Goal: Information Seeking & Learning: Learn about a topic

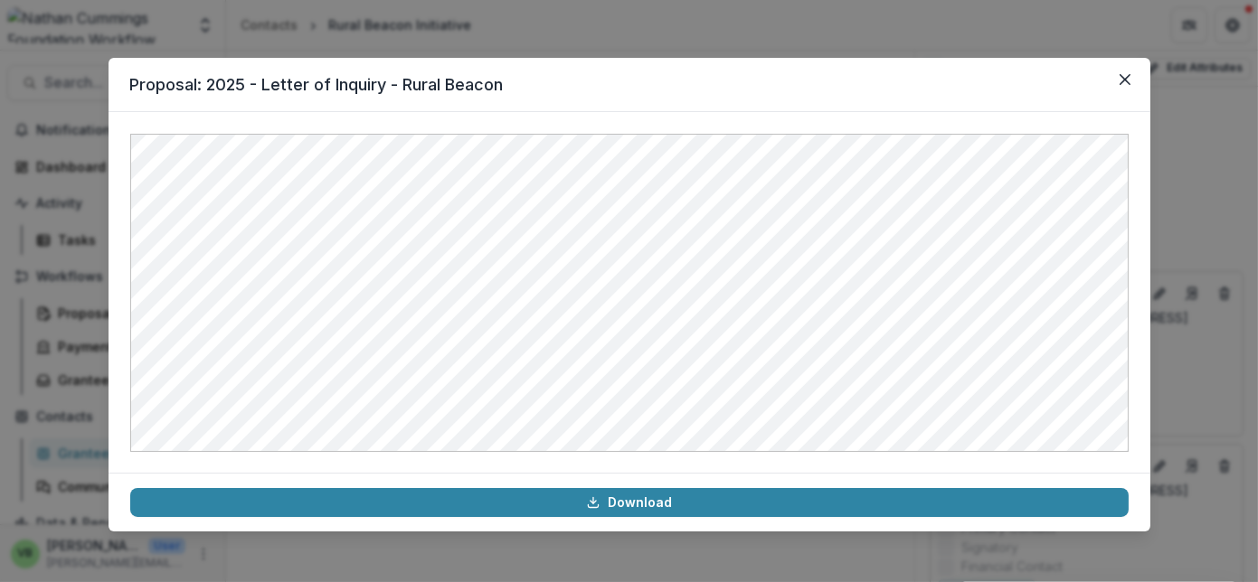
scroll to position [245, 0]
click at [1123, 74] on icon "Close" at bounding box center [1124, 79] width 11 height 11
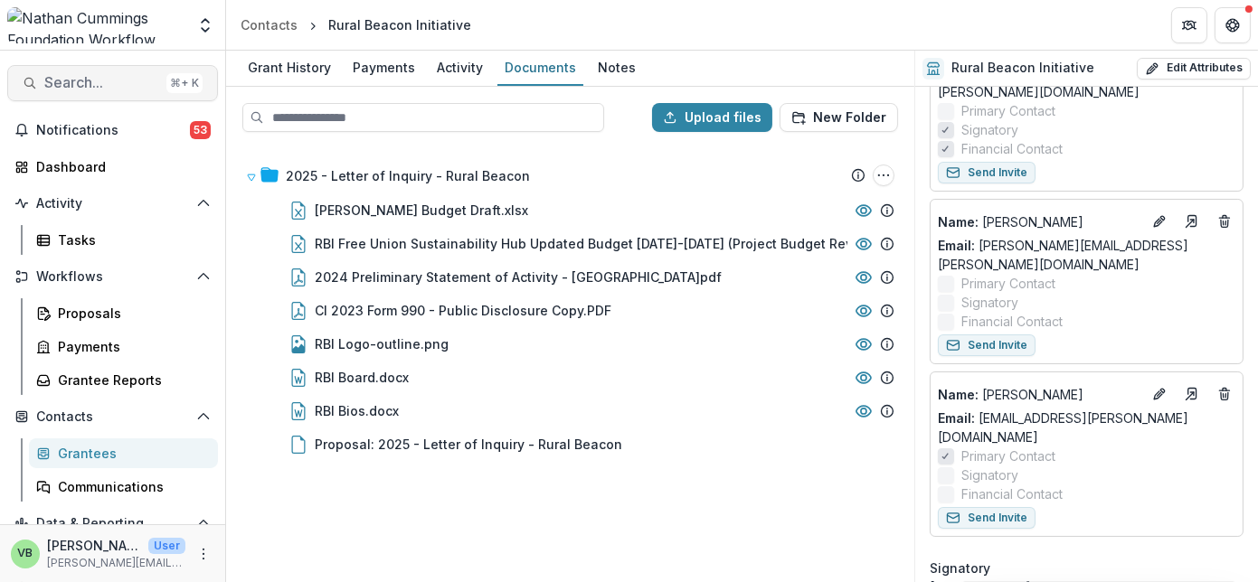
click at [87, 78] on span "Search..." at bounding box center [101, 82] width 115 height 17
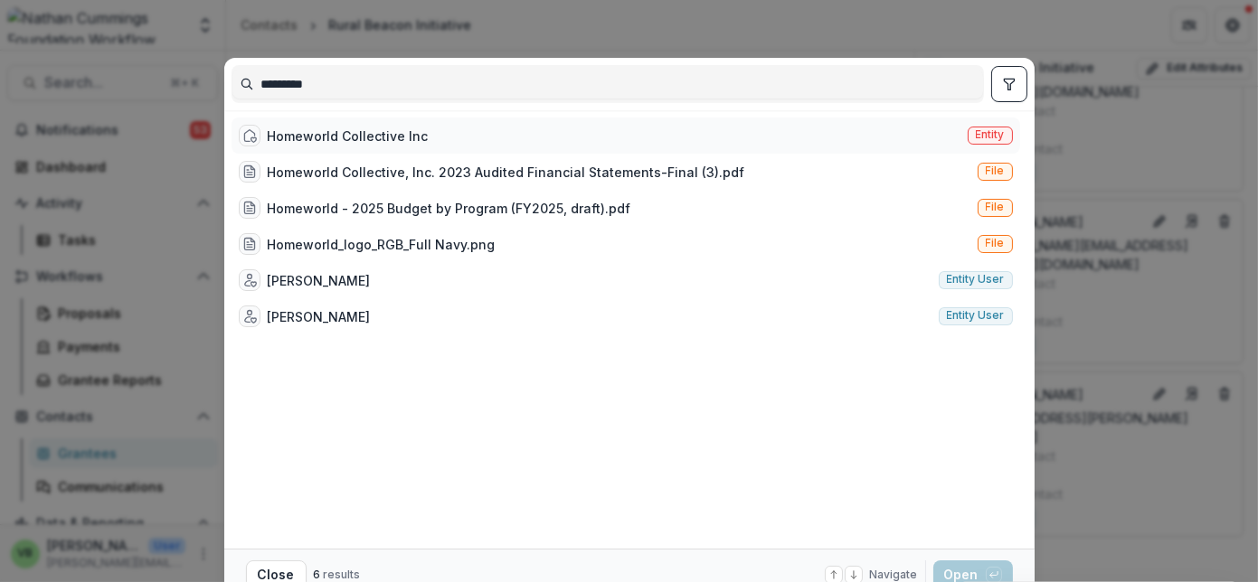
type input "*********"
click at [419, 140] on div "Homeworld Collective Inc" at bounding box center [348, 136] width 161 height 19
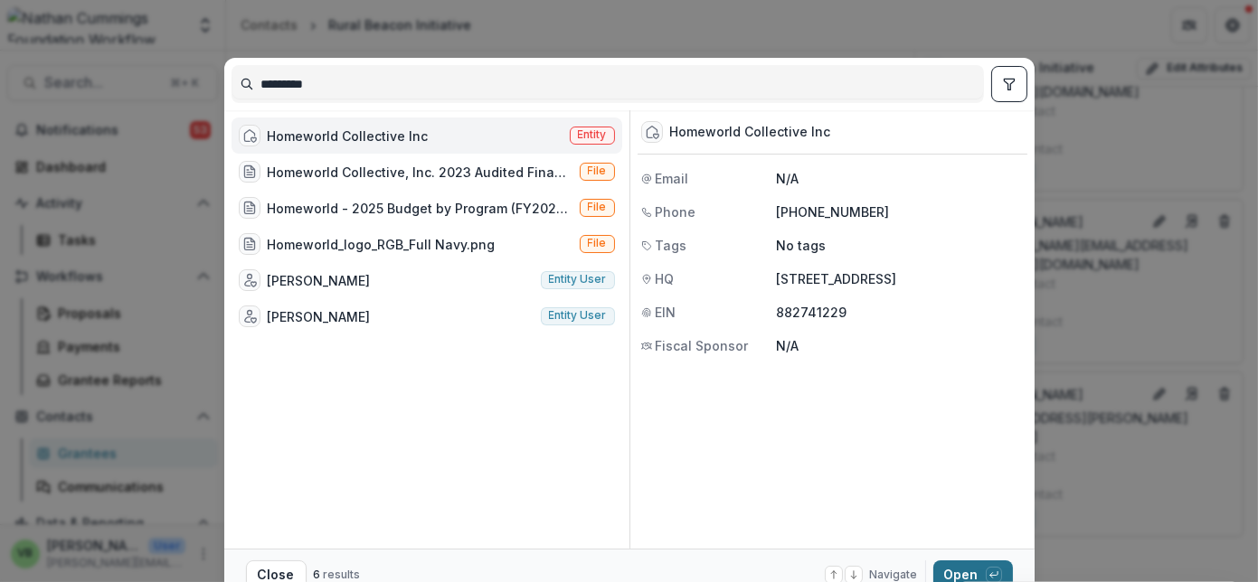
click at [958, 569] on button "Open with enter key" at bounding box center [973, 575] width 80 height 29
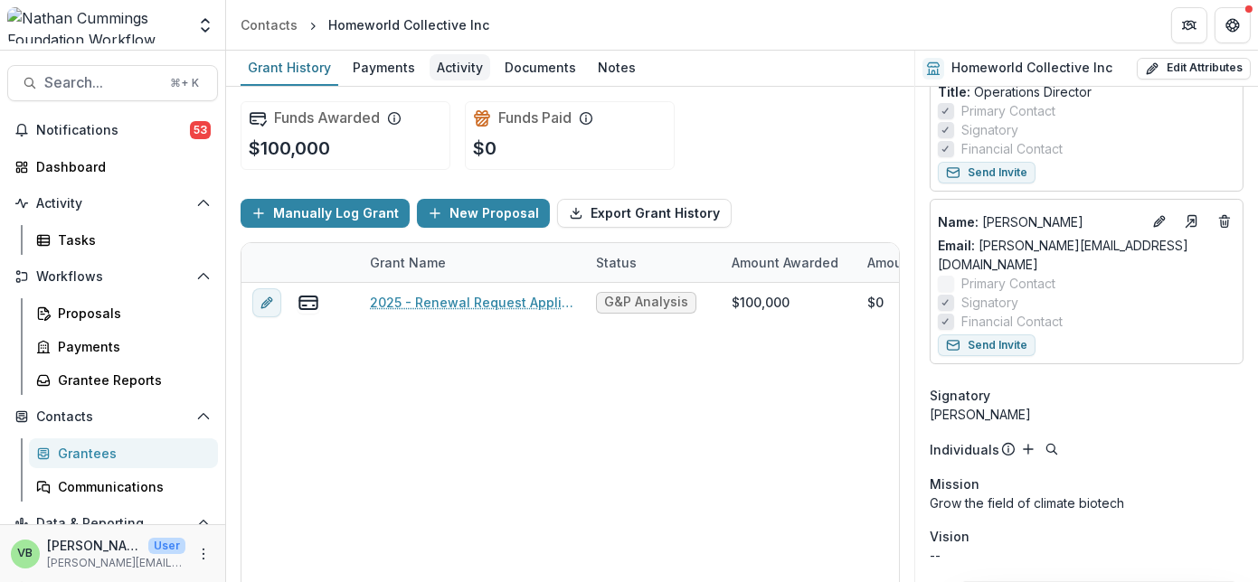
click at [449, 64] on div "Activity" at bounding box center [460, 67] width 61 height 26
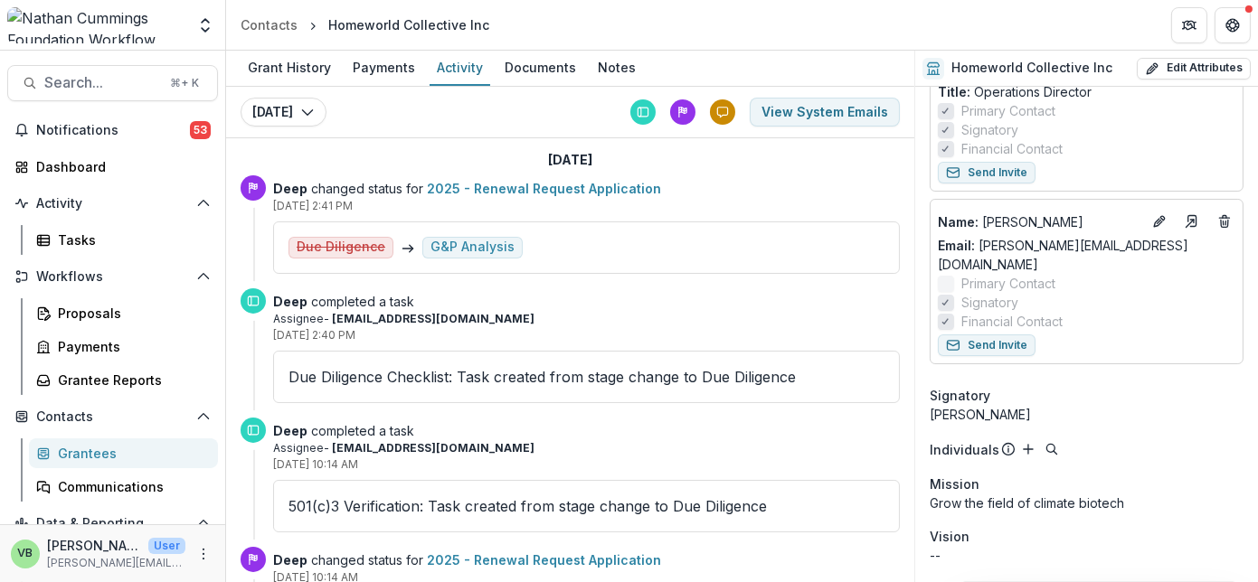
click at [536, 185] on link "2025 - Renewal Request Application" at bounding box center [544, 188] width 234 height 15
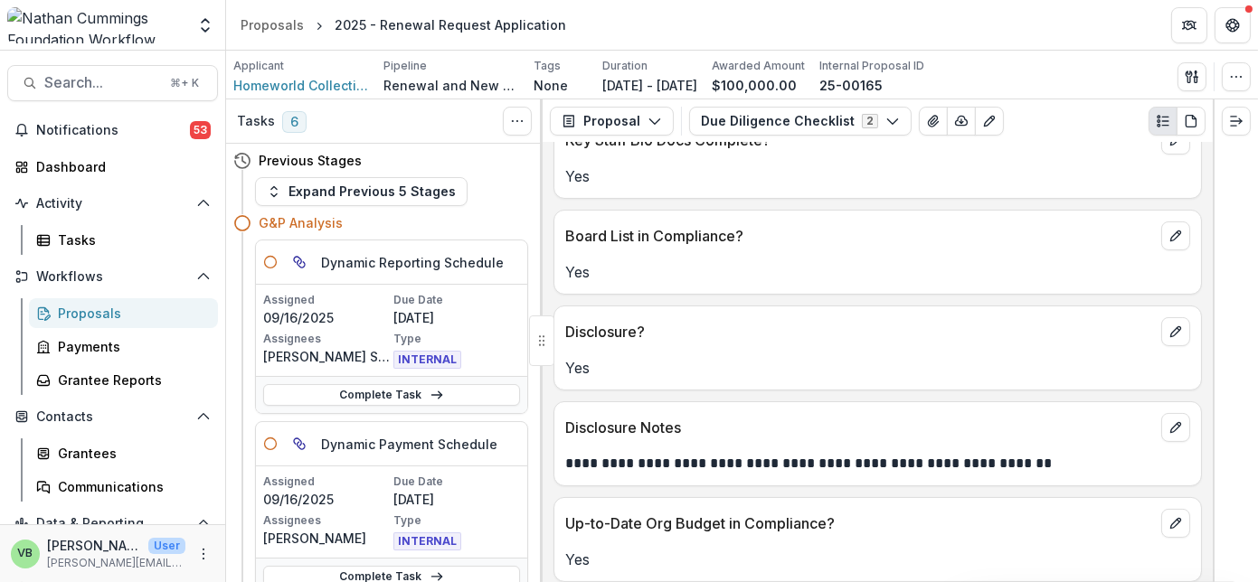
scroll to position [629, 0]
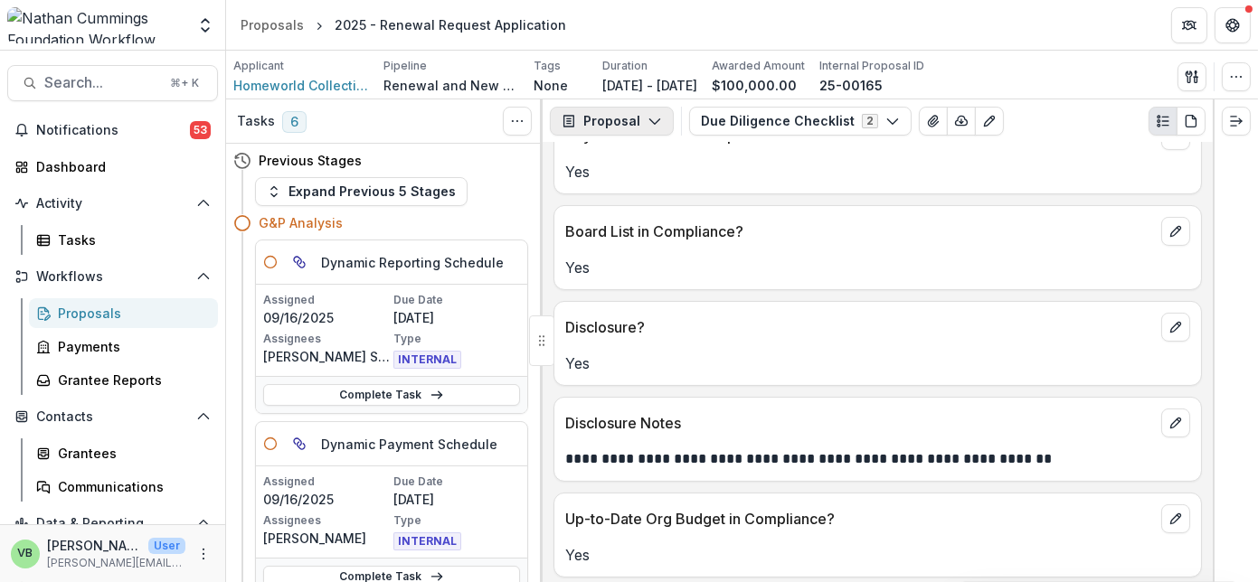
click at [641, 116] on button "Proposal" at bounding box center [612, 121] width 124 height 29
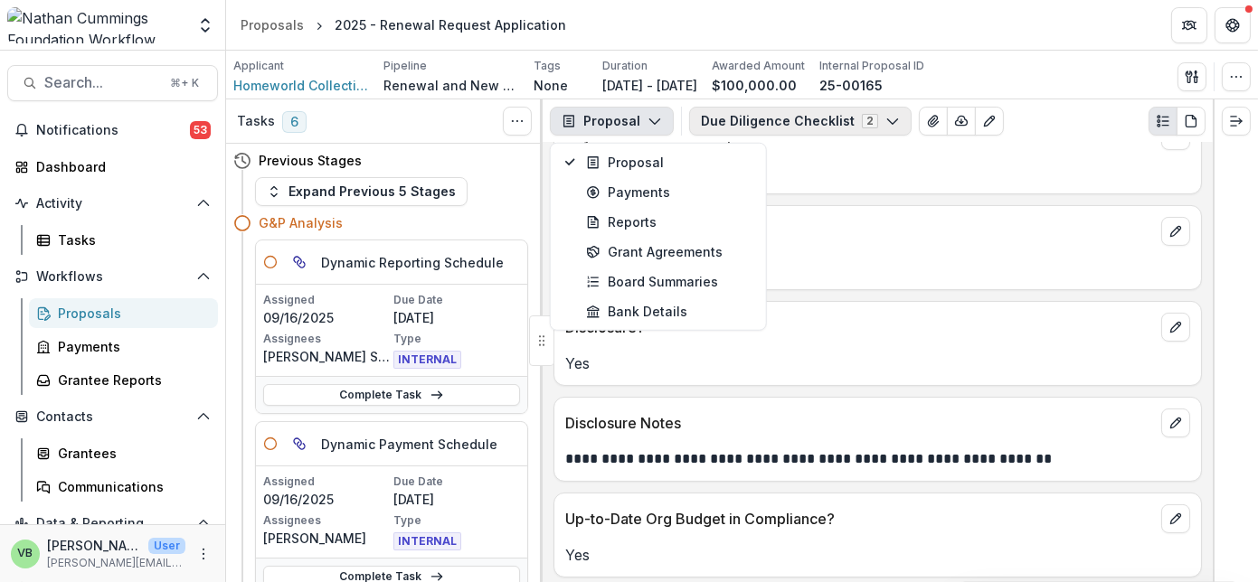
click at [885, 118] on icon "button" at bounding box center [892, 121] width 14 height 14
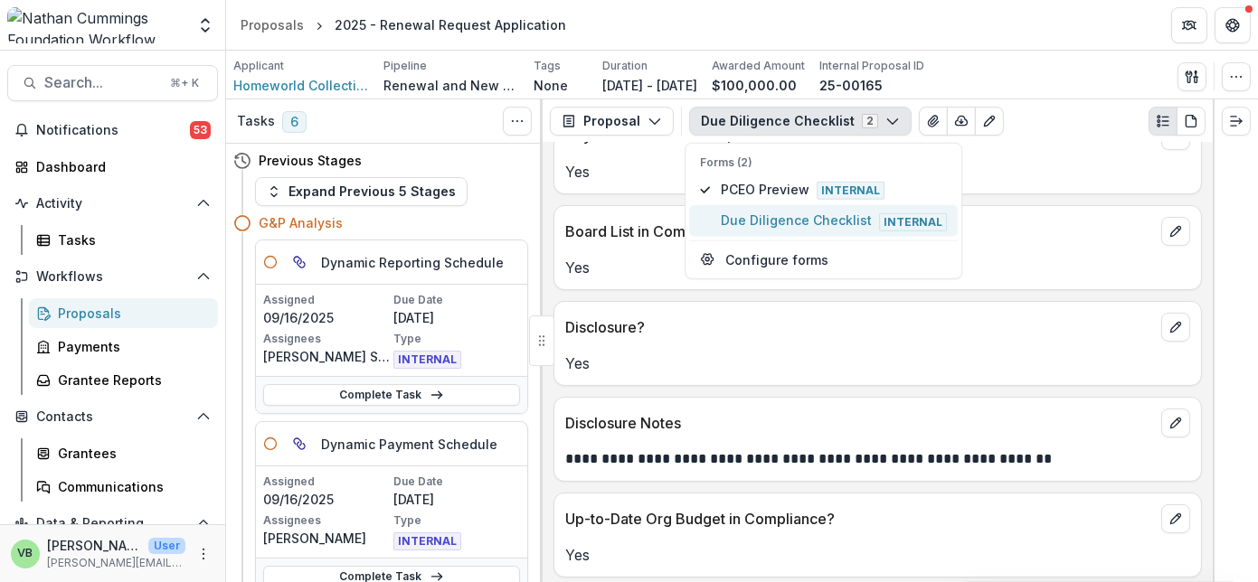
click at [824, 216] on span "Due Diligence Checklist Internal" at bounding box center [834, 221] width 226 height 20
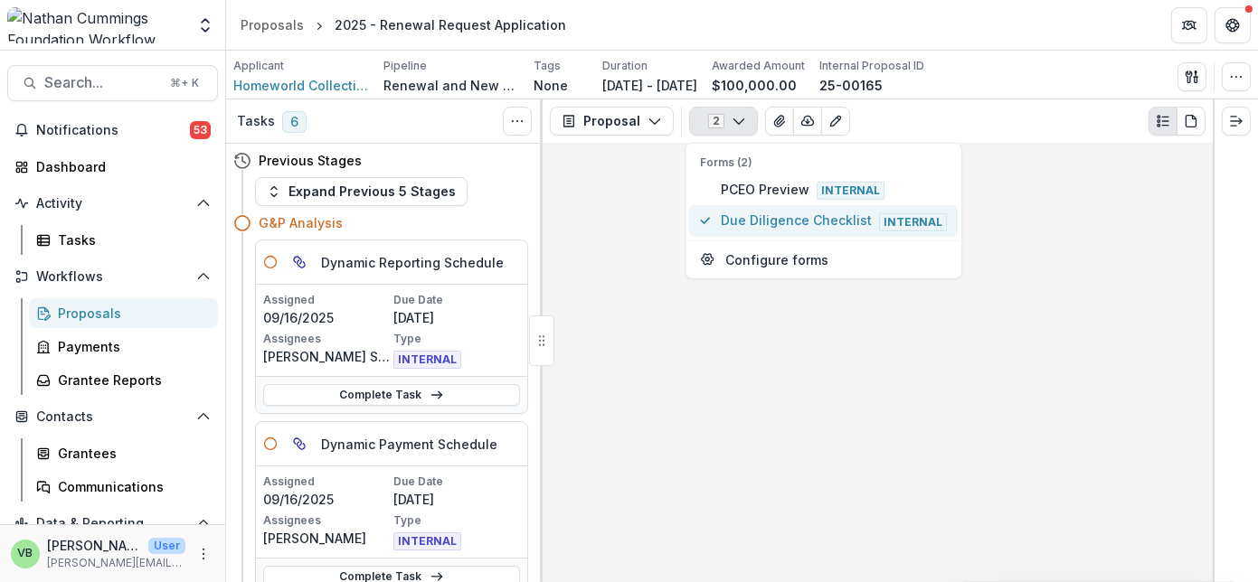
scroll to position [0, 0]
click at [841, 215] on span "Due Diligence Checklist Internal" at bounding box center [834, 221] width 226 height 20
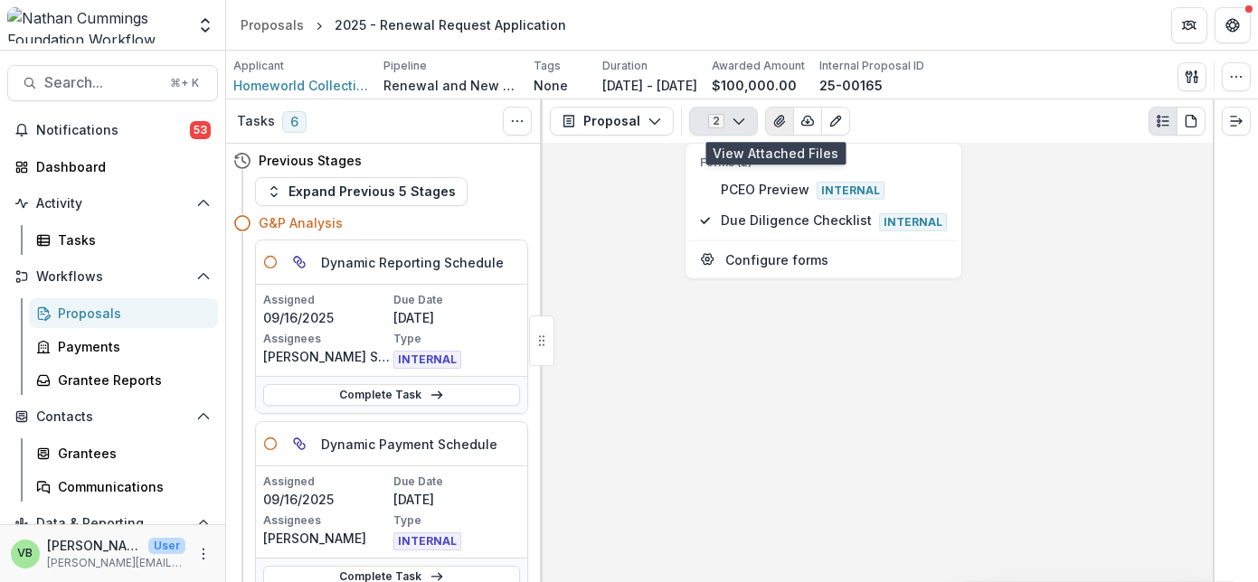
click at [778, 119] on icon "View Attached Files" at bounding box center [779, 121] width 14 height 14
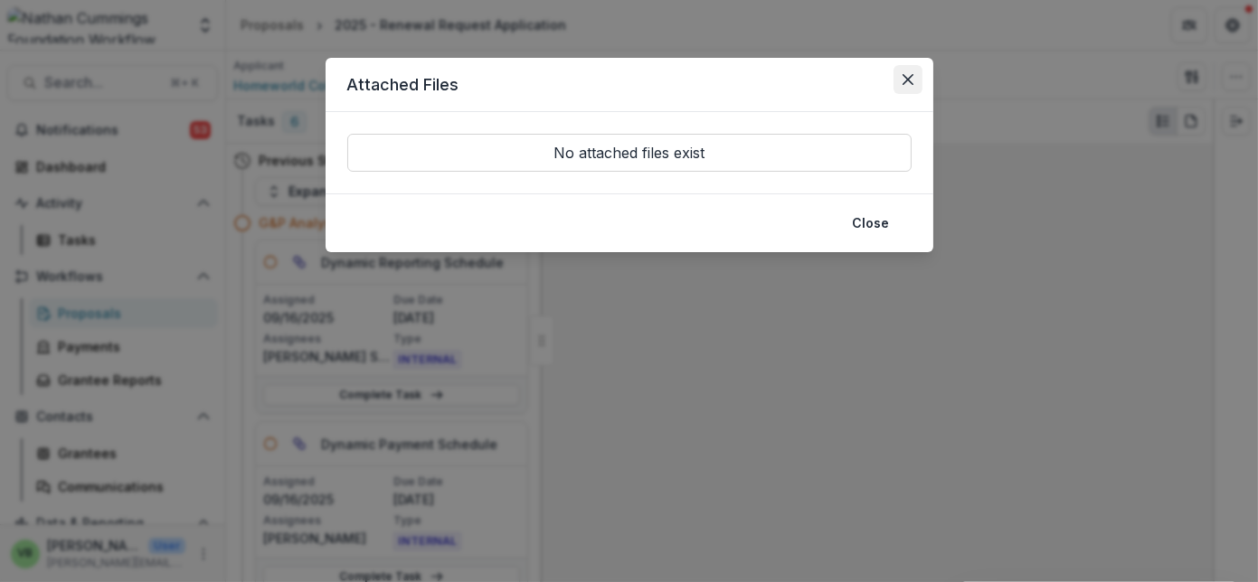
click at [914, 78] on button "Close" at bounding box center [907, 79] width 29 height 29
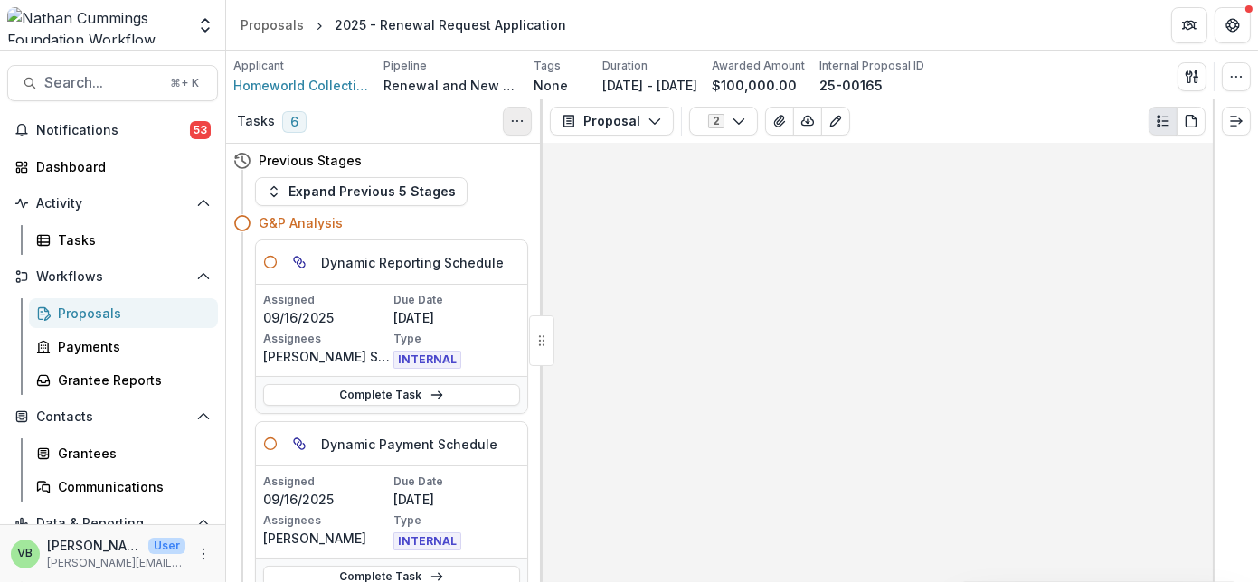
click at [512, 118] on icon "Toggle View Cancelled Tasks" at bounding box center [517, 121] width 14 height 14
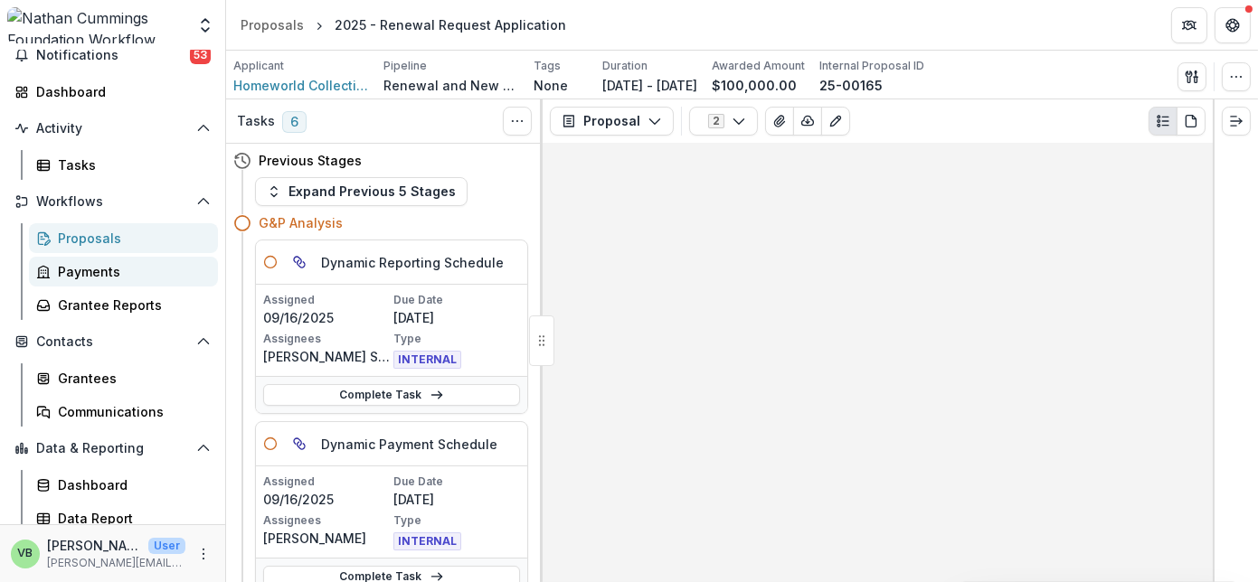
scroll to position [82, 0]
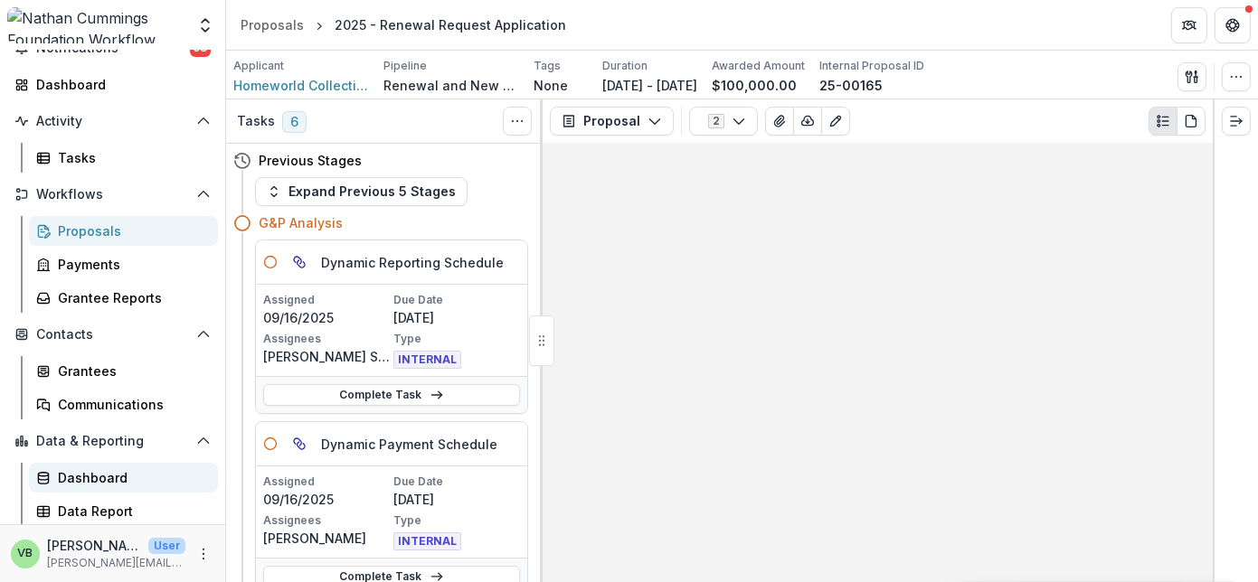
click at [109, 471] on div "Dashboard" at bounding box center [131, 477] width 146 height 19
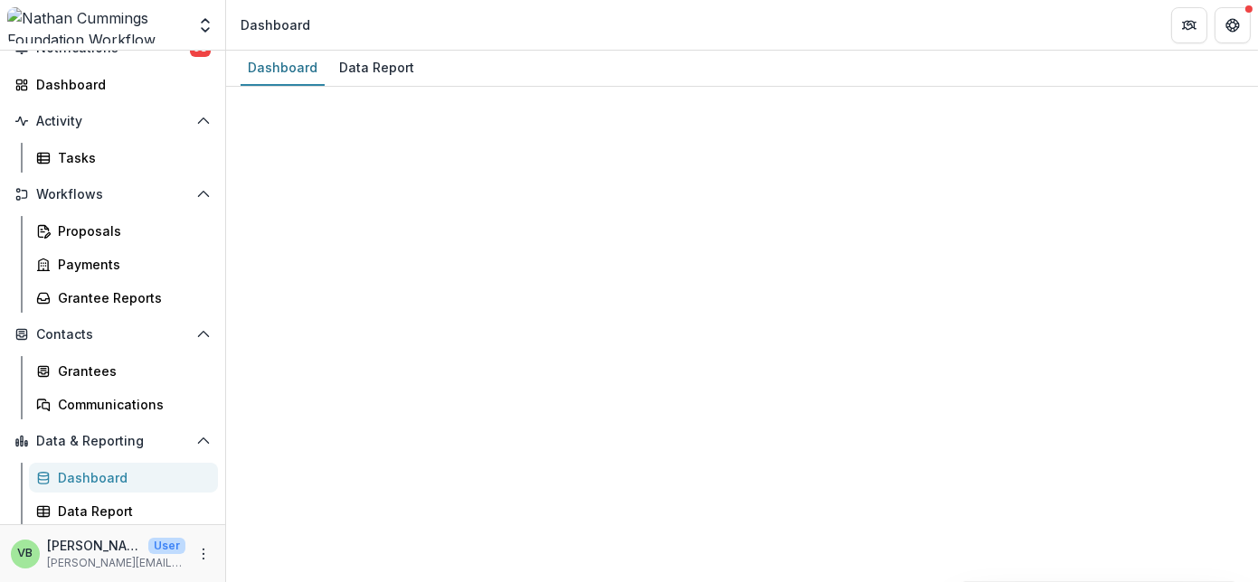
select select "**********"
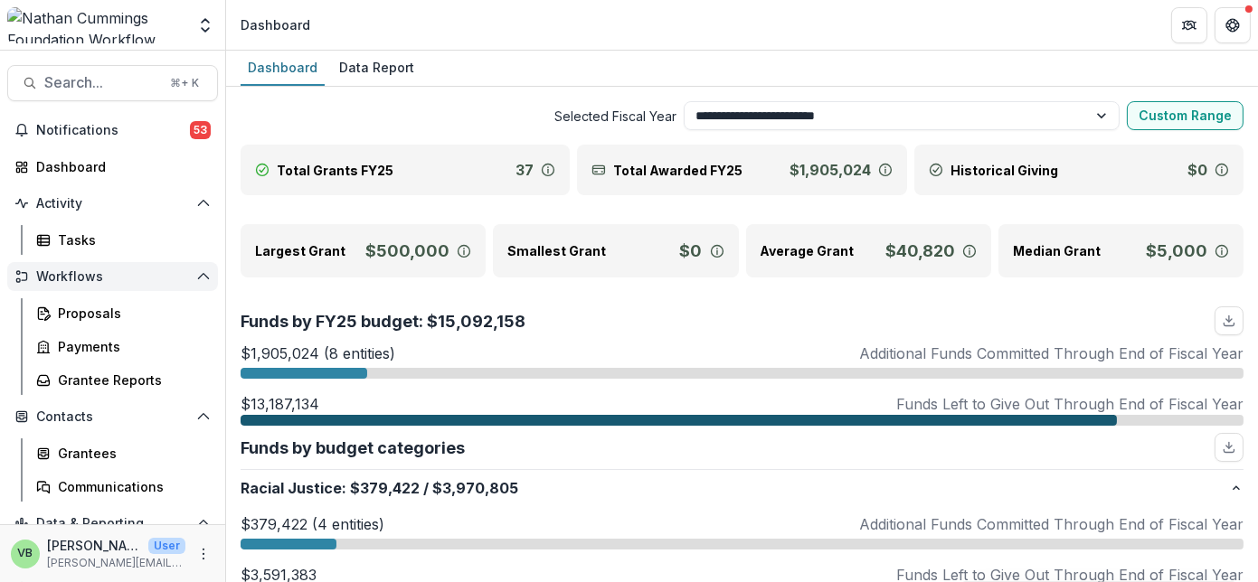
click at [83, 271] on span "Workflows" at bounding box center [112, 276] width 153 height 15
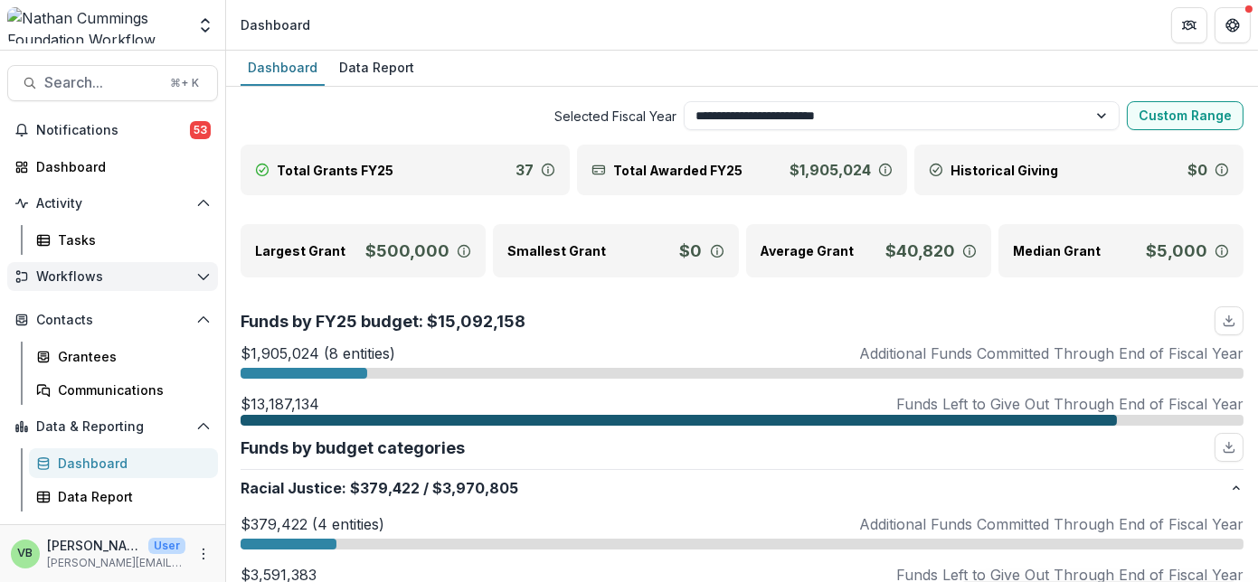
click at [81, 276] on span "Workflows" at bounding box center [112, 276] width 153 height 15
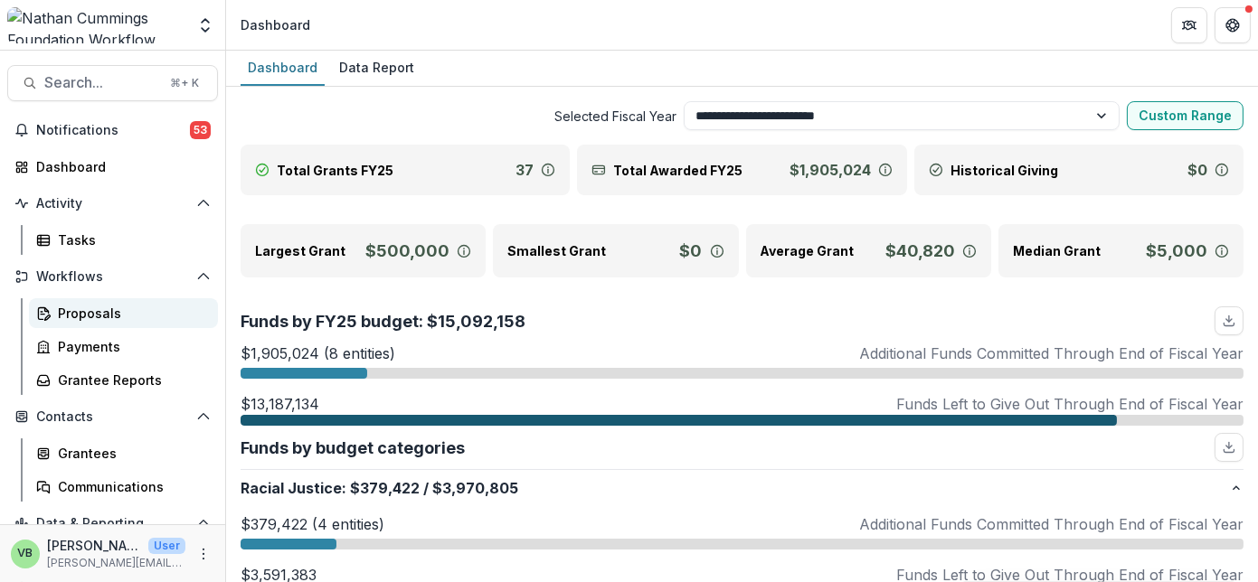
click at [102, 309] on div "Proposals" at bounding box center [131, 313] width 146 height 19
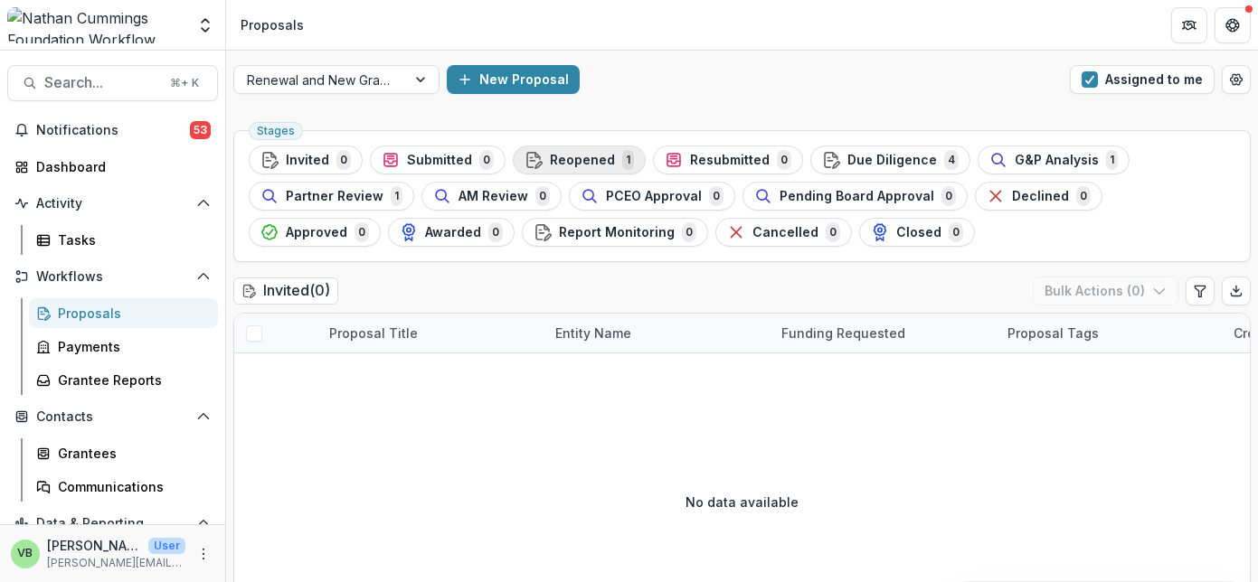
click at [584, 156] on span "Reopened" at bounding box center [582, 160] width 65 height 15
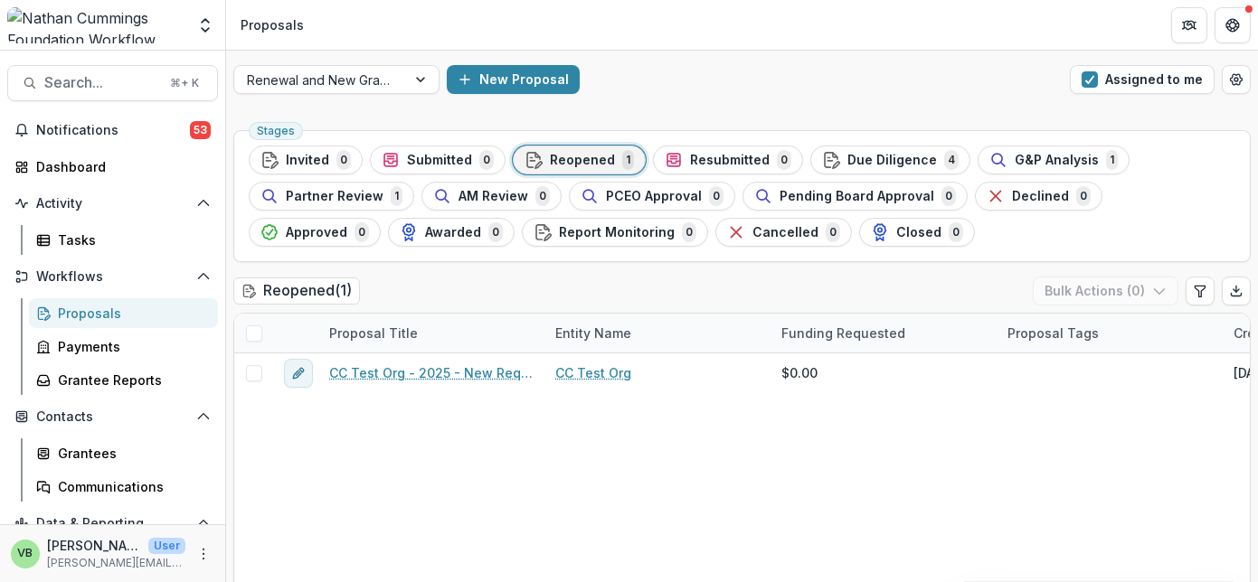
click at [121, 310] on div "Proposals" at bounding box center [131, 313] width 146 height 19
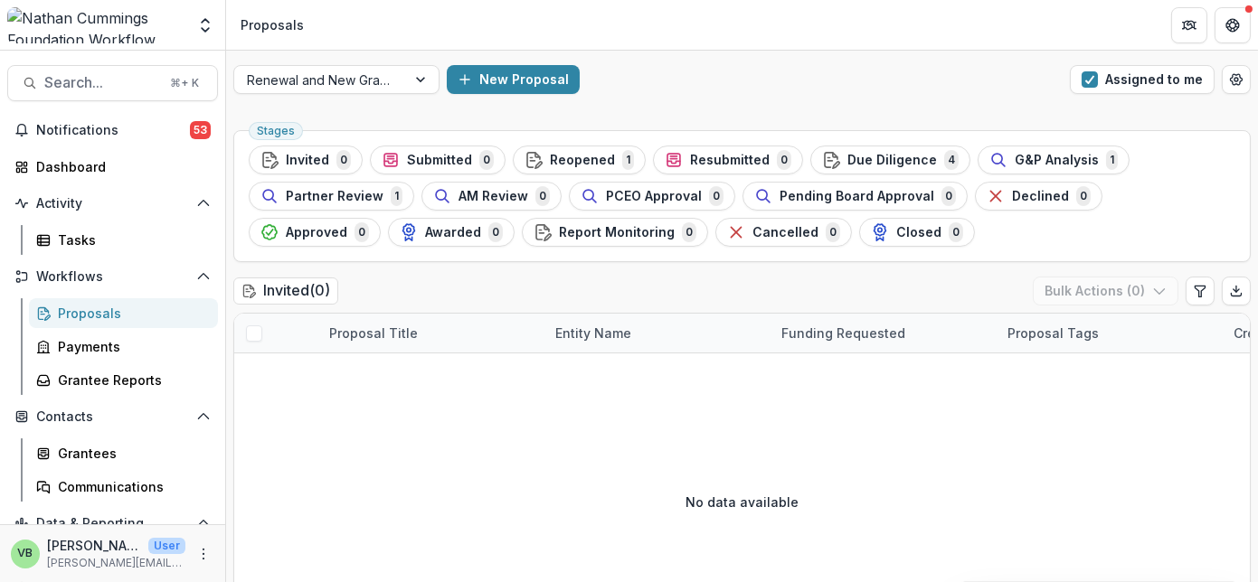
click at [90, 308] on div "Proposals" at bounding box center [131, 313] width 146 height 19
click at [1027, 154] on span "G&P Analysis" at bounding box center [1057, 160] width 84 height 15
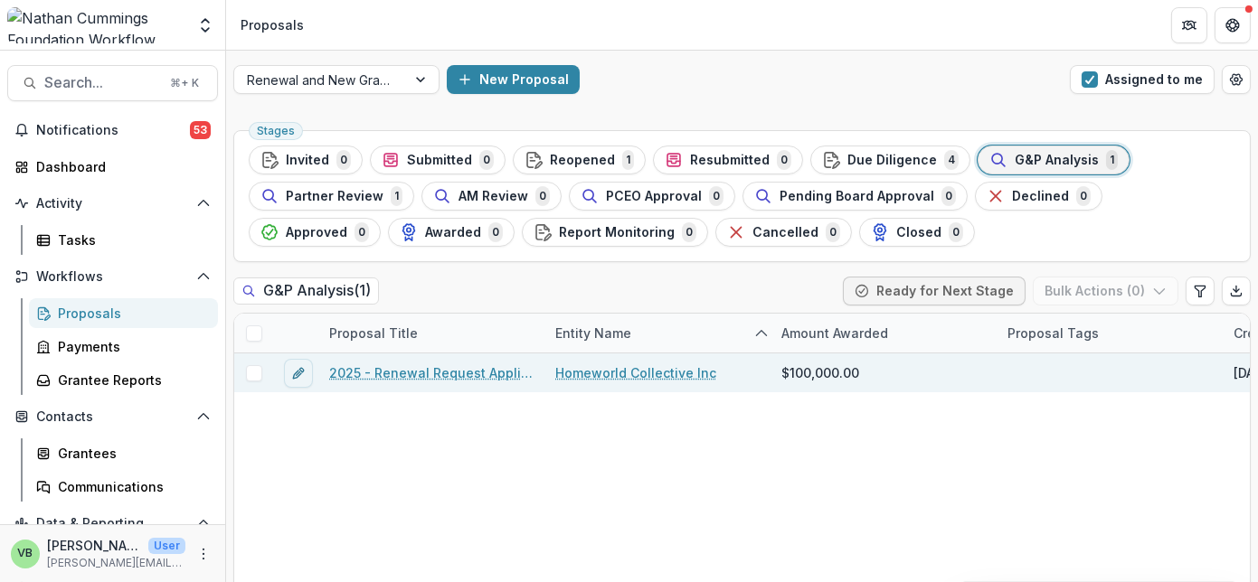
click at [438, 369] on link "2025 - Renewal Request Application" at bounding box center [431, 373] width 204 height 19
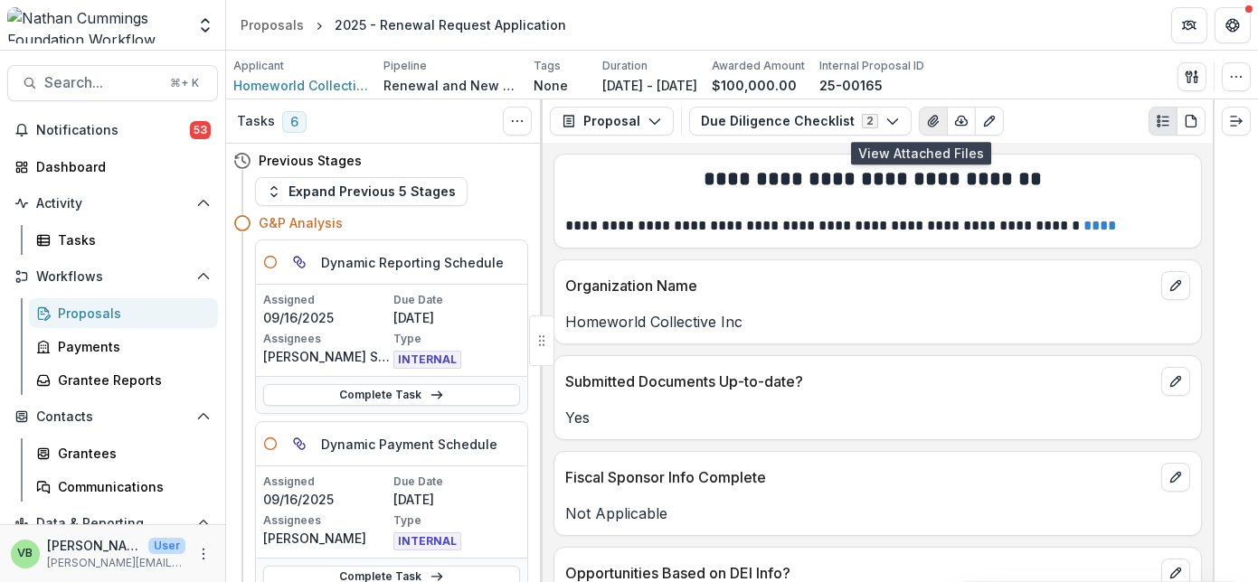
click at [926, 120] on icon "View Attached Files" at bounding box center [933, 121] width 14 height 14
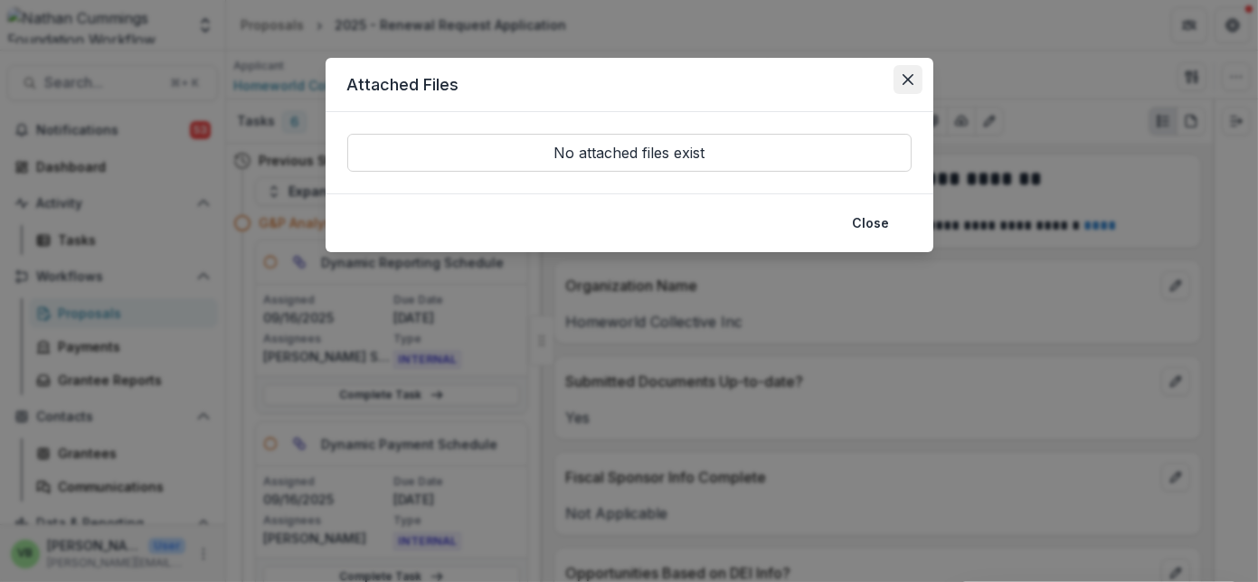
click at [905, 77] on icon "Close" at bounding box center [907, 79] width 11 height 11
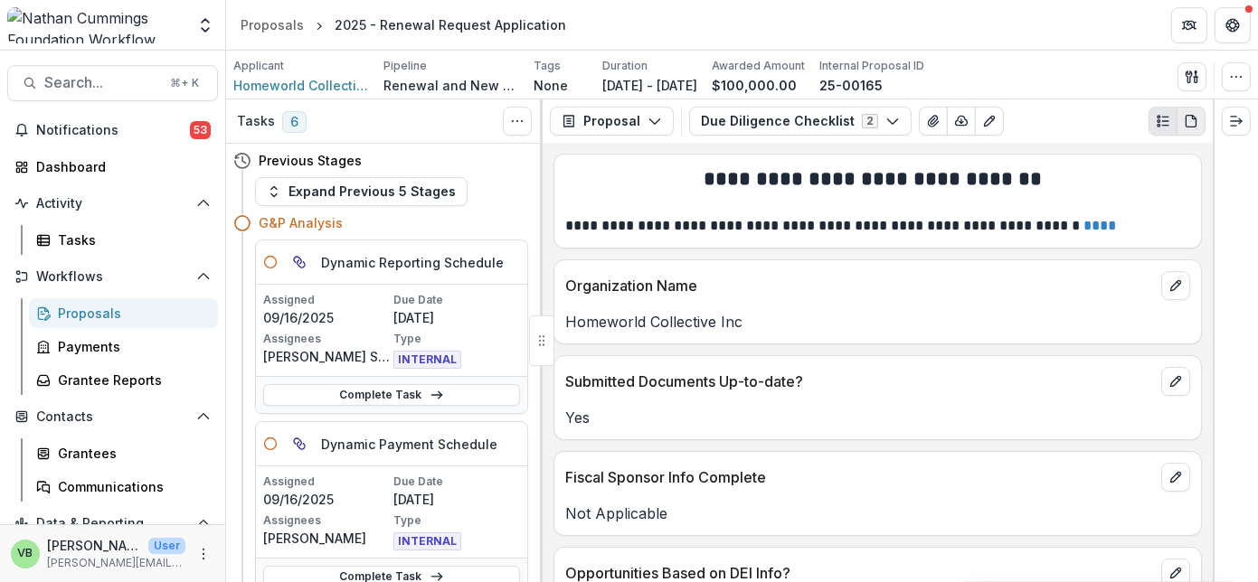
click at [1197, 117] on icon "PDF view" at bounding box center [1191, 121] width 14 height 14
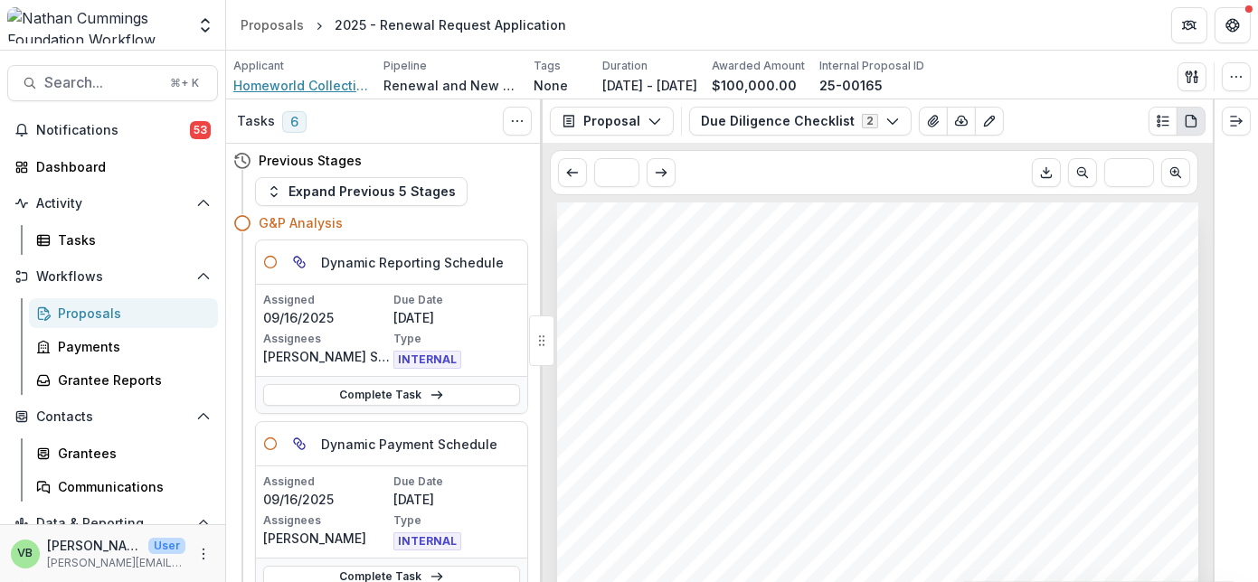
click at [303, 80] on span "Homeworld Collective Inc" at bounding box center [301, 85] width 136 height 19
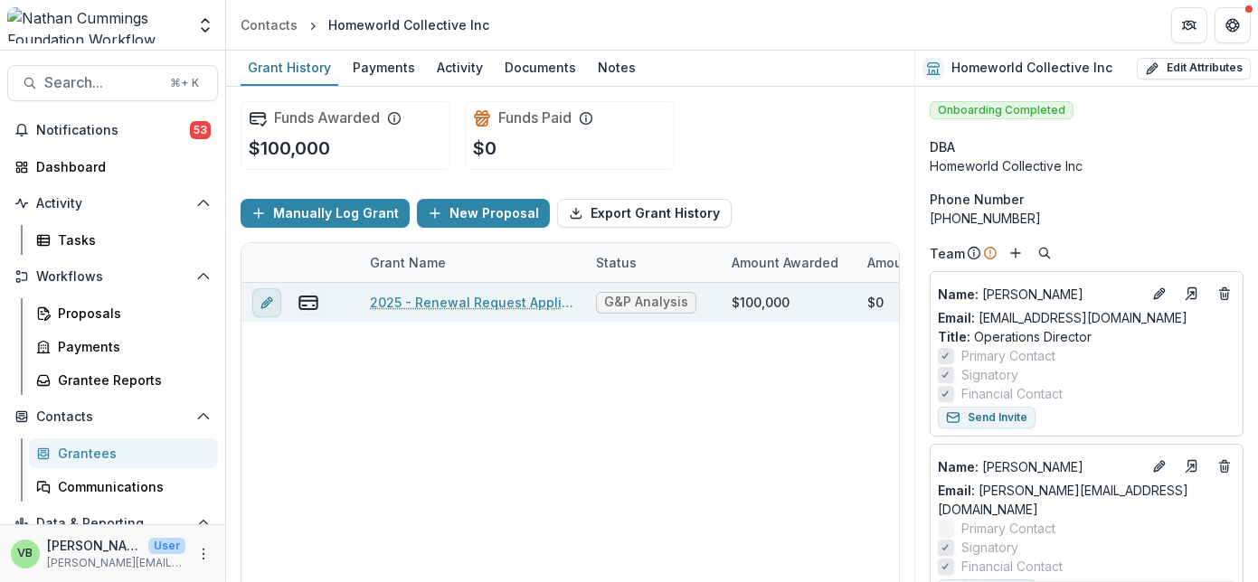
click at [264, 300] on icon "edit" at bounding box center [267, 303] width 14 height 14
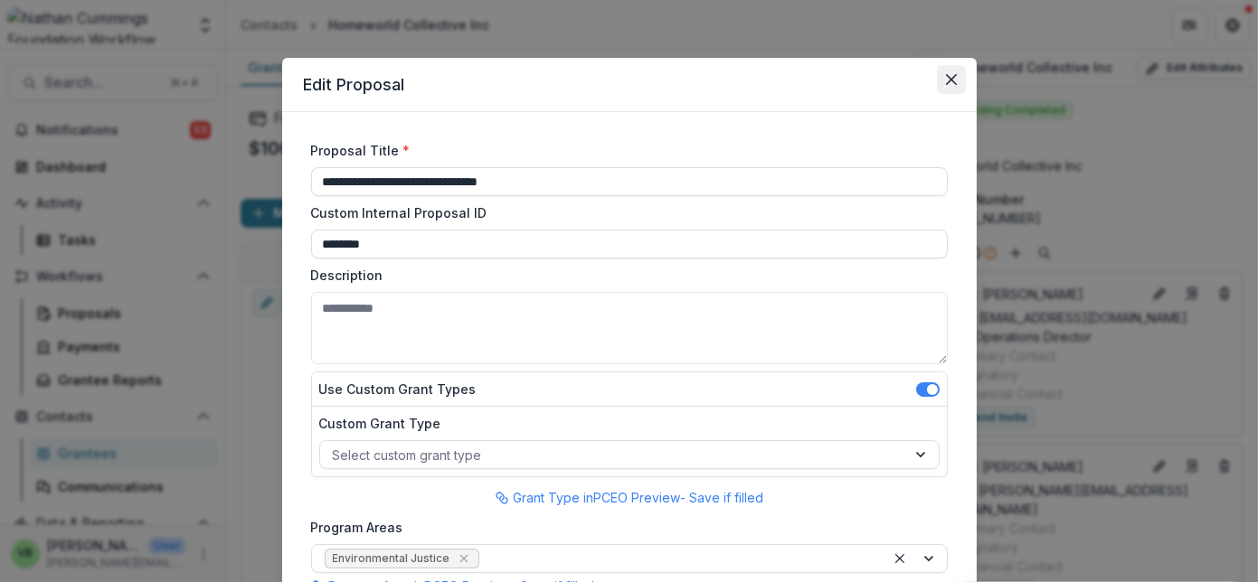
click at [946, 71] on button "Close" at bounding box center [951, 79] width 29 height 29
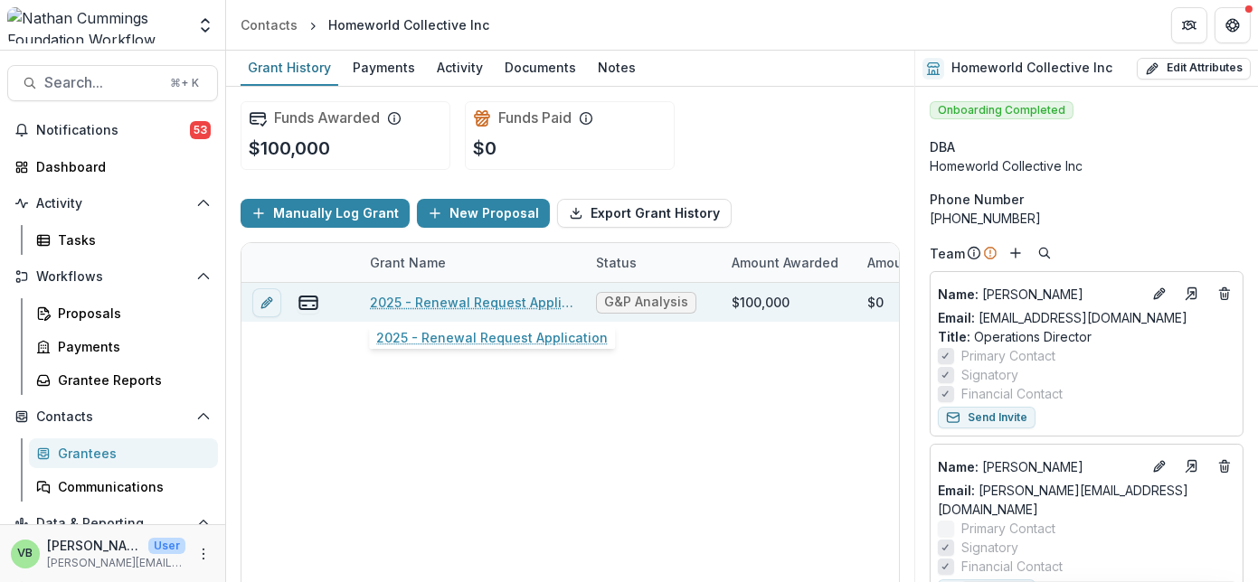
click at [460, 297] on link "2025 - Renewal Request Application" at bounding box center [472, 302] width 204 height 19
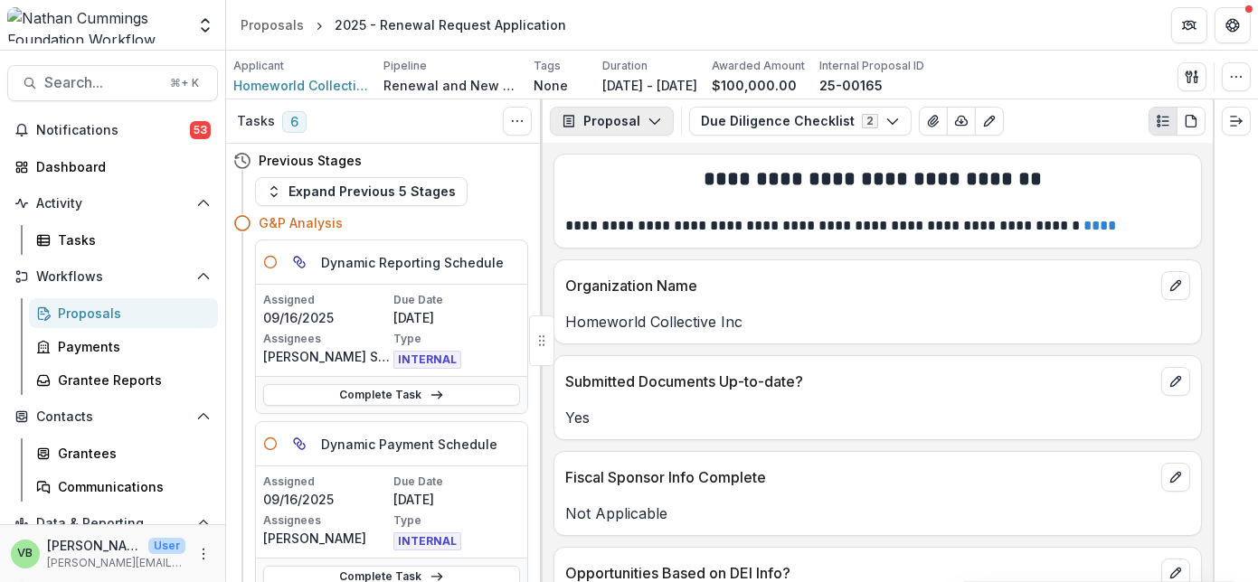
click at [652, 118] on icon "button" at bounding box center [654, 121] width 14 height 14
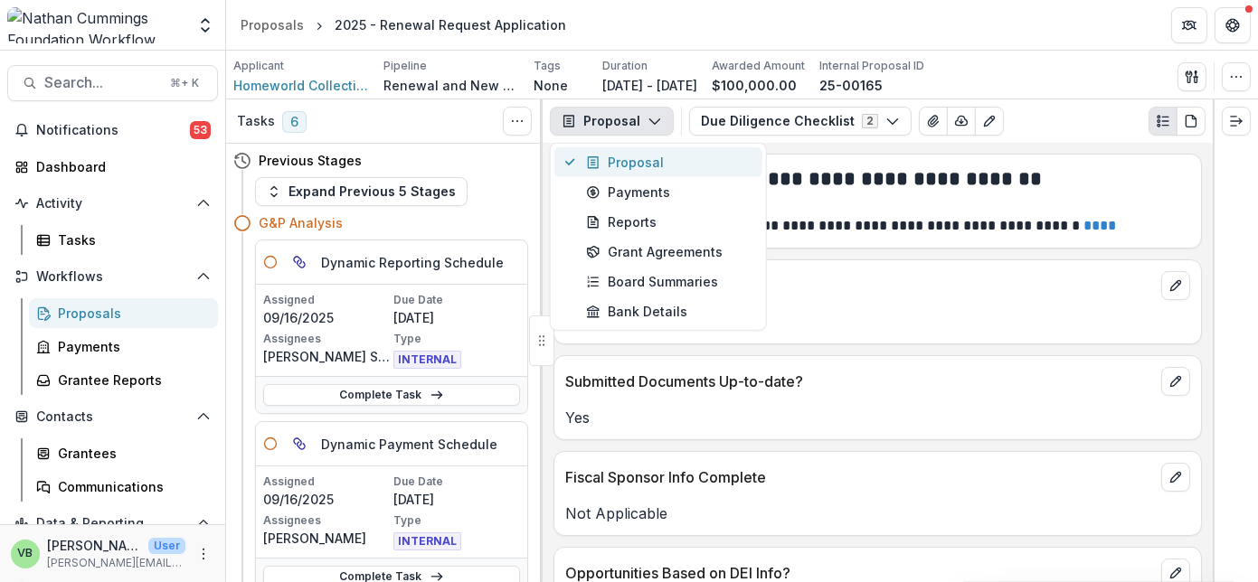
click at [698, 153] on div "Proposal" at bounding box center [668, 162] width 165 height 19
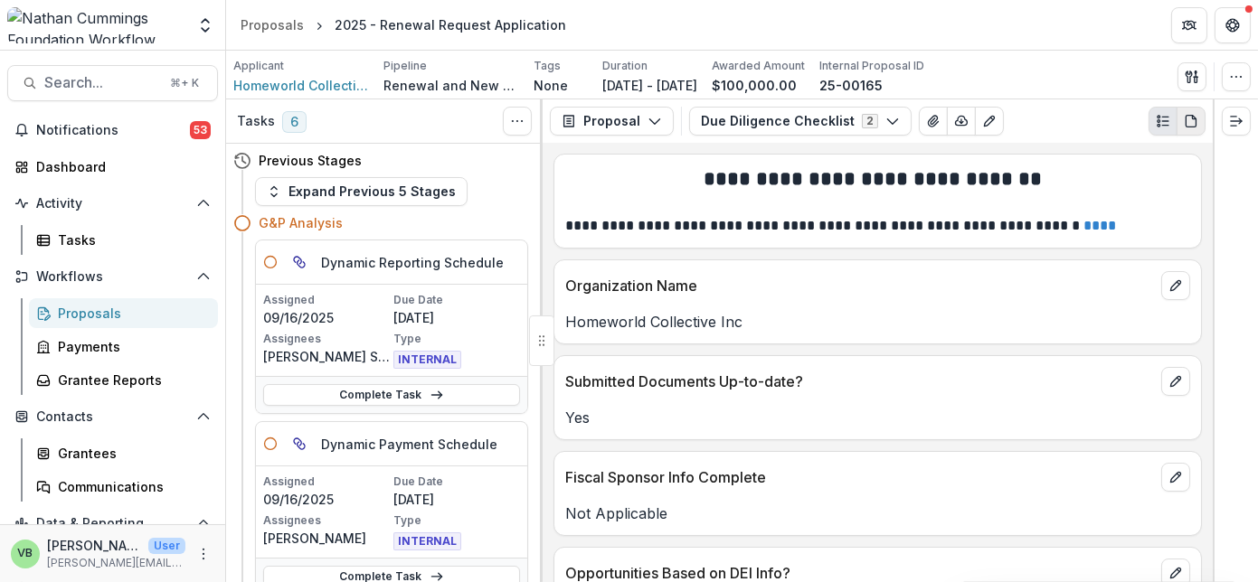
click at [1190, 118] on icon "PDF view" at bounding box center [1191, 121] width 14 height 14
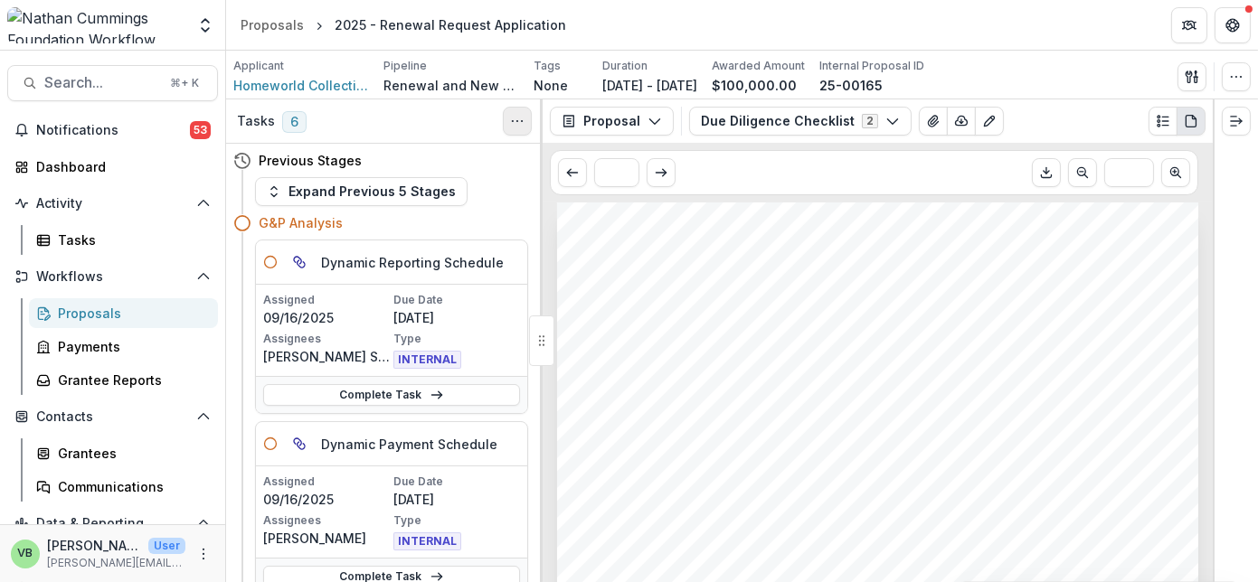
click at [508, 118] on button "Toggle View Cancelled Tasks" at bounding box center [517, 121] width 29 height 29
click at [286, 84] on span "Homeworld Collective Inc" at bounding box center [301, 85] width 136 height 19
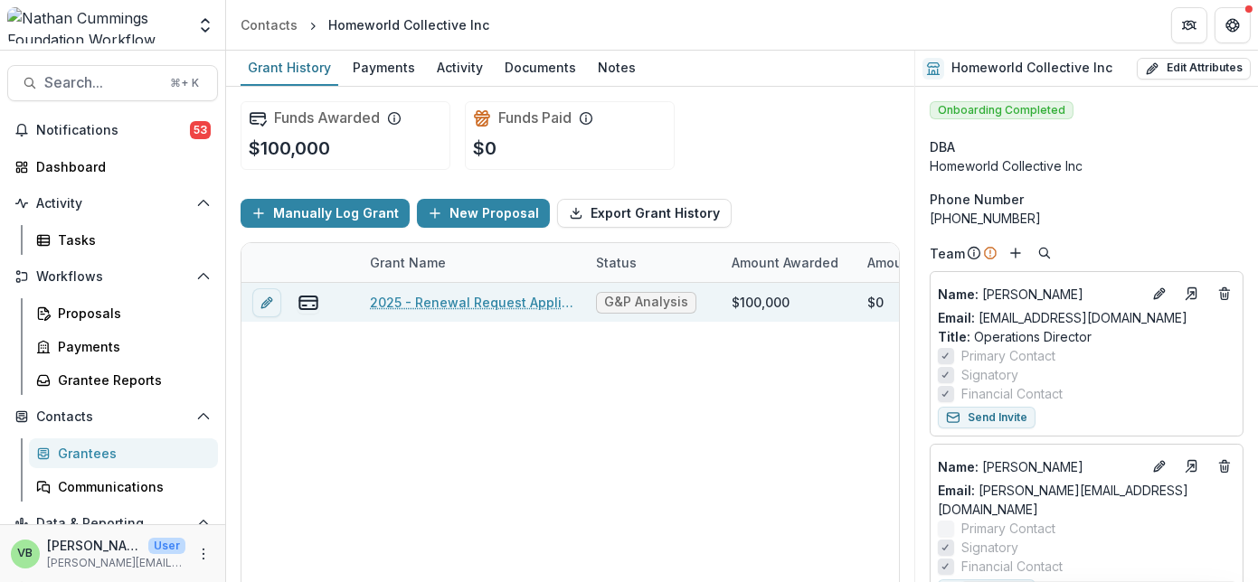
click at [459, 296] on link "2025 - Renewal Request Application" at bounding box center [472, 302] width 204 height 19
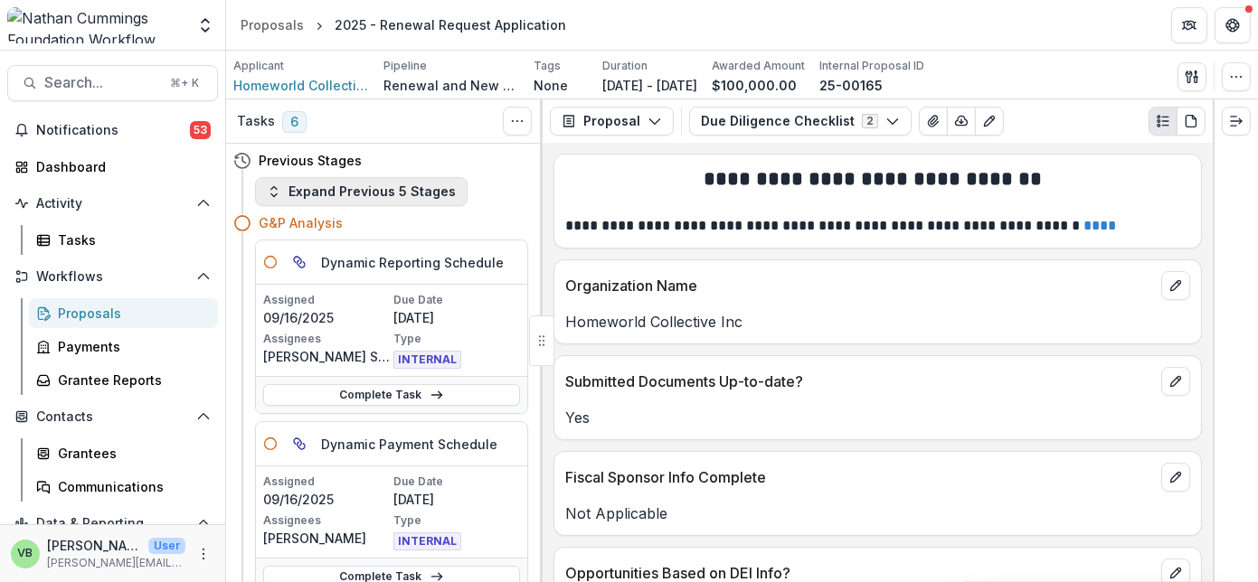
click at [409, 182] on button "Expand Previous 5 Stages" at bounding box center [361, 191] width 213 height 29
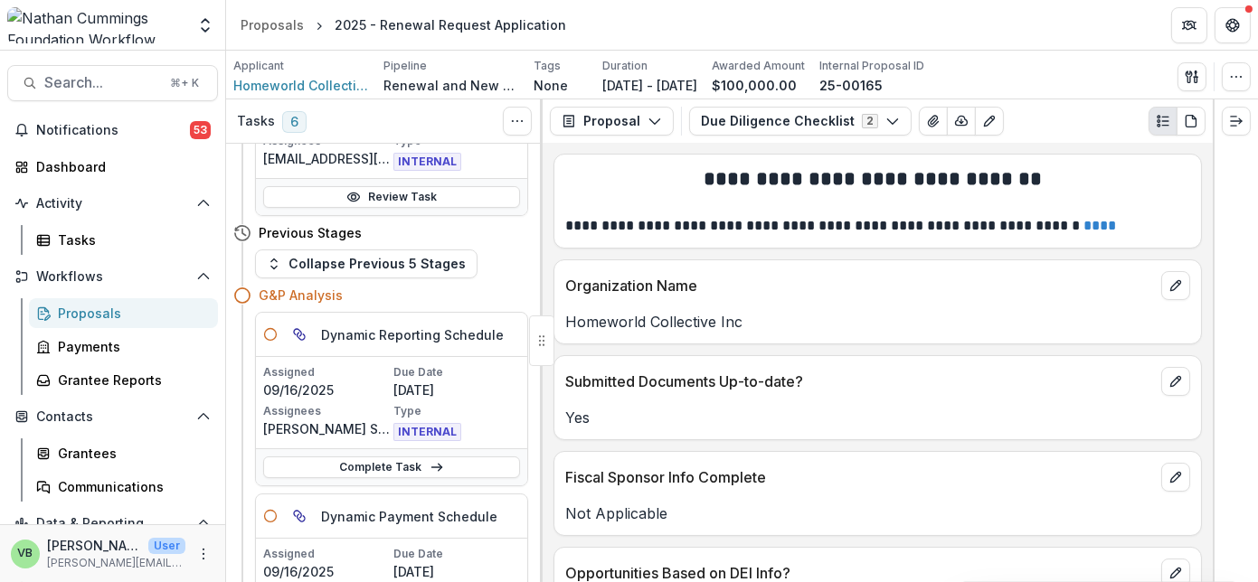
scroll to position [753, 0]
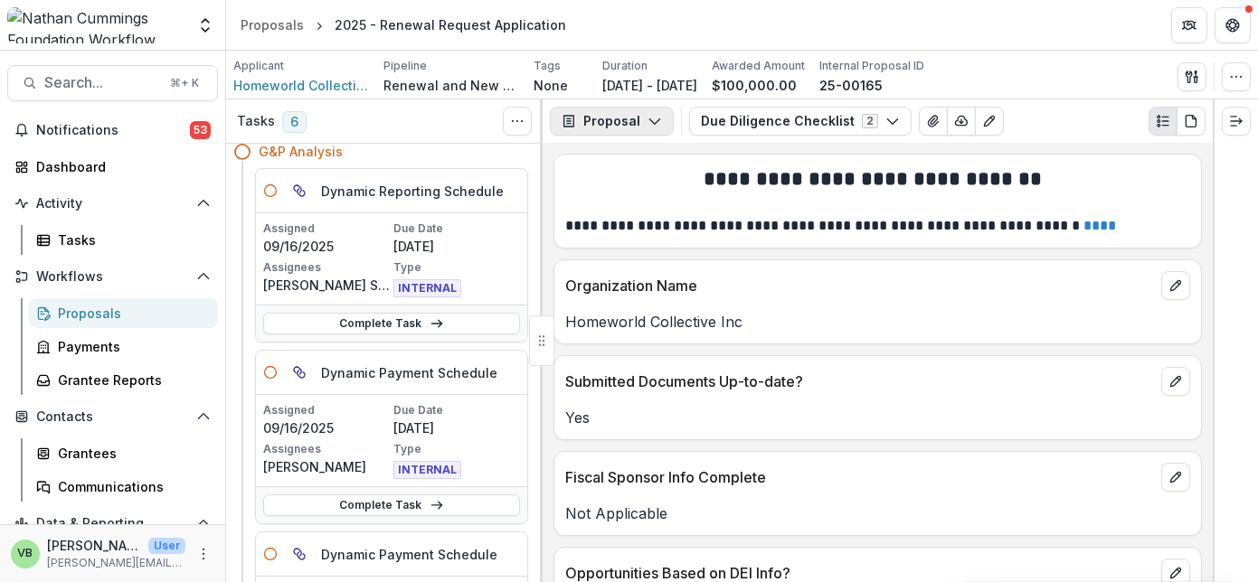
click at [650, 118] on icon "button" at bounding box center [654, 121] width 14 height 14
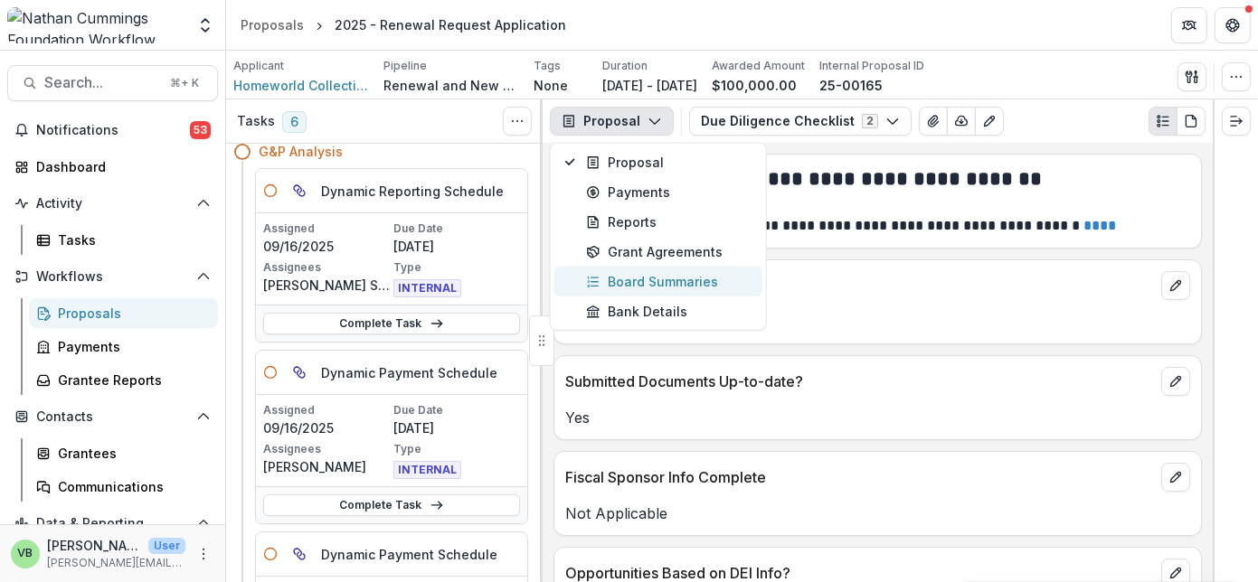
click at [660, 276] on div "Board Summaries" at bounding box center [668, 281] width 165 height 19
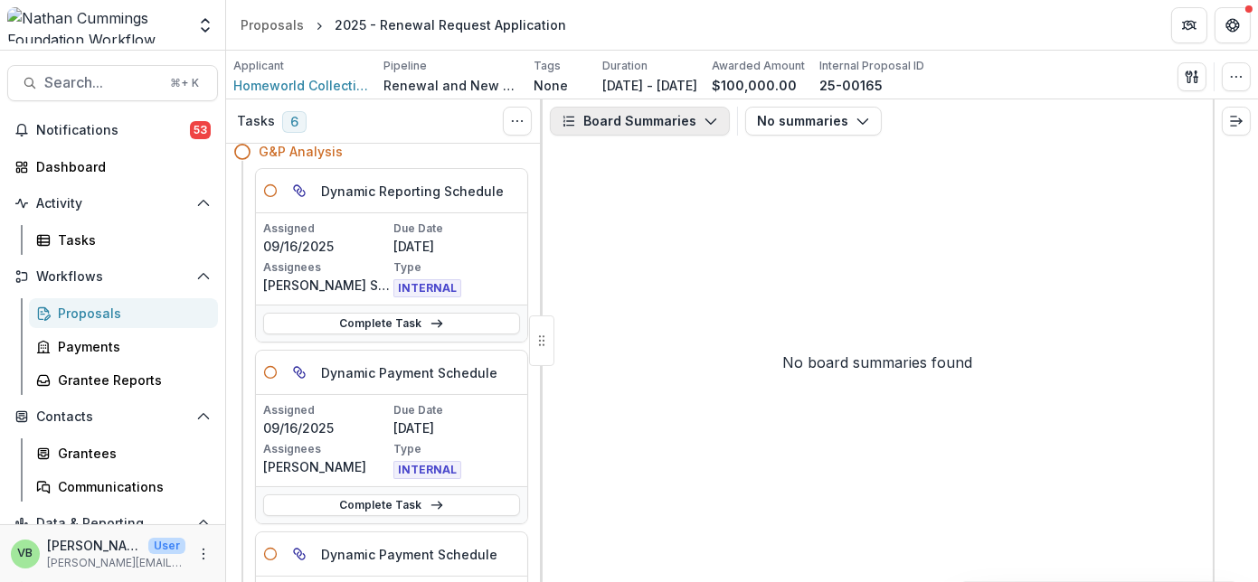
click at [682, 120] on button "Board Summaries" at bounding box center [640, 121] width 180 height 29
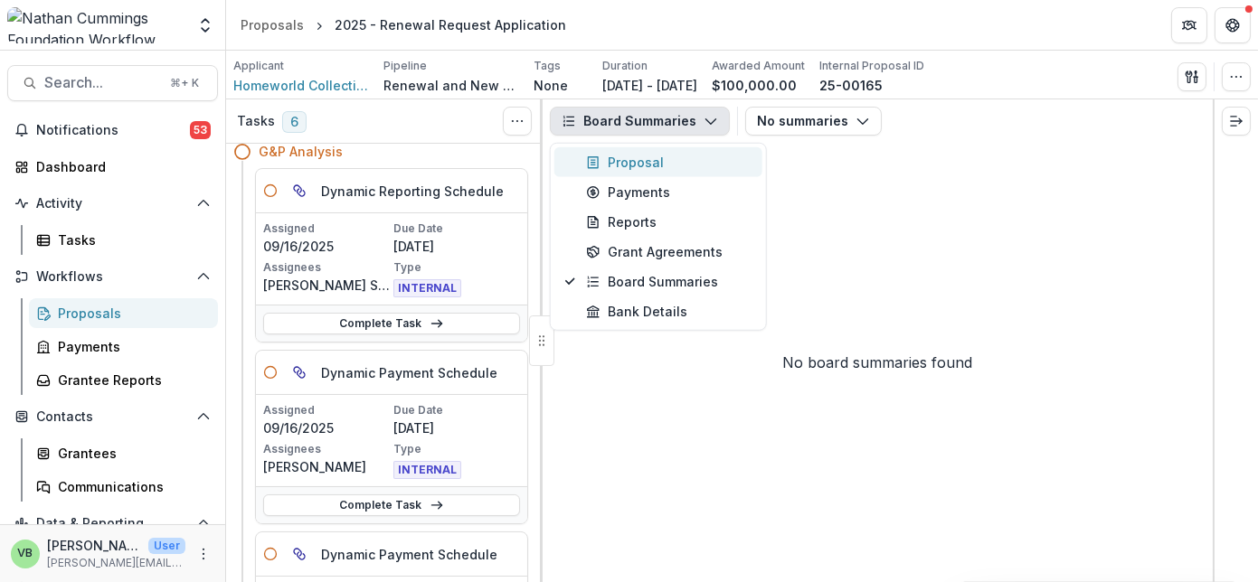
click at [663, 157] on div "Proposal" at bounding box center [668, 162] width 165 height 19
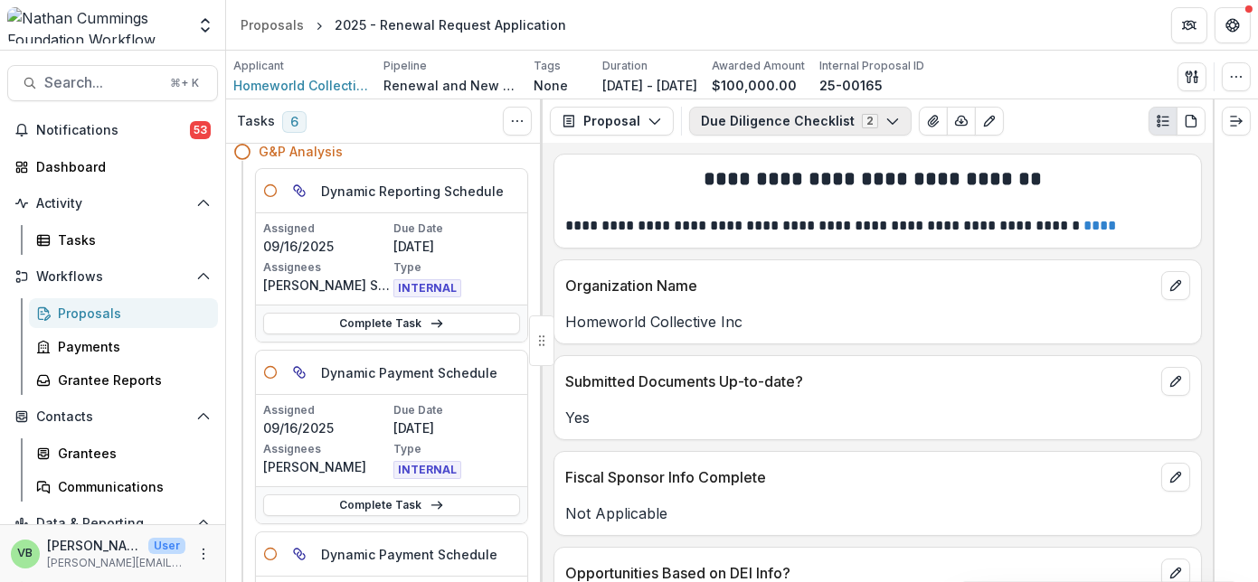
click at [887, 119] on polyline "button" at bounding box center [892, 121] width 10 height 5
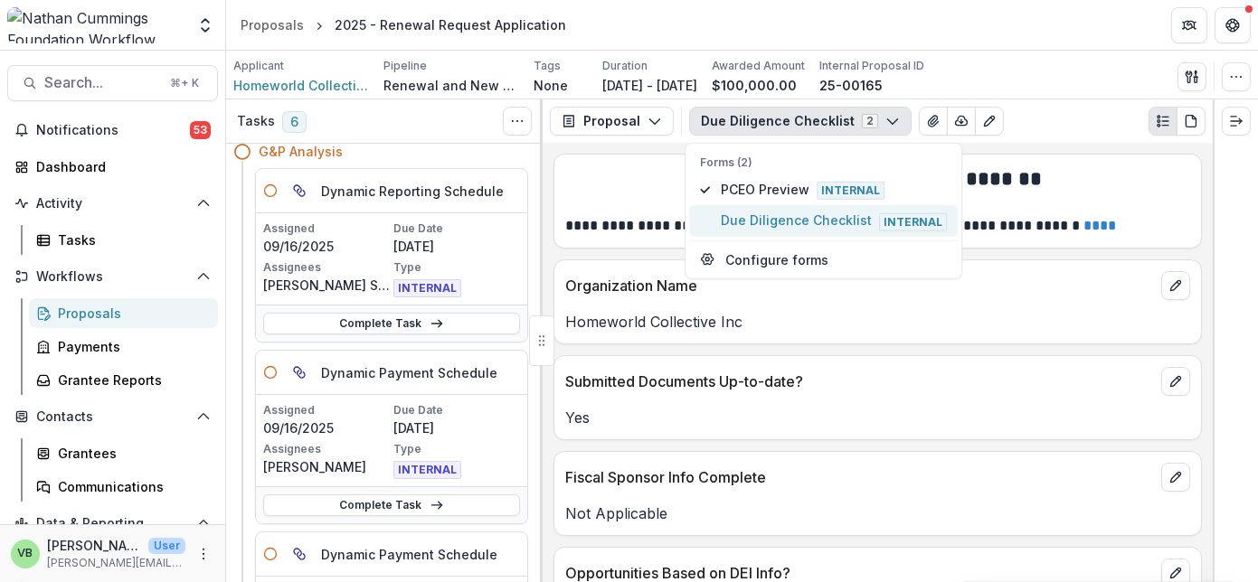
click at [834, 218] on span "Due Diligence Checklist Internal" at bounding box center [834, 221] width 226 height 20
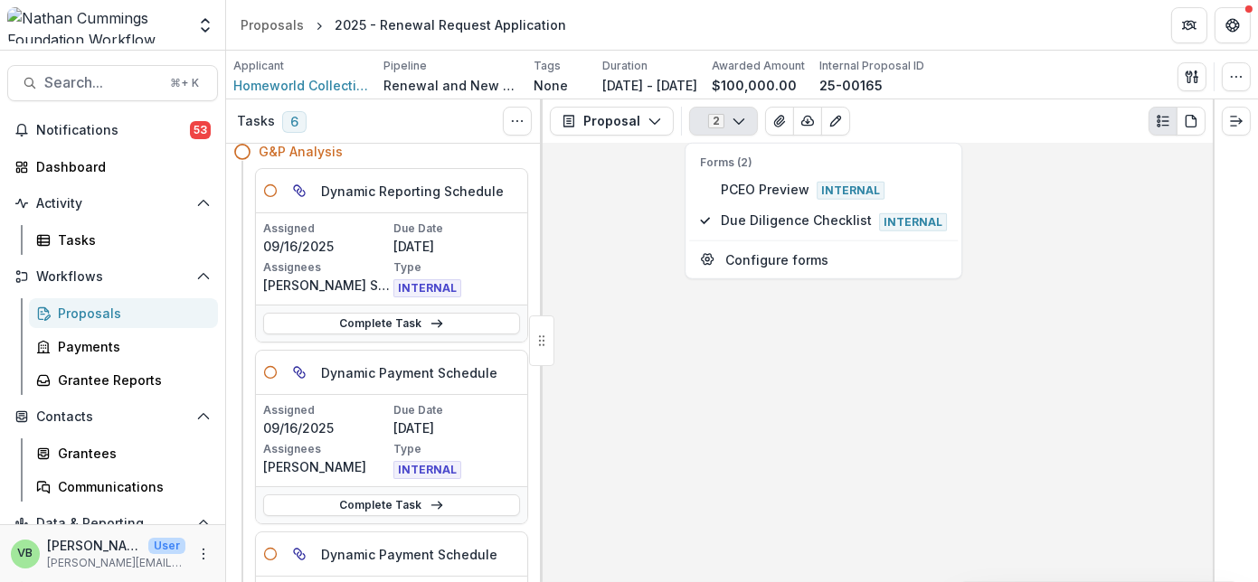
click at [733, 122] on polyline "button" at bounding box center [738, 121] width 10 height 5
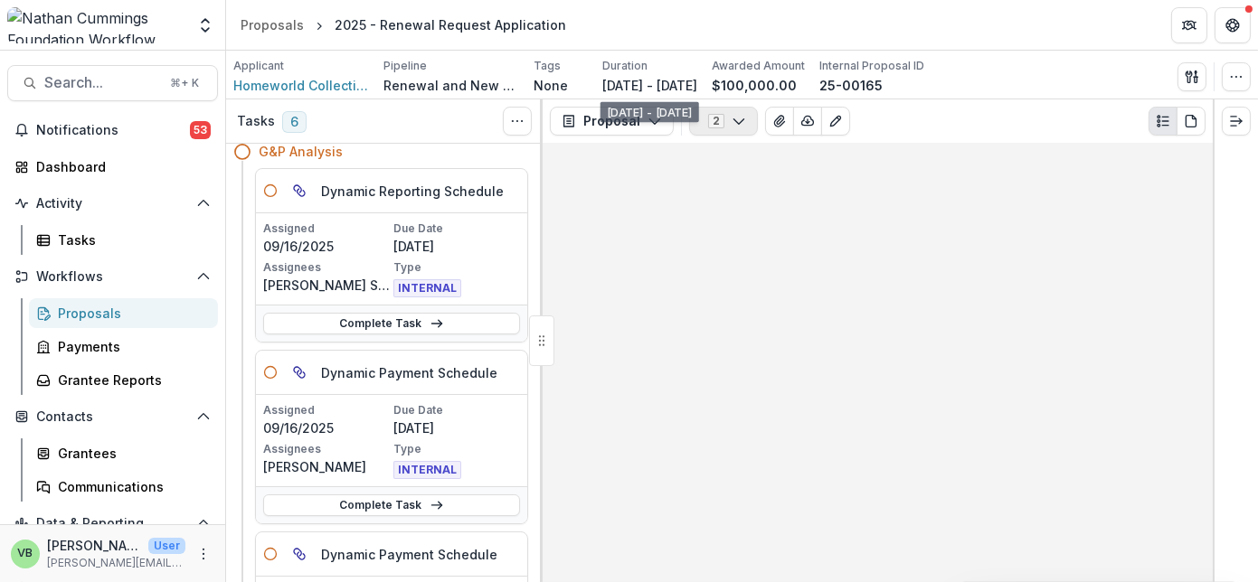
click at [732, 117] on icon "button" at bounding box center [739, 121] width 14 height 14
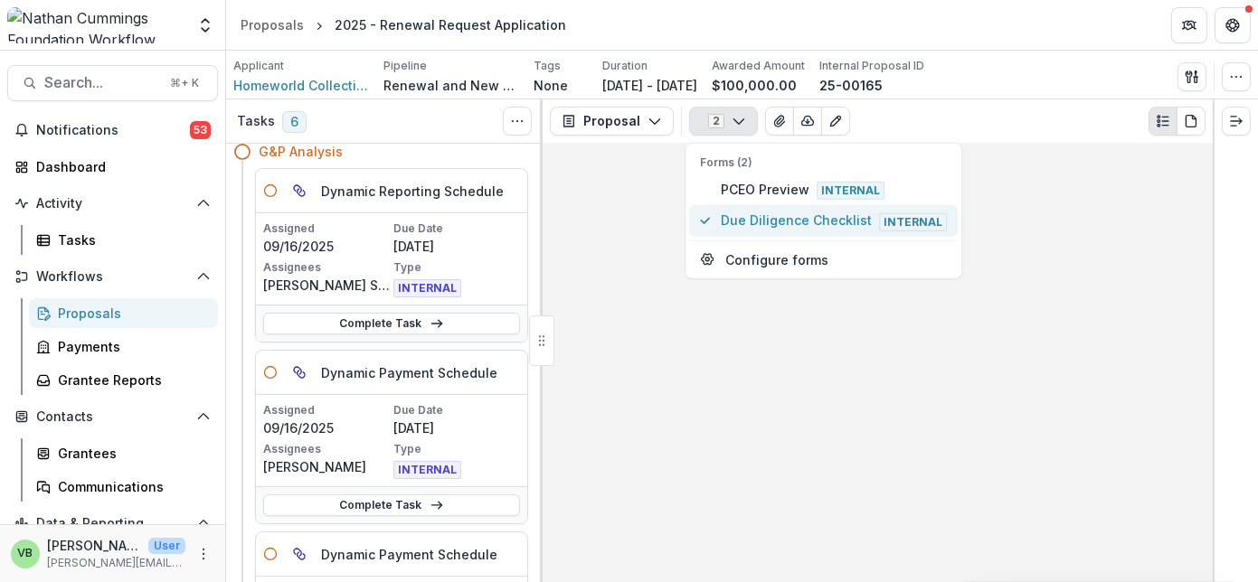
click at [750, 216] on span "Due Diligence Checklist Internal" at bounding box center [834, 221] width 226 height 20
click at [748, 191] on span "PCEO Preview Internal" at bounding box center [834, 190] width 226 height 20
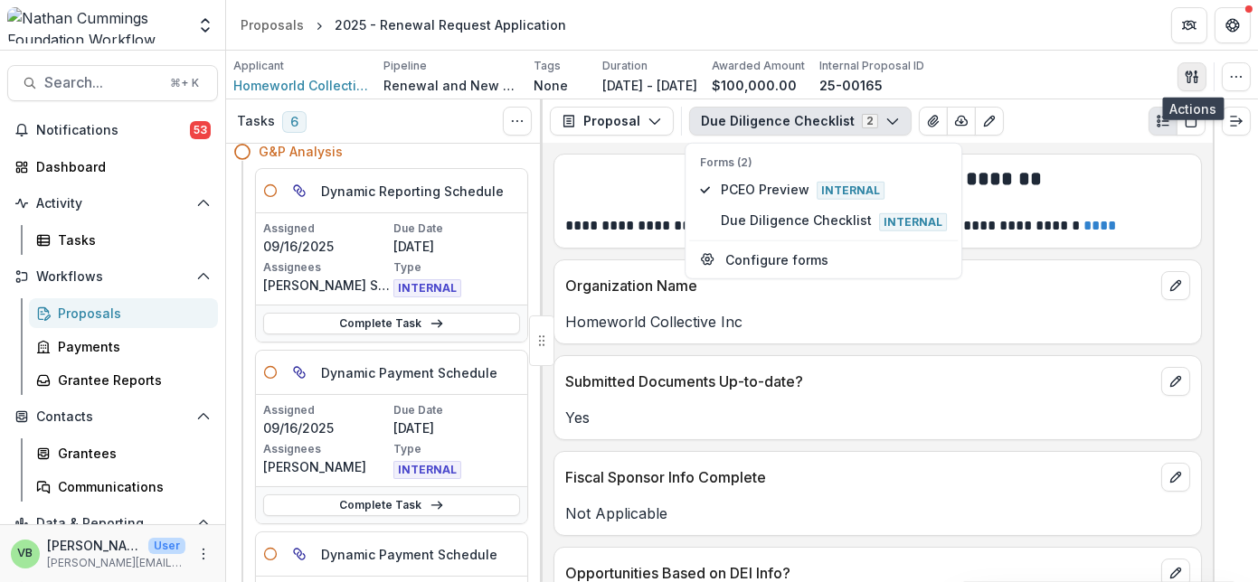
click at [1192, 71] on icon "button" at bounding box center [1188, 77] width 6 height 12
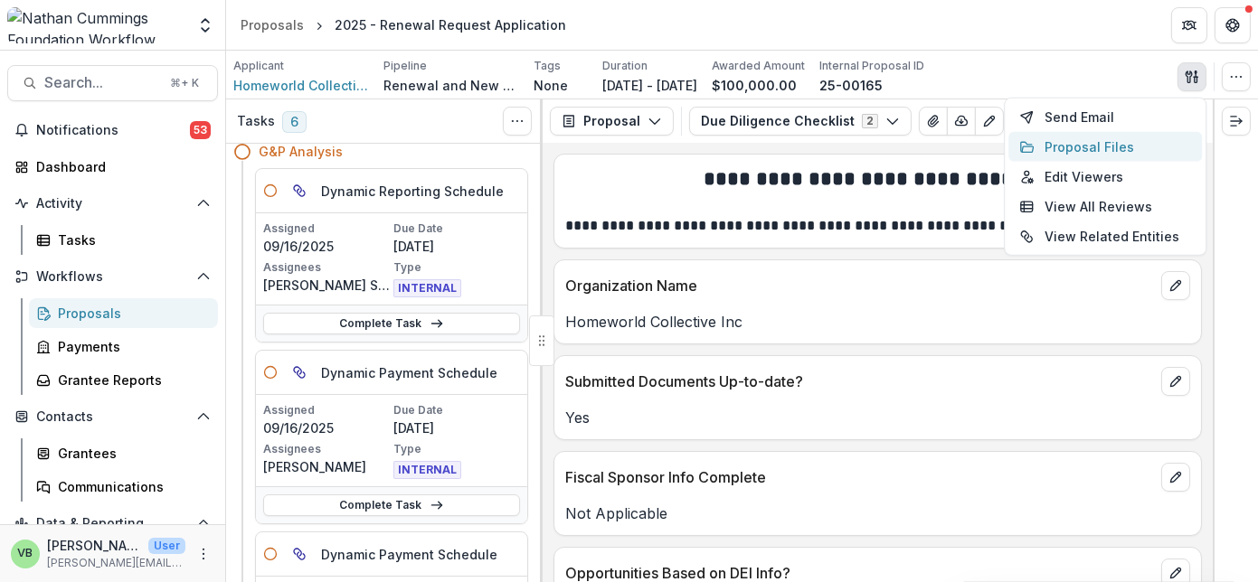
click at [1094, 145] on button "Proposal Files" at bounding box center [1105, 147] width 194 height 30
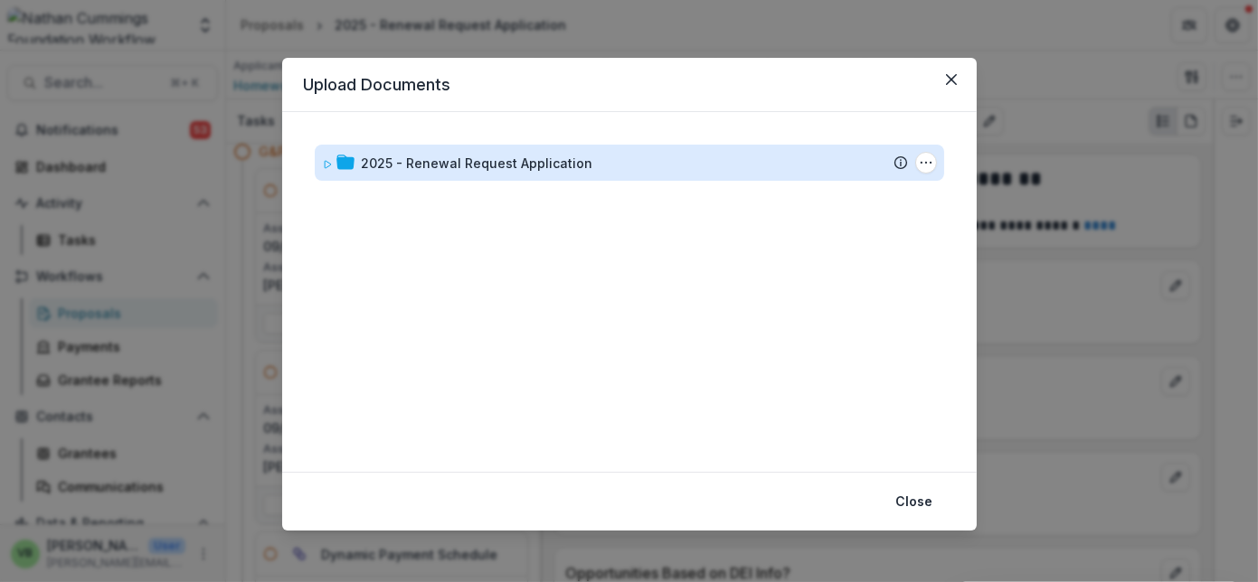
click at [542, 158] on div "2025 - Renewal Request Application" at bounding box center [477, 163] width 231 height 19
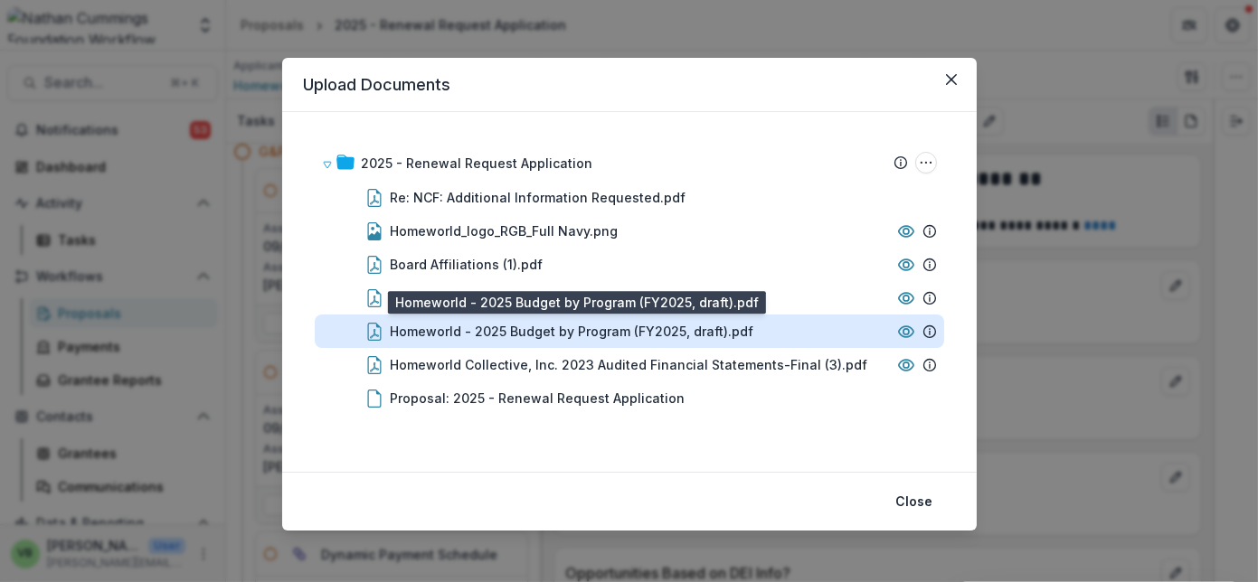
click at [557, 328] on div "Homeworld - 2025 Budget by Program (FY2025, draft).pdf" at bounding box center [573, 331] width 364 height 19
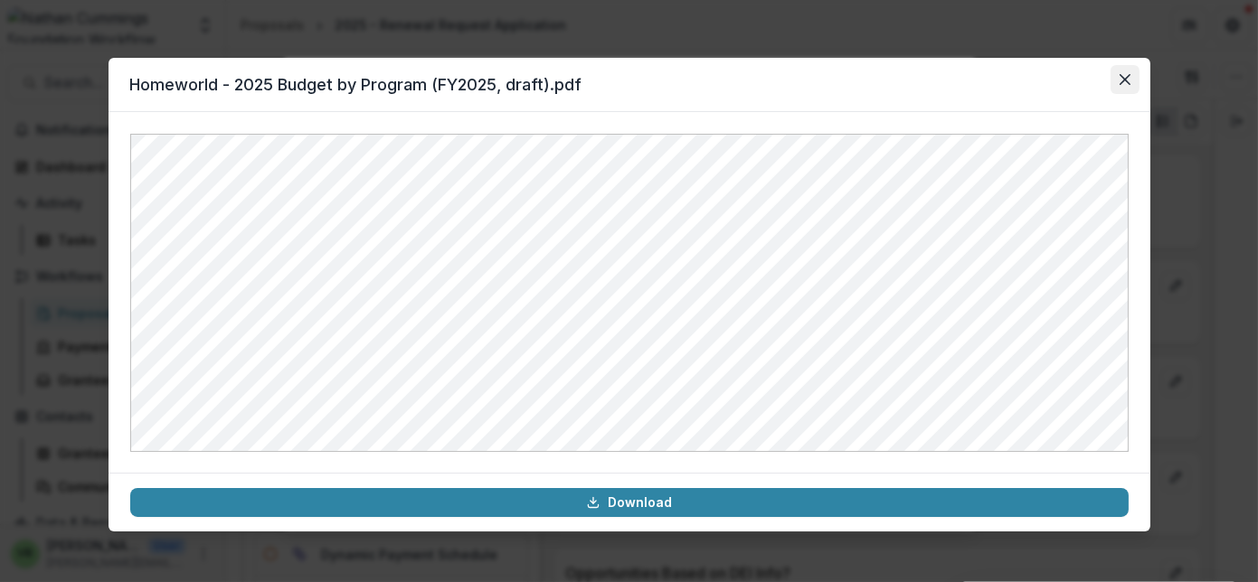
click at [1126, 77] on icon "Close" at bounding box center [1124, 79] width 11 height 11
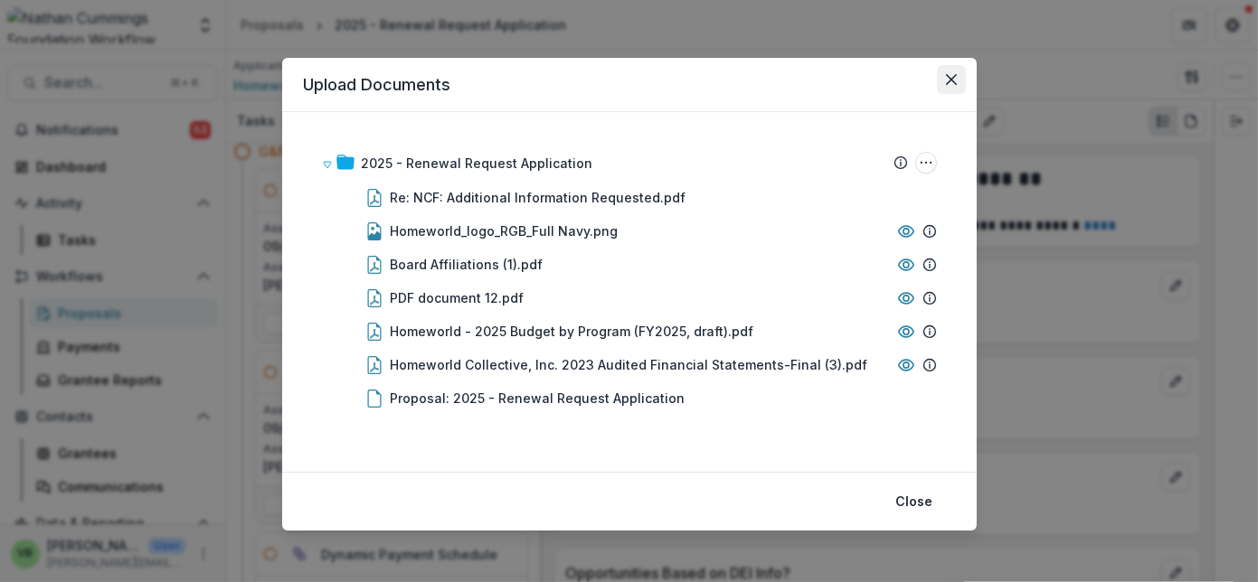
click at [949, 75] on icon "Close" at bounding box center [951, 79] width 11 height 11
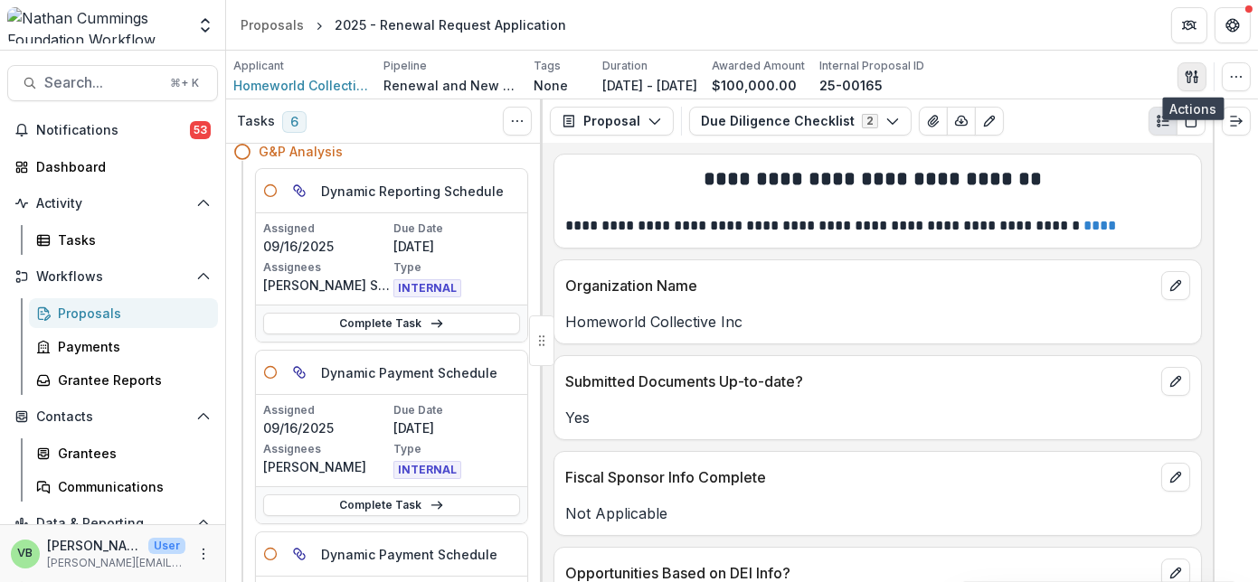
click at [1190, 75] on icon "button" at bounding box center [1188, 77] width 6 height 12
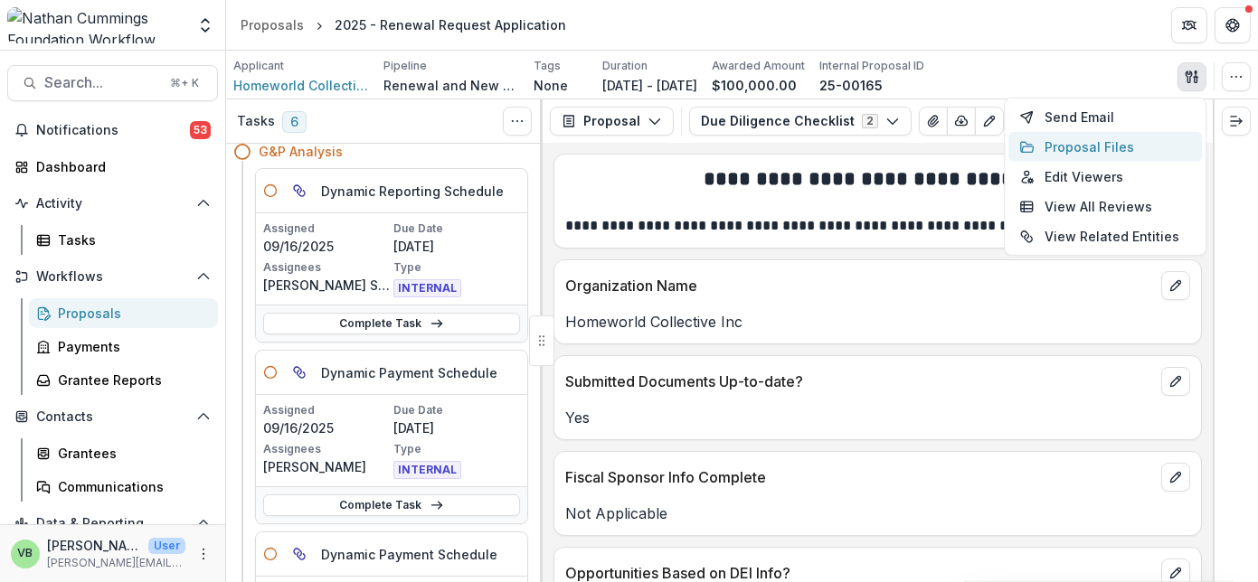
click at [1116, 143] on button "Proposal Files" at bounding box center [1105, 147] width 194 height 30
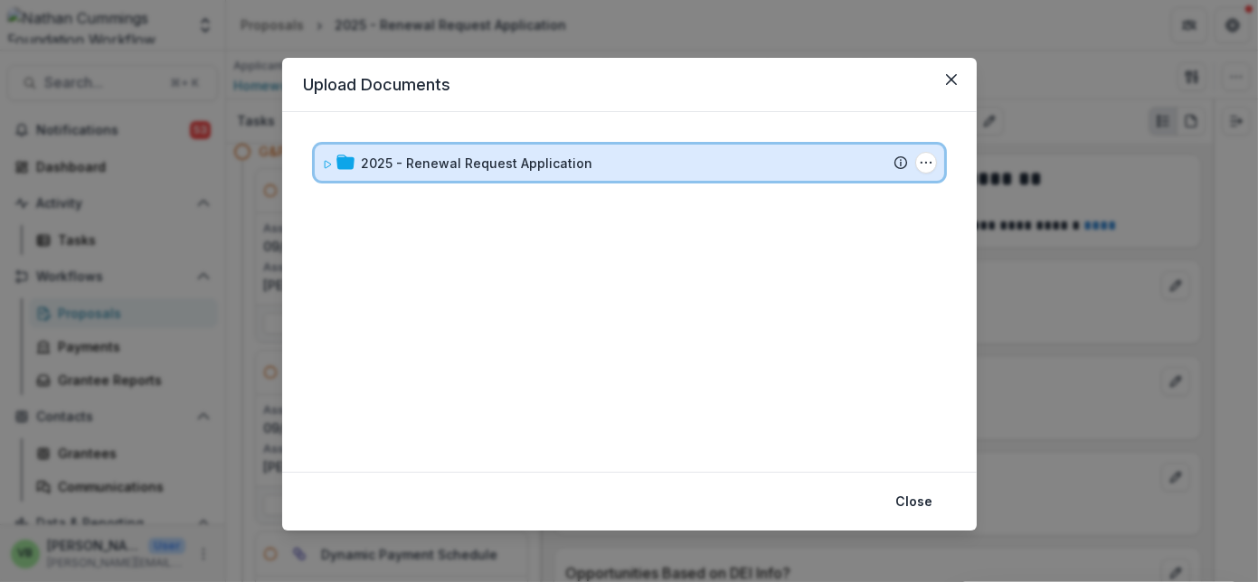
click at [636, 164] on div "2025 - Renewal Request Application" at bounding box center [635, 163] width 546 height 19
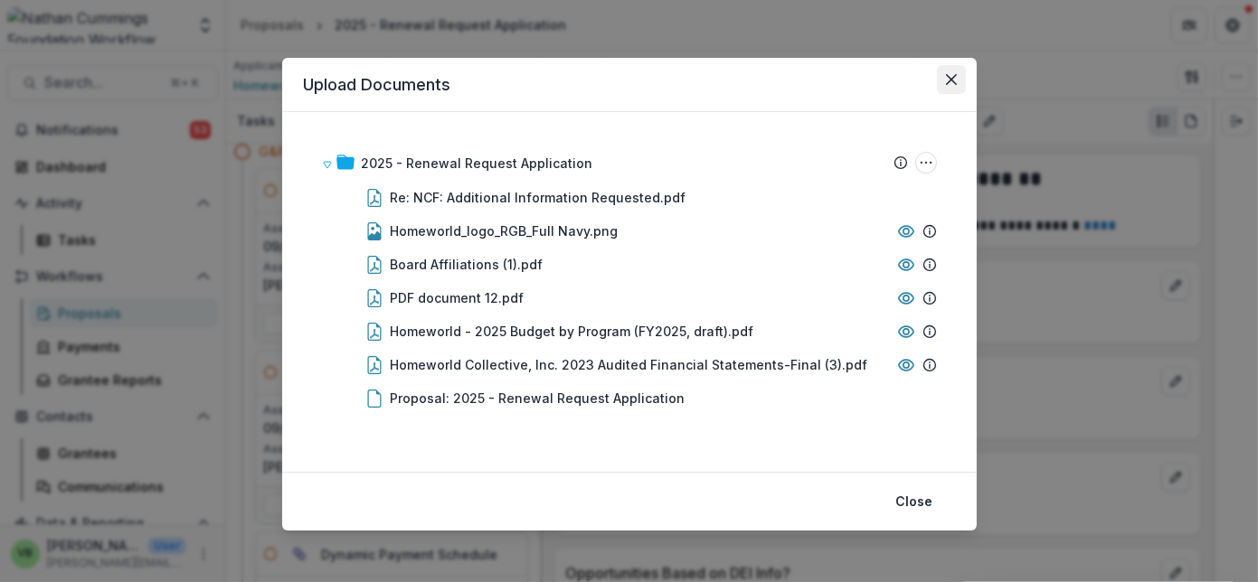
click at [948, 74] on icon "Close" at bounding box center [951, 79] width 11 height 11
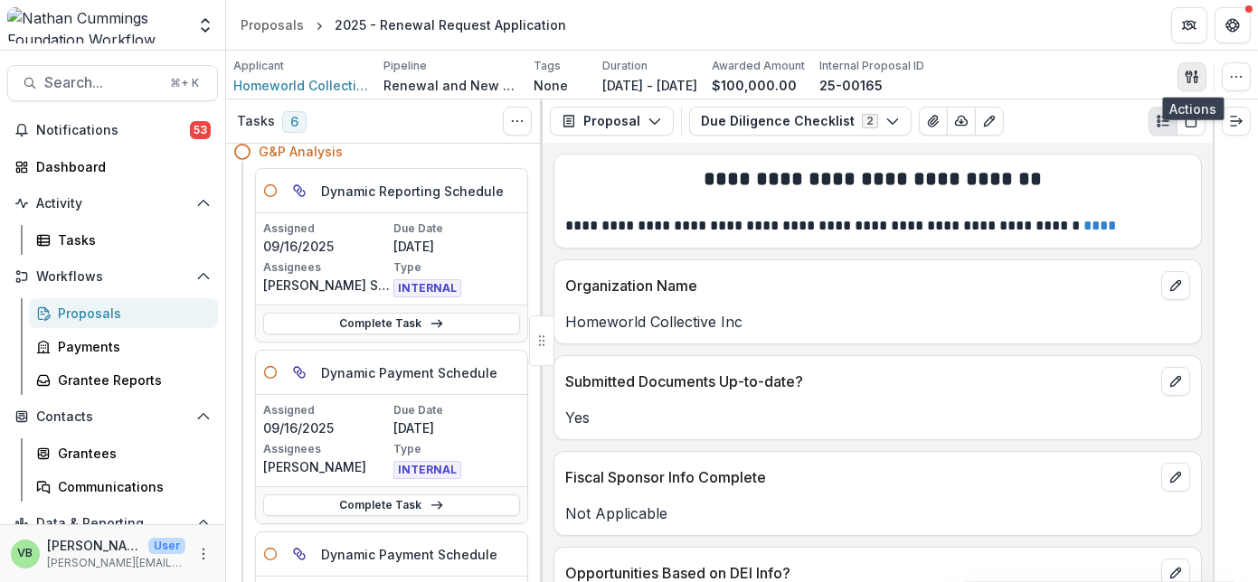
click at [1186, 76] on icon "button" at bounding box center [1192, 77] width 14 height 14
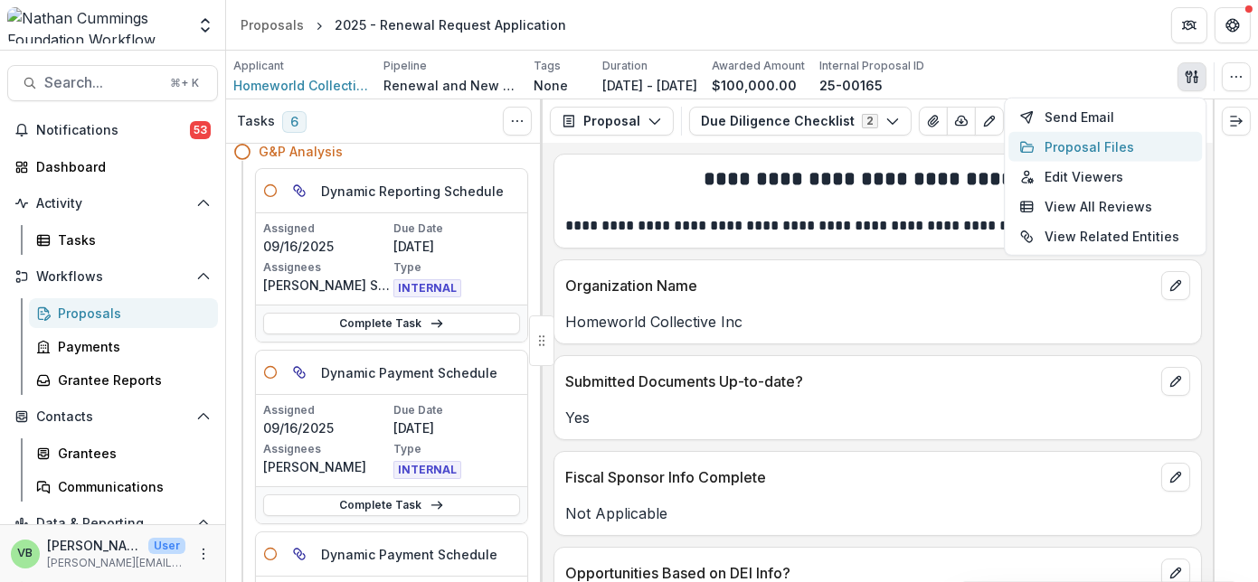
click at [1090, 144] on button "Proposal Files" at bounding box center [1105, 147] width 194 height 30
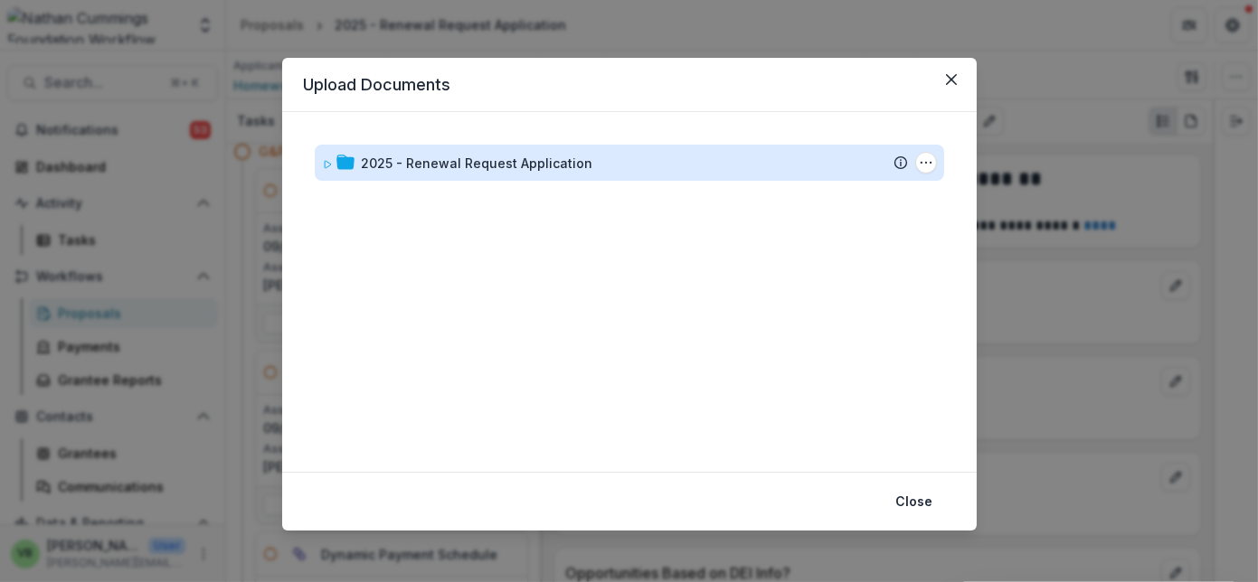
click at [565, 154] on div "2025 - Renewal Request Application" at bounding box center [477, 163] width 231 height 19
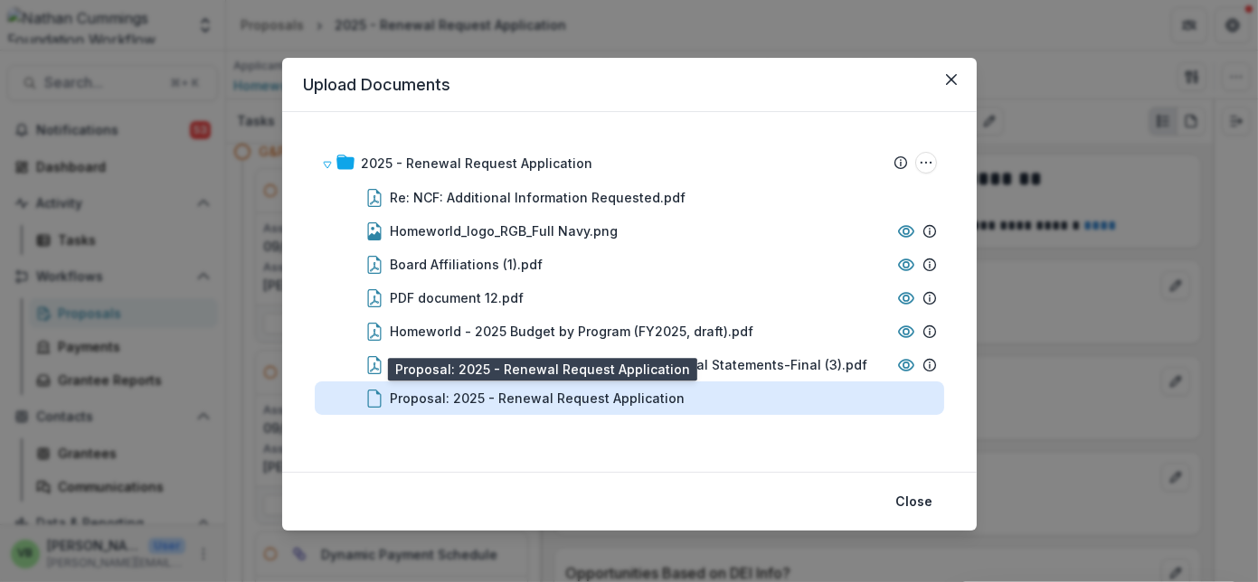
click at [495, 399] on div "Proposal: 2025 - Renewal Request Application" at bounding box center [538, 398] width 295 height 19
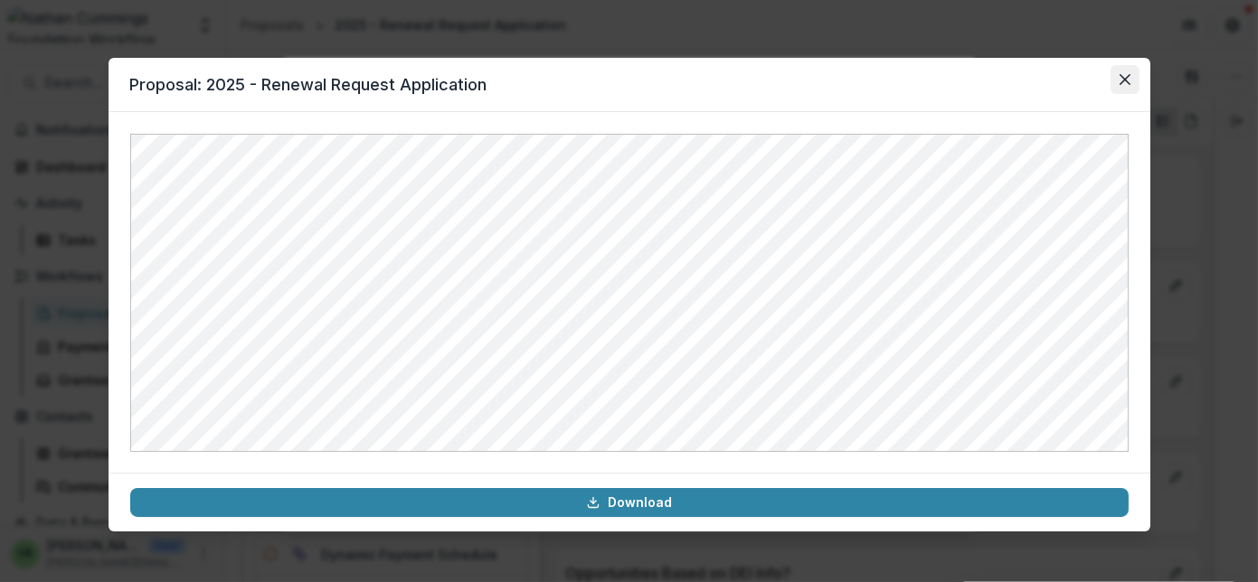
click at [1122, 74] on icon "Close" at bounding box center [1124, 79] width 11 height 11
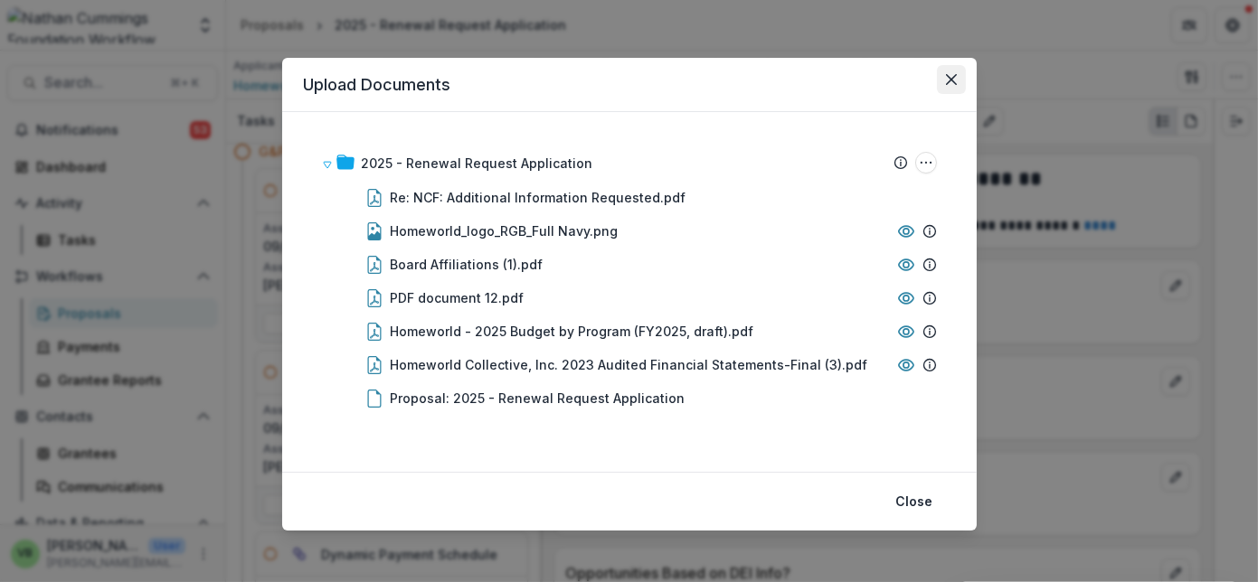
click at [940, 75] on button "Close" at bounding box center [951, 79] width 29 height 29
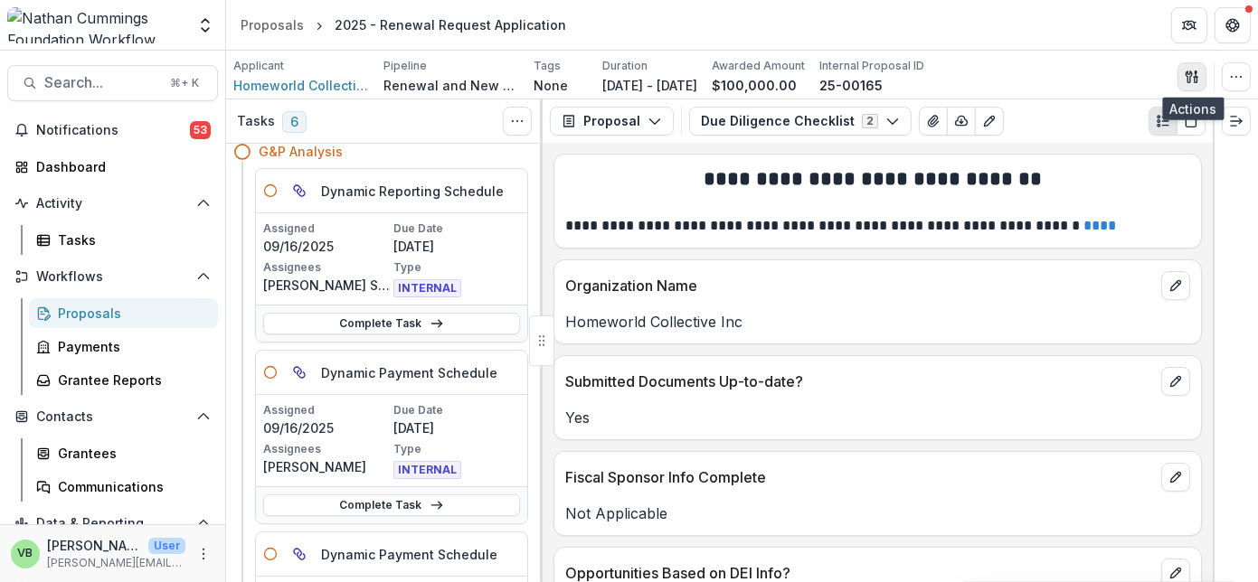
click at [1189, 72] on icon "button" at bounding box center [1188, 77] width 6 height 12
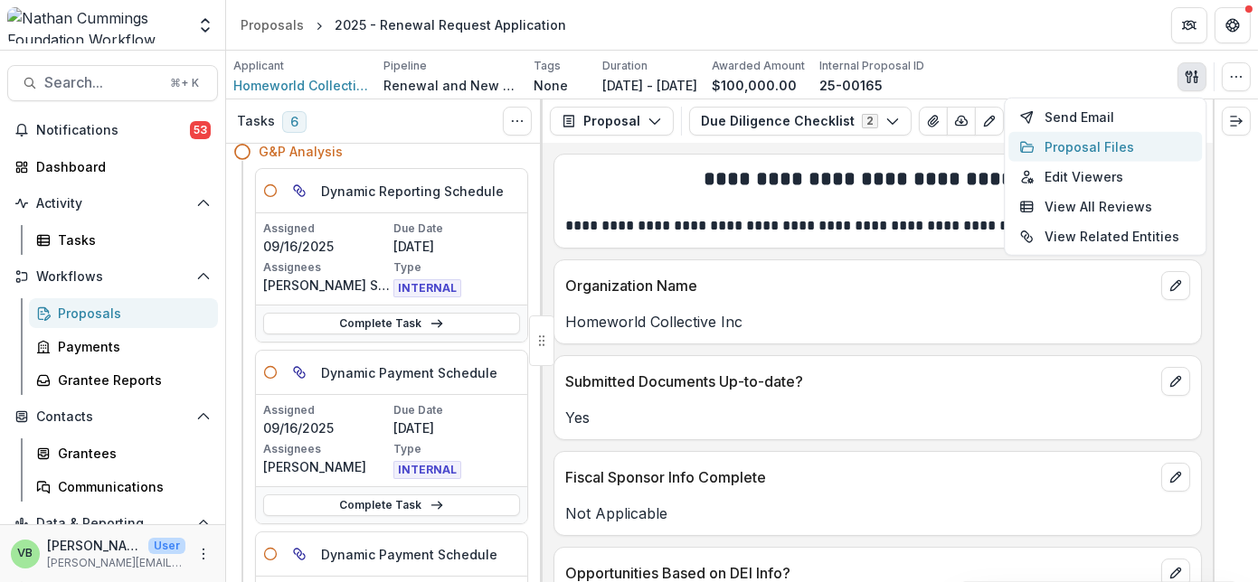
click at [1111, 143] on button "Proposal Files" at bounding box center [1105, 147] width 194 height 30
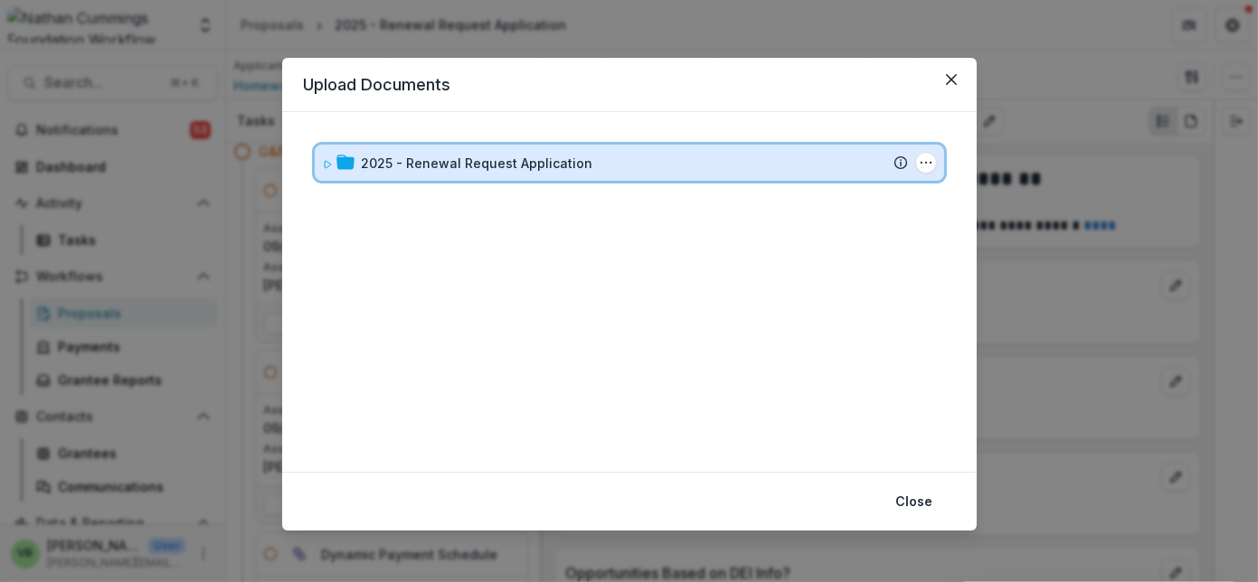
click at [656, 162] on div "2025 - Renewal Request Application" at bounding box center [635, 163] width 546 height 19
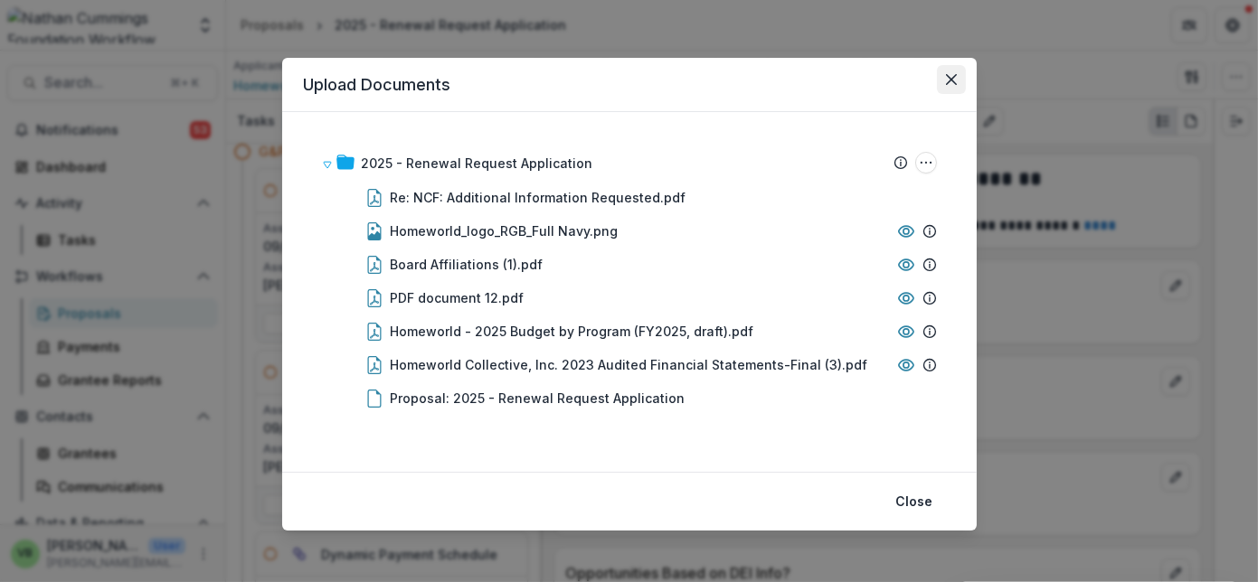
click at [946, 78] on icon "Close" at bounding box center [951, 79] width 11 height 11
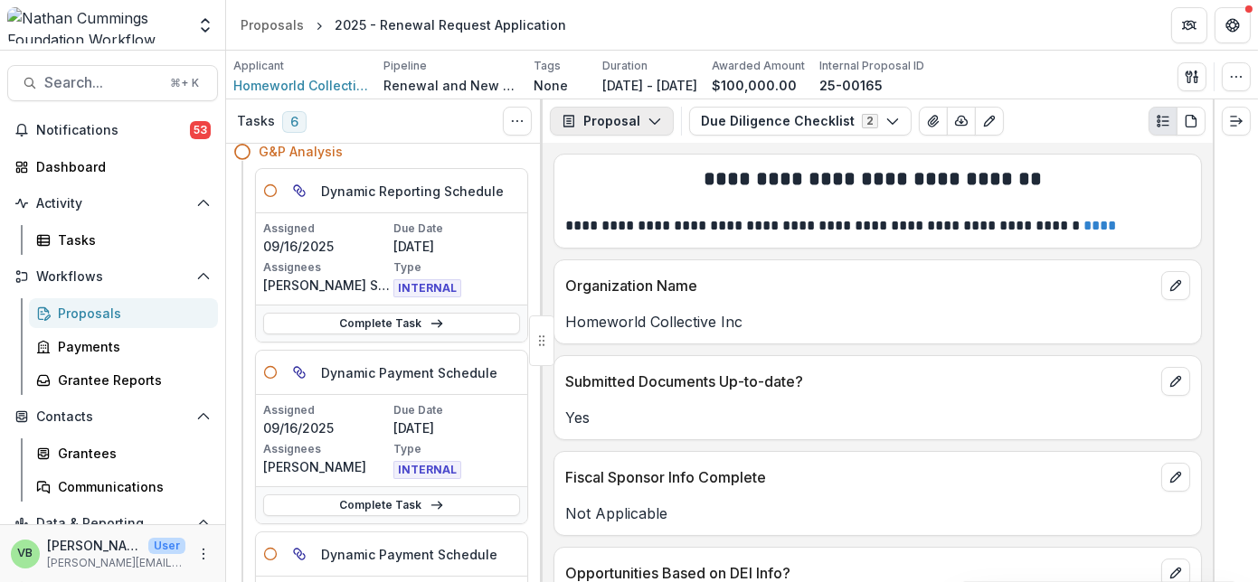
click at [639, 118] on button "Proposal" at bounding box center [612, 121] width 124 height 29
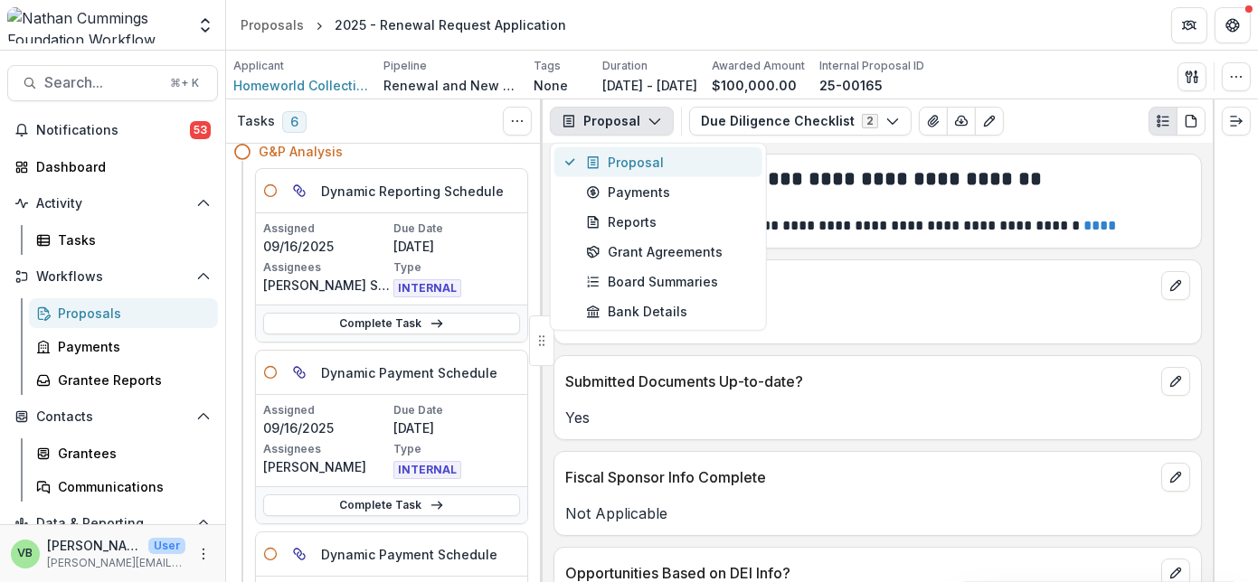
click at [670, 165] on div "Proposal" at bounding box center [668, 162] width 165 height 19
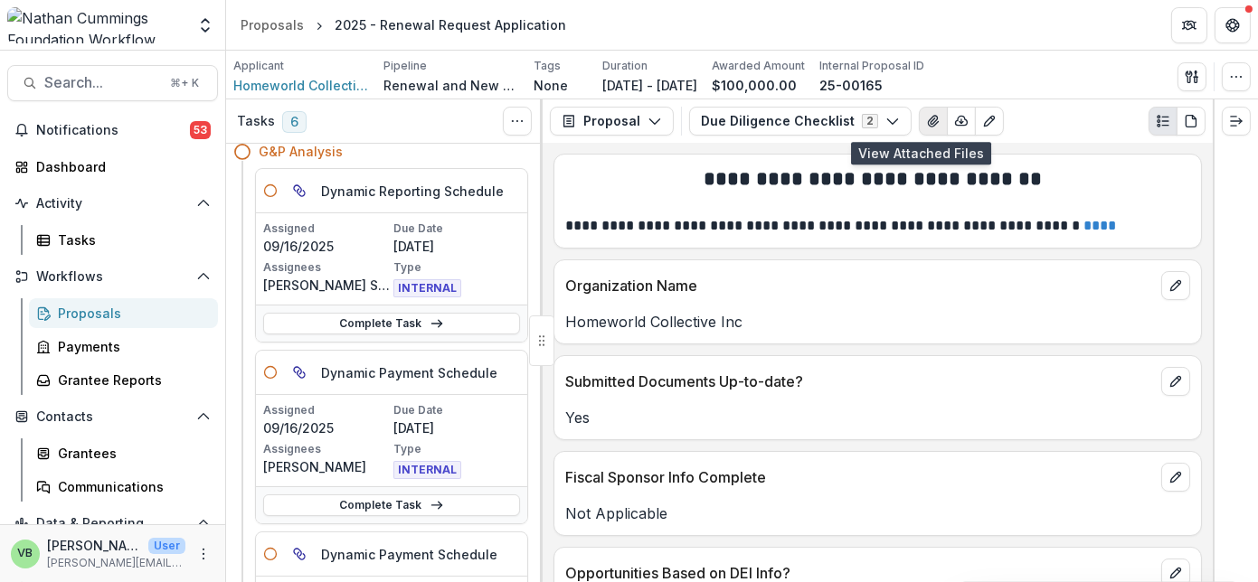
click at [928, 119] on icon "View Attached Files" at bounding box center [933, 121] width 10 height 11
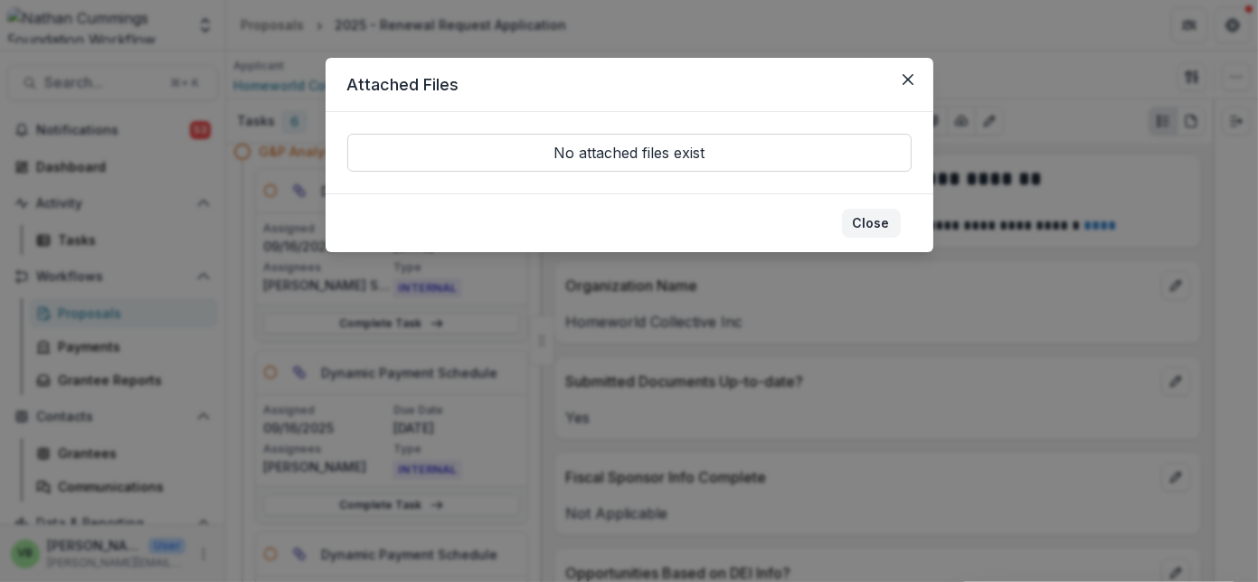
click at [874, 219] on button "Close" at bounding box center [871, 223] width 59 height 29
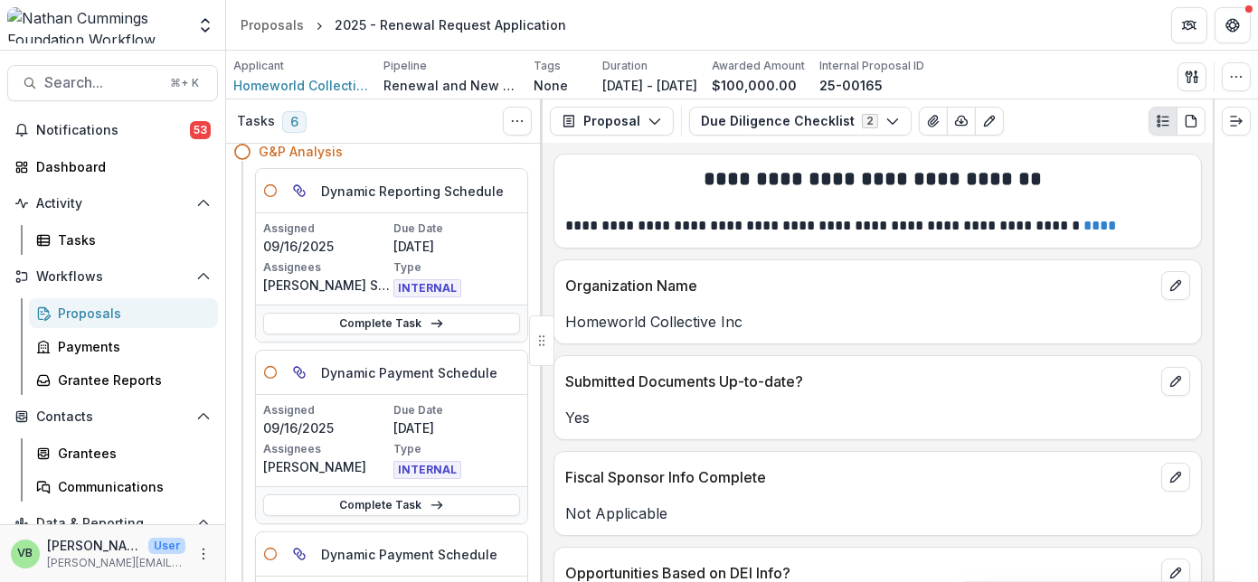
click at [1045, 99] on div "Proposal Proposal Payments Reports Grant Agreements Board Summaries Bank Detail…" at bounding box center [878, 120] width 670 height 43
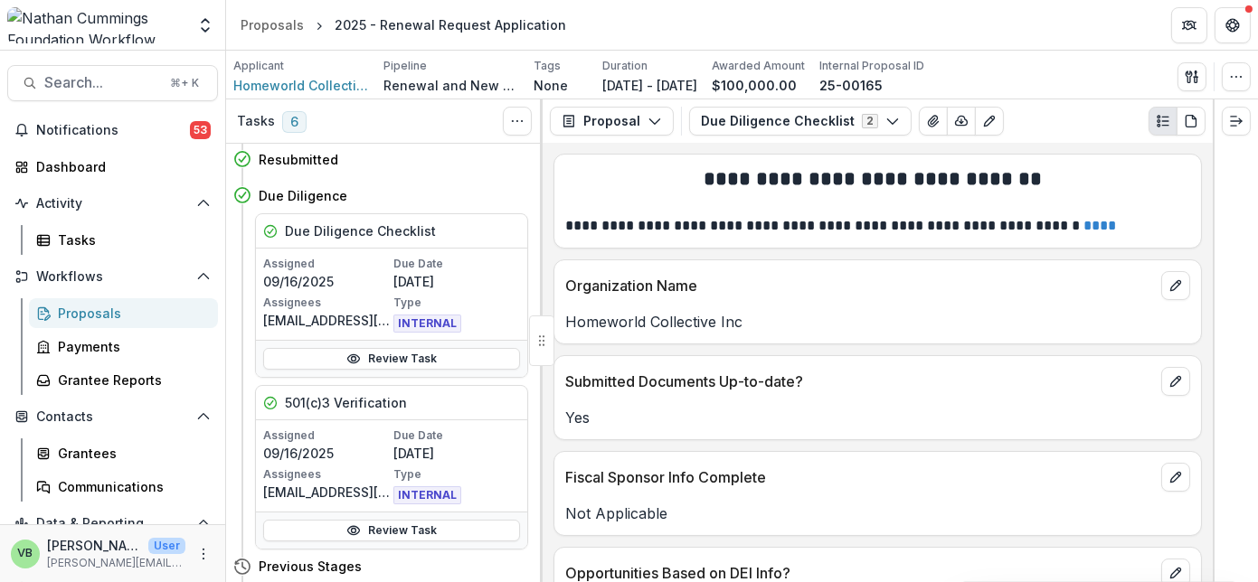
scroll to position [131, 0]
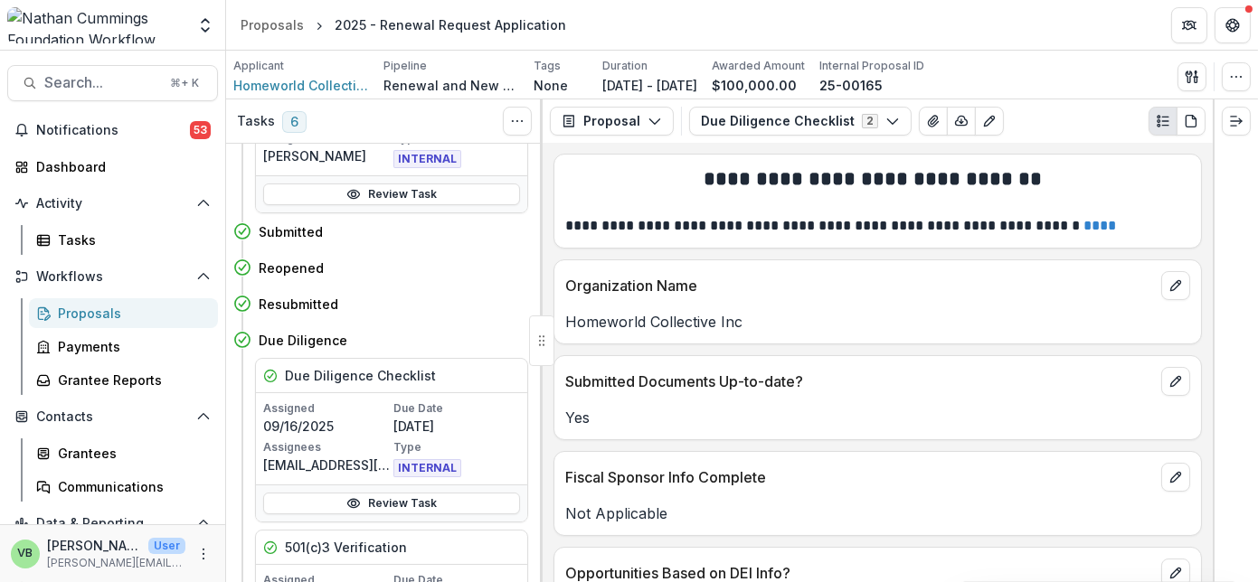
click at [977, 24] on header "Proposals 2025 - Renewal Request Application" at bounding box center [742, 25] width 1032 height 50
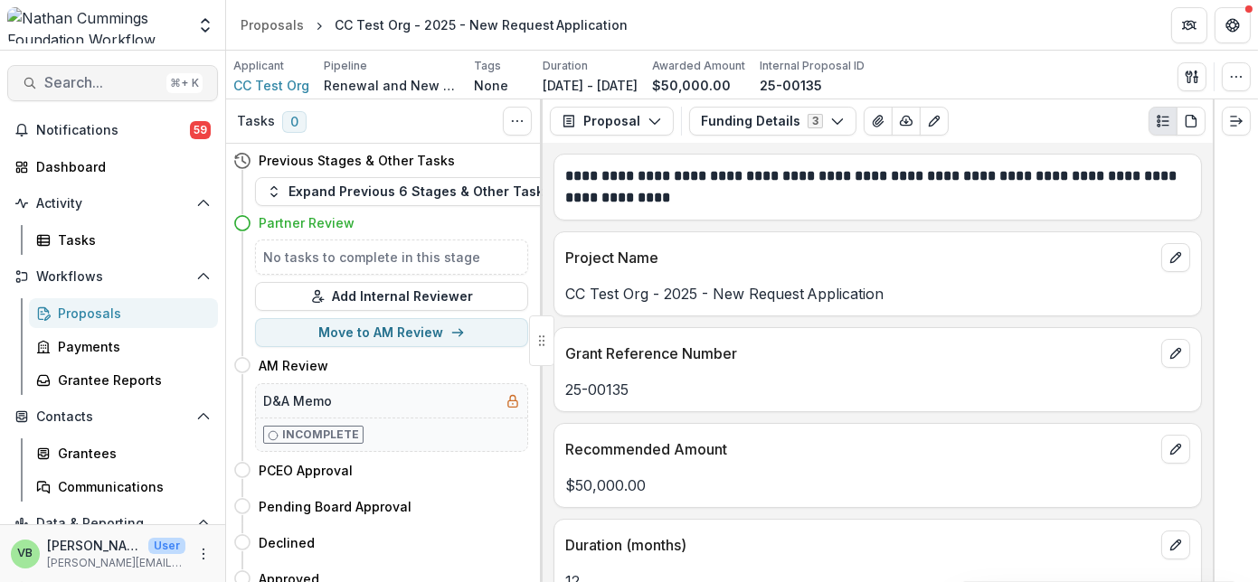
click at [99, 84] on span "Search..." at bounding box center [101, 82] width 115 height 17
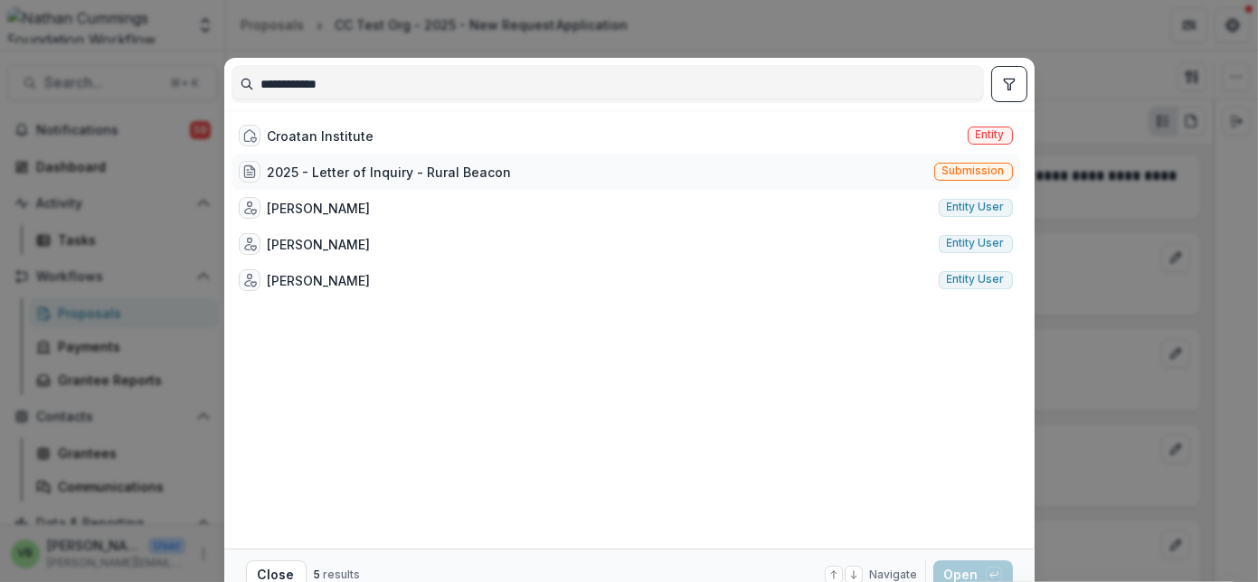
type input "**********"
click at [420, 165] on div "2025 - Letter of Inquiry - Rural Beacon" at bounding box center [390, 172] width 244 height 19
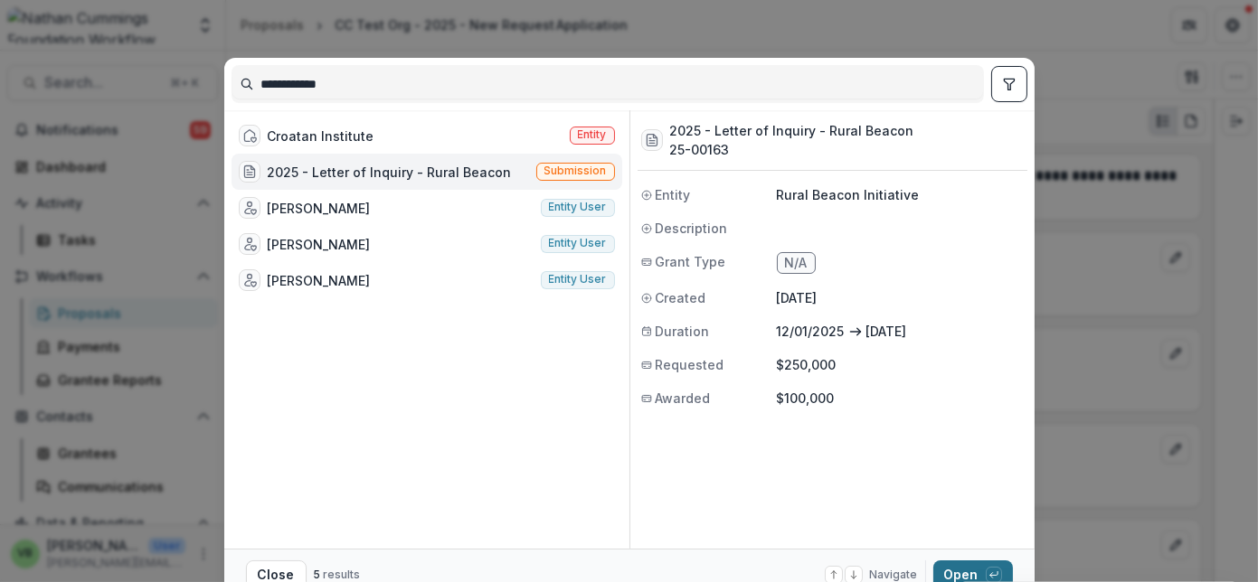
click at [953, 570] on button "Open with enter key" at bounding box center [973, 575] width 80 height 29
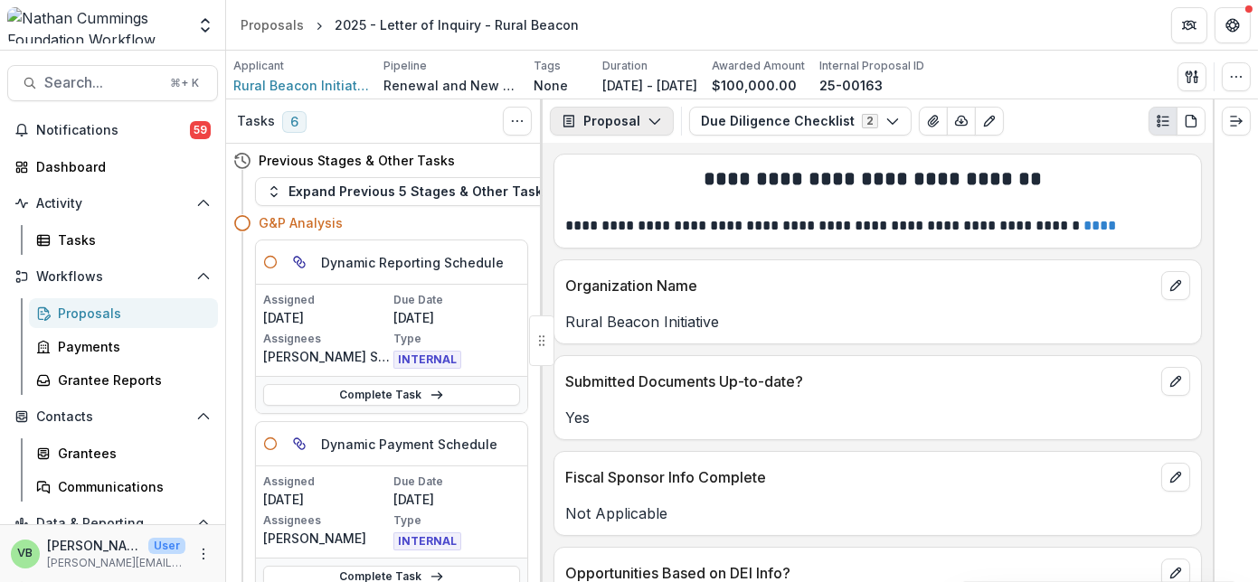
click at [635, 117] on button "Proposal" at bounding box center [612, 121] width 124 height 29
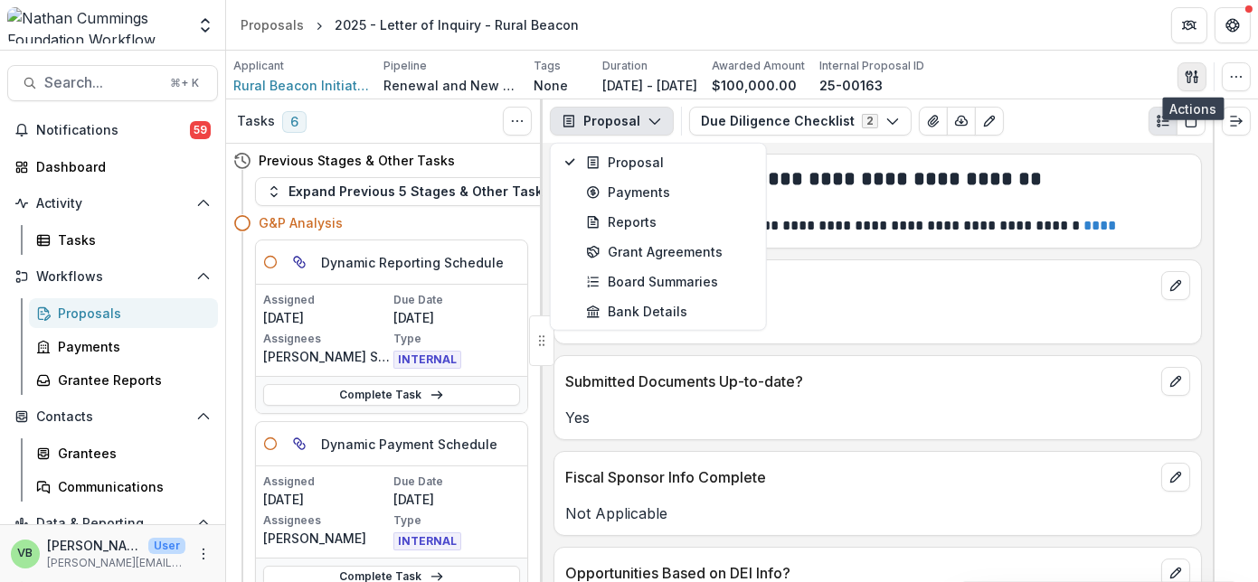
click at [1191, 71] on icon "button" at bounding box center [1188, 77] width 6 height 12
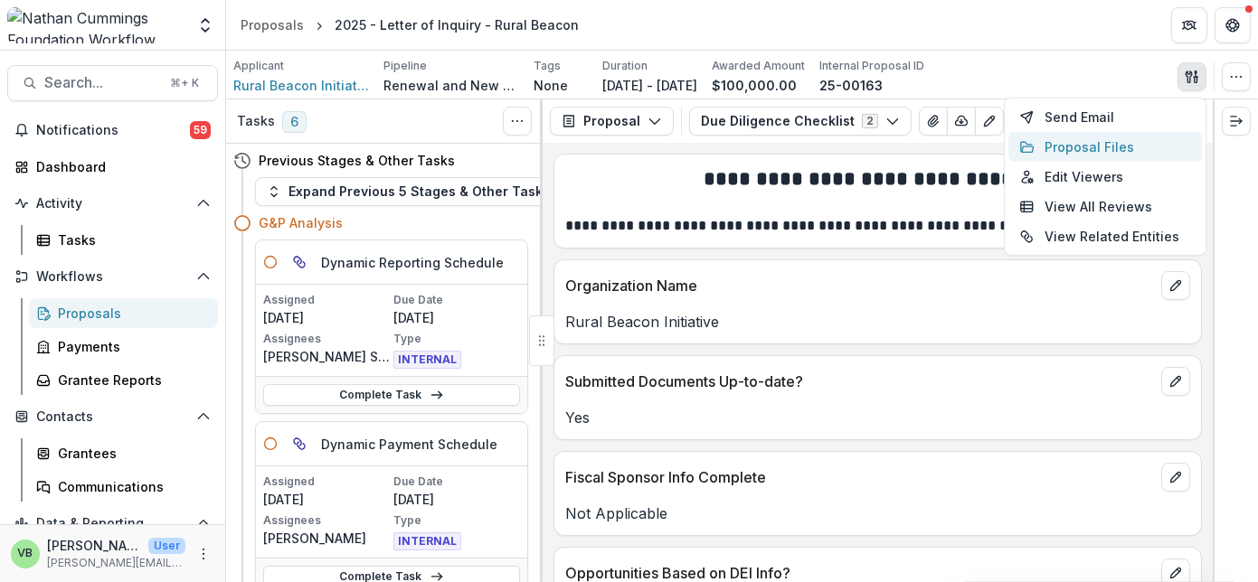
click at [1085, 142] on button "Proposal Files" at bounding box center [1105, 147] width 194 height 30
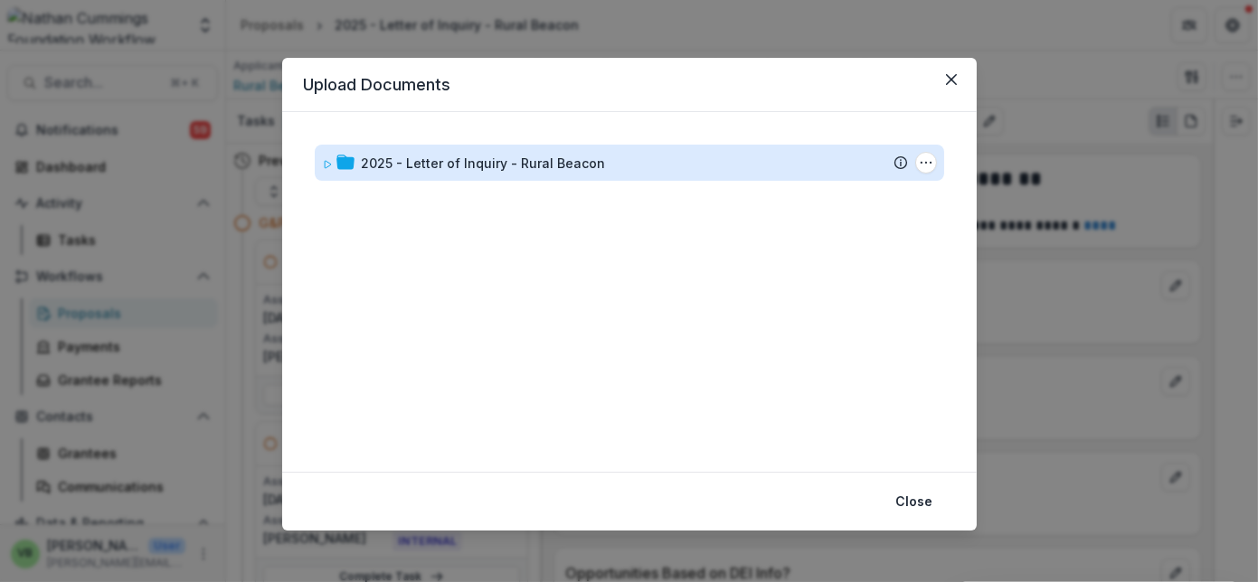
click at [585, 164] on div "2025 - Letter of Inquiry - Rural Beacon" at bounding box center [484, 163] width 244 height 19
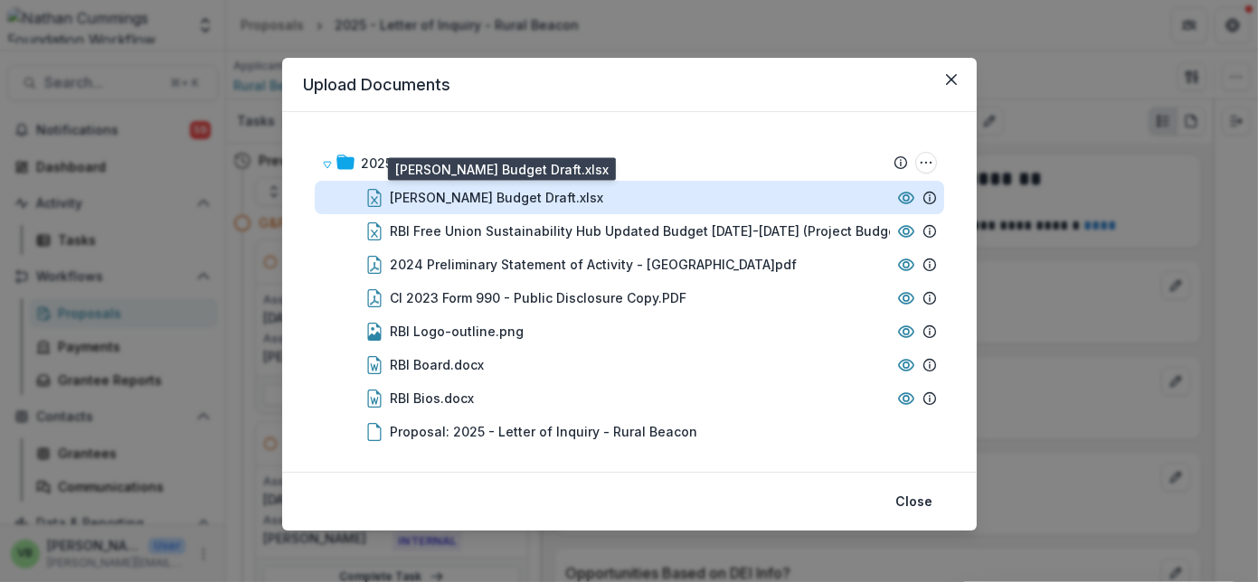
click at [531, 194] on div "[PERSON_NAME] Budget Draft.xlsx" at bounding box center [497, 197] width 213 height 19
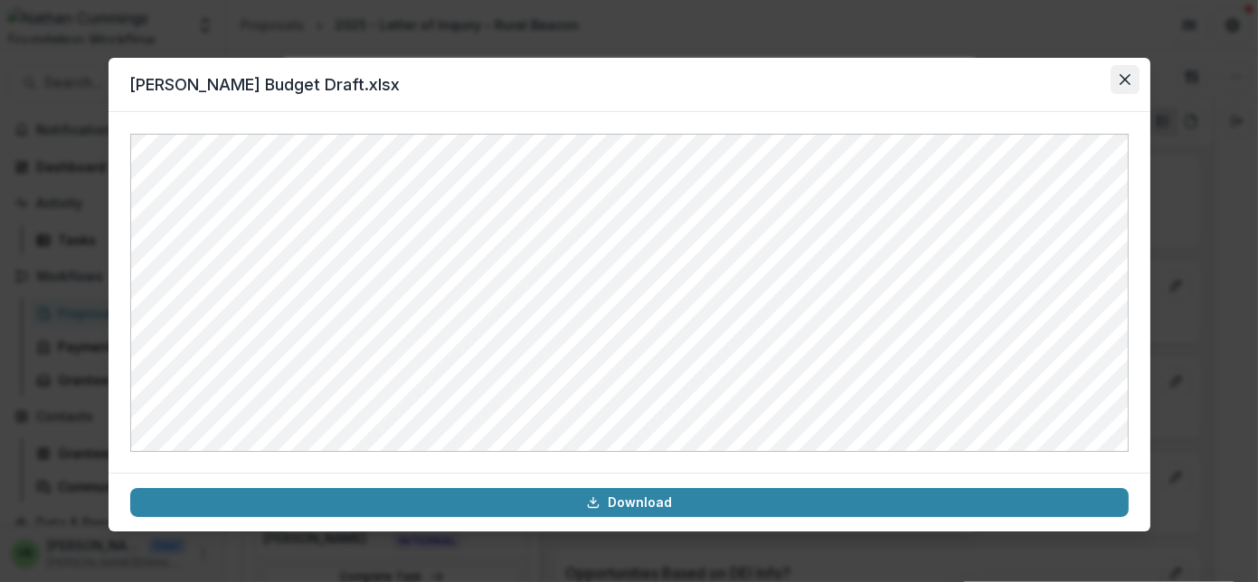
click at [1118, 76] on button "Close" at bounding box center [1124, 79] width 29 height 29
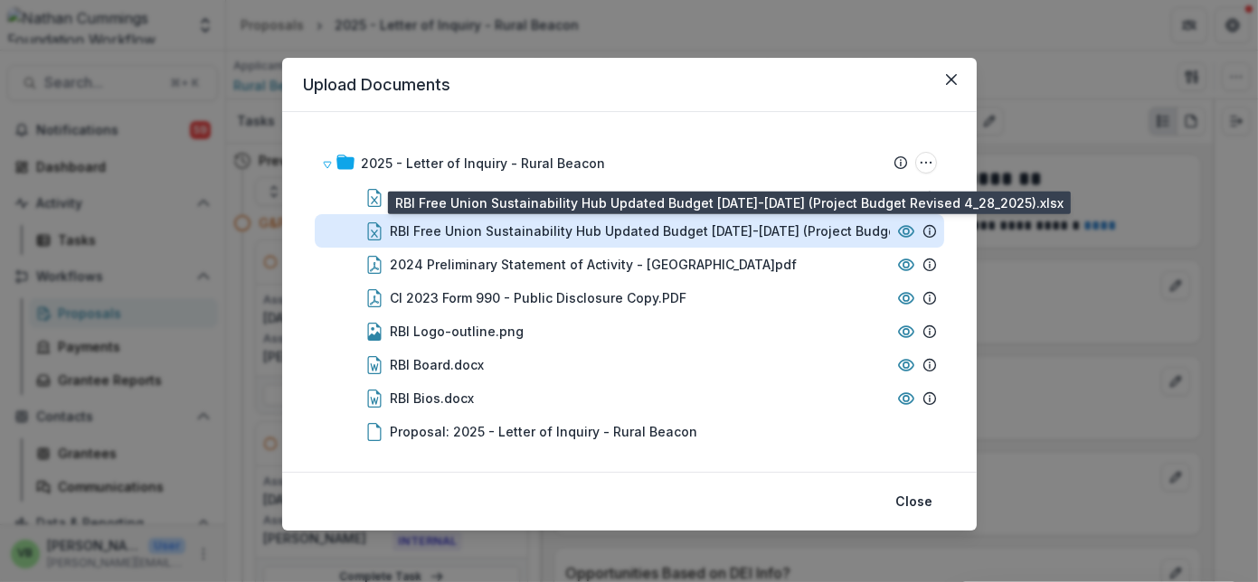
click at [571, 230] on div "RBI Free Union Sustainability Hub Updated Budget [DATE]-[DATE] (Project Budget …" at bounding box center [689, 231] width 597 height 19
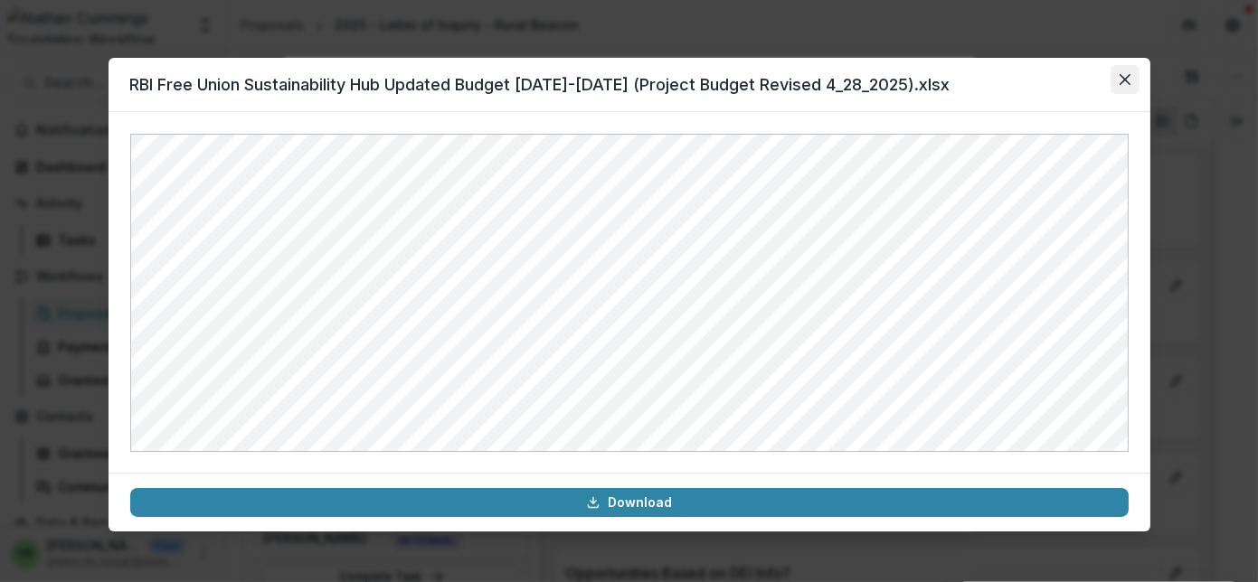
click at [1127, 74] on icon "Close" at bounding box center [1124, 79] width 11 height 11
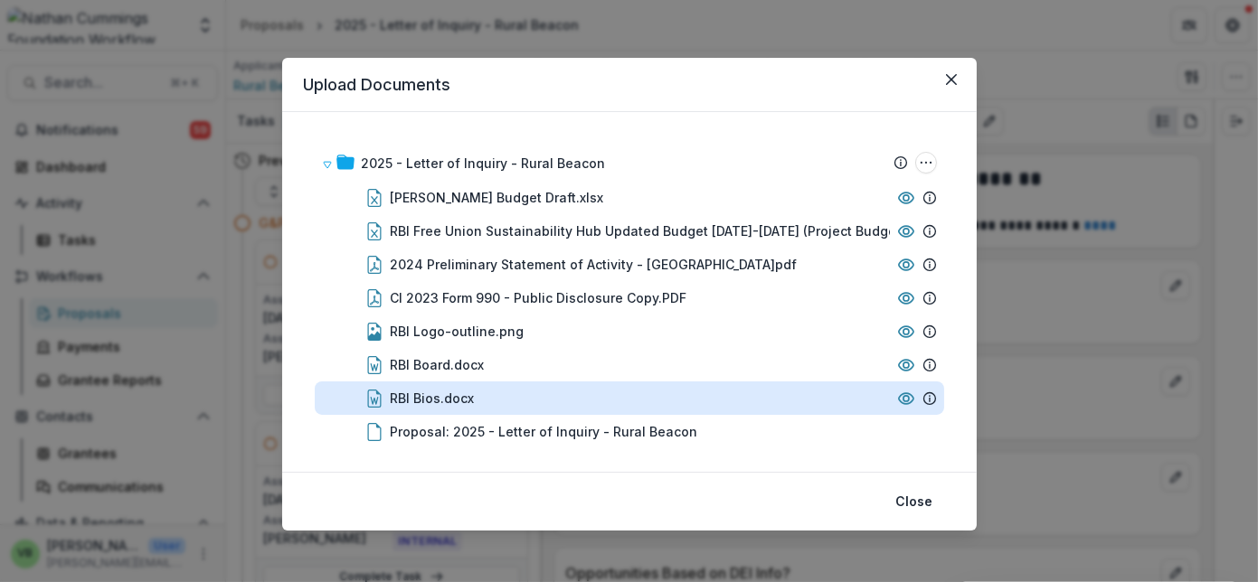
scroll to position [8, 0]
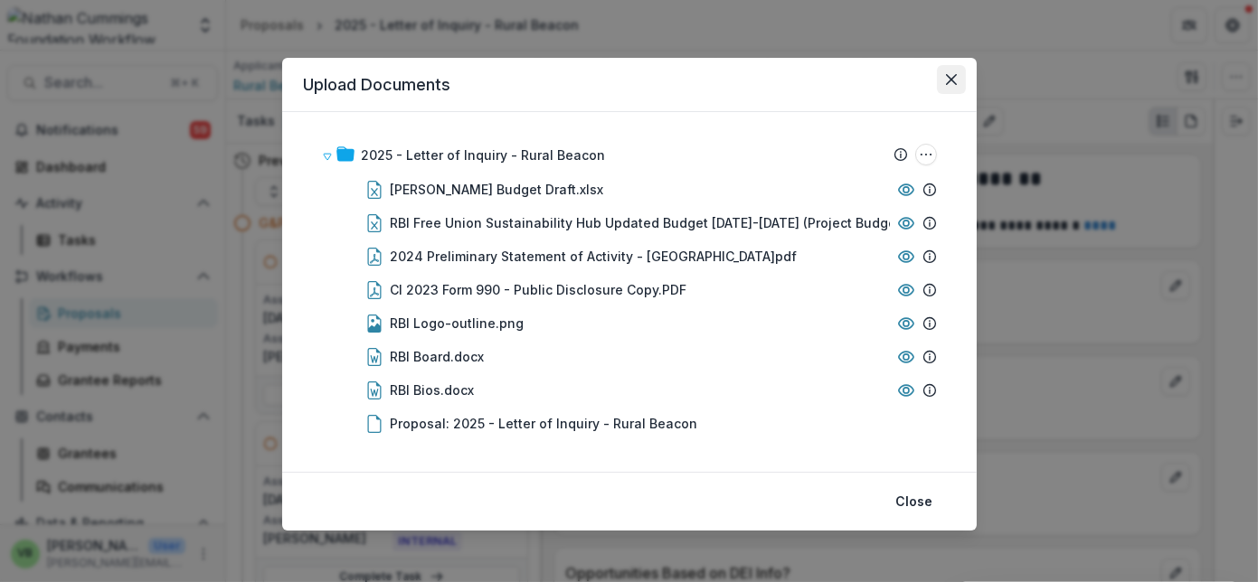
click at [947, 76] on icon "Close" at bounding box center [951, 79] width 11 height 11
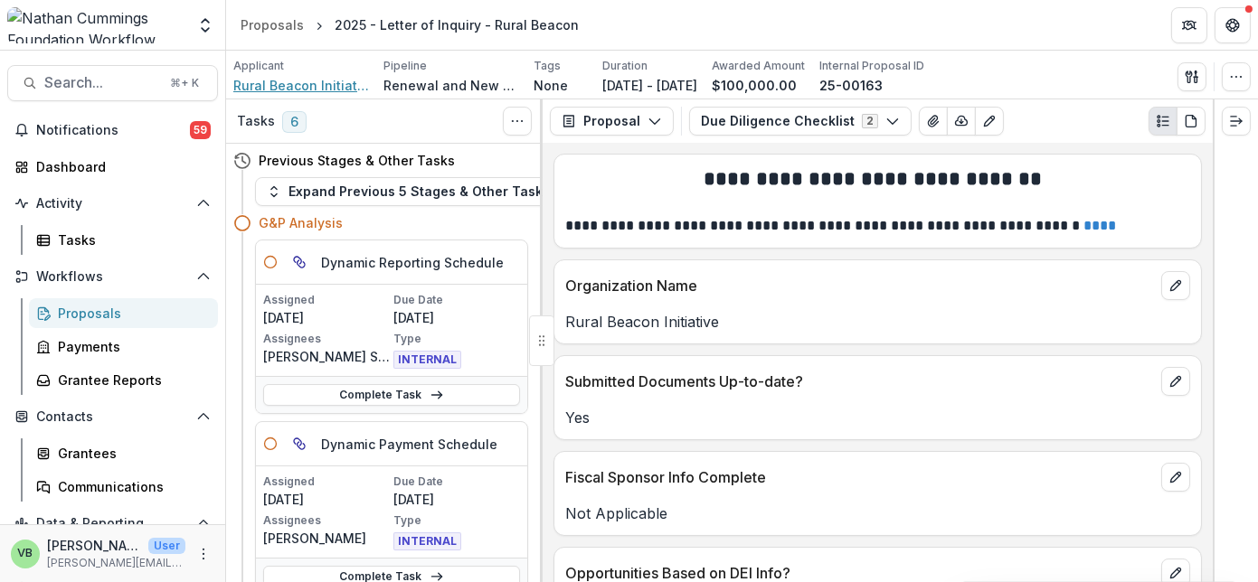
click at [301, 81] on span "Rural Beacon Initiative" at bounding box center [301, 85] width 136 height 19
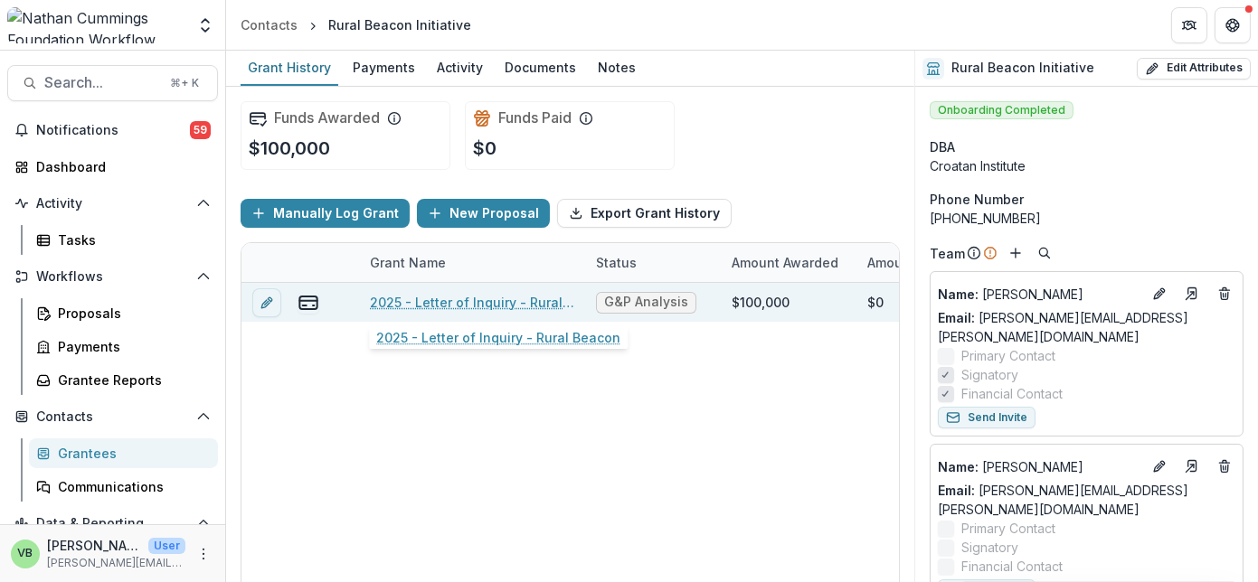
click at [450, 298] on link "2025 - Letter of Inquiry - Rural Beacon" at bounding box center [472, 302] width 204 height 19
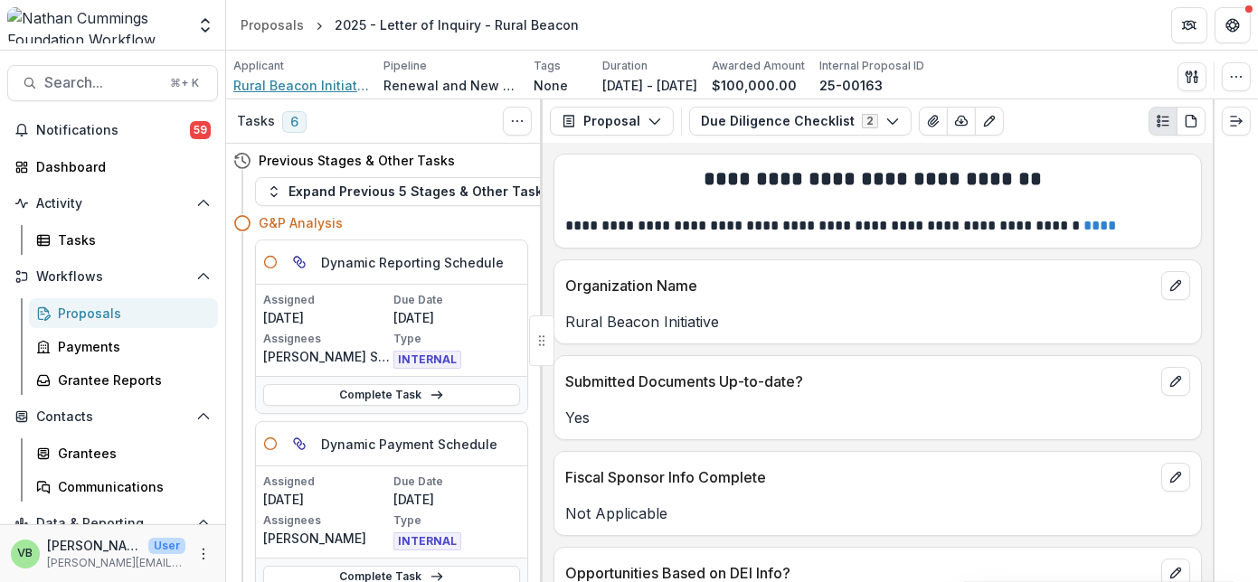
click at [296, 82] on span "Rural Beacon Initiative" at bounding box center [301, 85] width 136 height 19
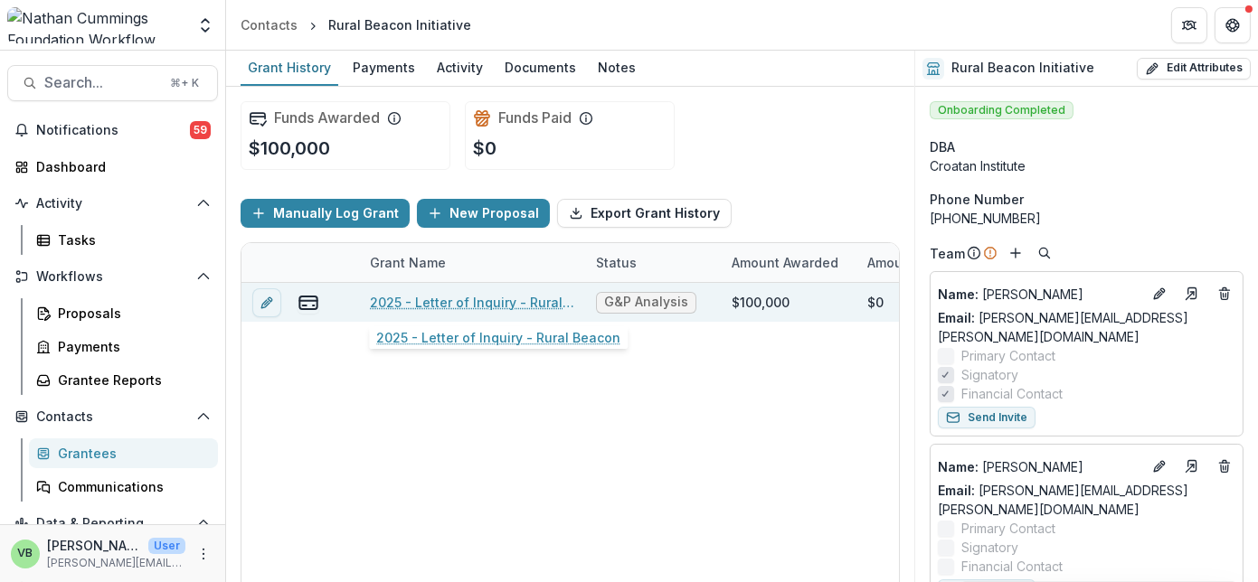
click at [476, 298] on link "2025 - Letter of Inquiry - Rural Beacon" at bounding box center [472, 302] width 204 height 19
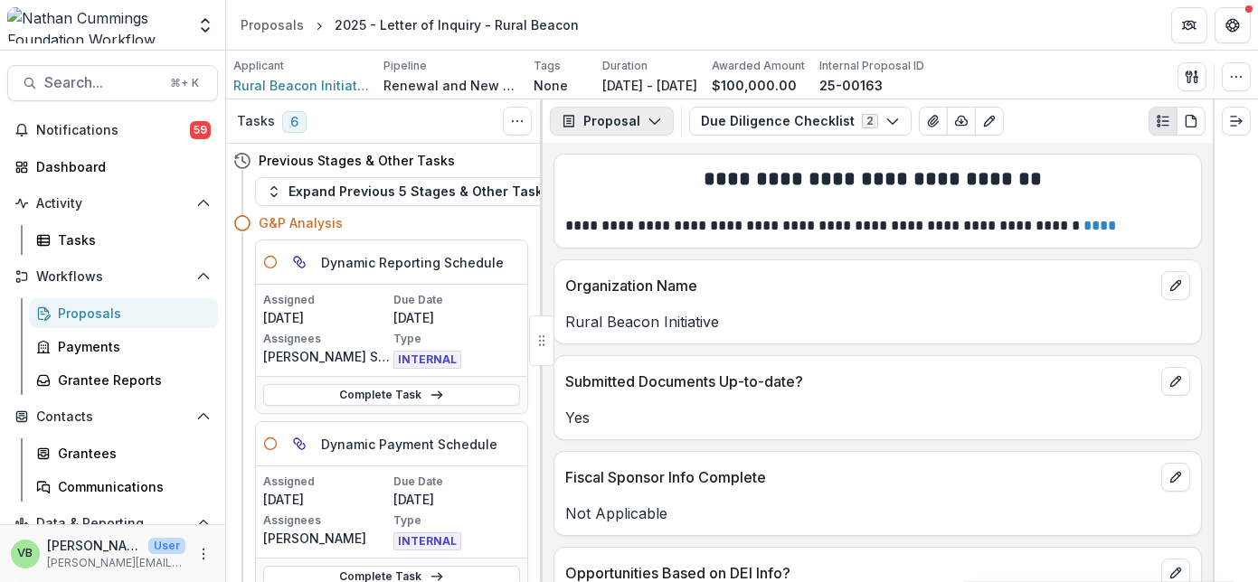
click at [643, 117] on button "Proposal" at bounding box center [612, 121] width 124 height 29
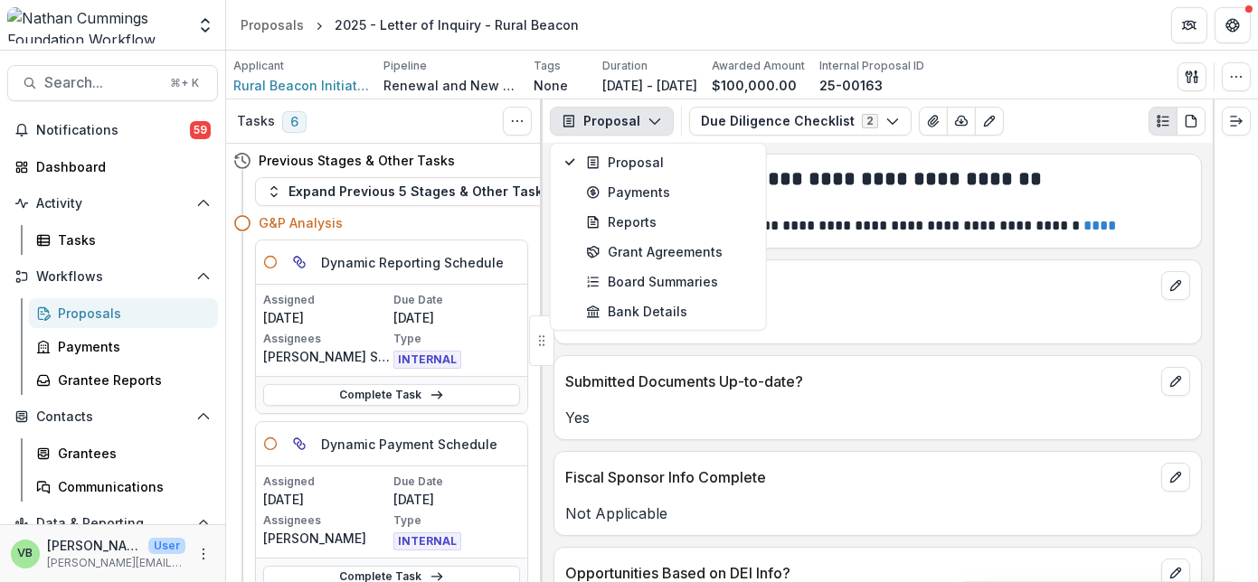
click at [647, 117] on icon "button" at bounding box center [654, 121] width 14 height 14
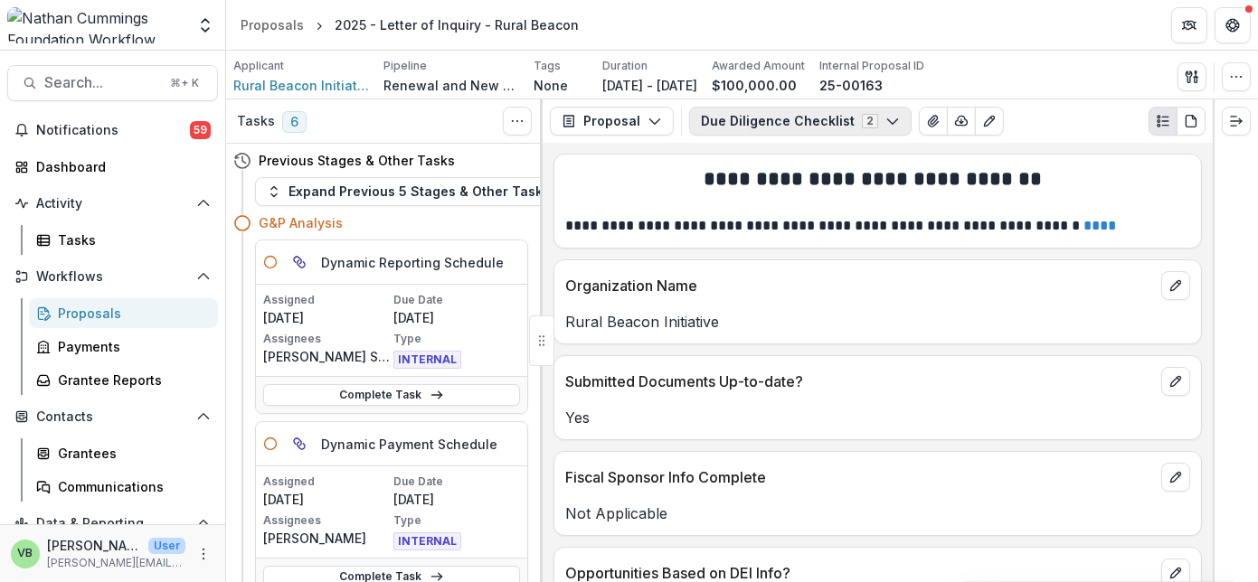
click at [814, 121] on button "Due Diligence Checklist 2" at bounding box center [800, 121] width 222 height 29
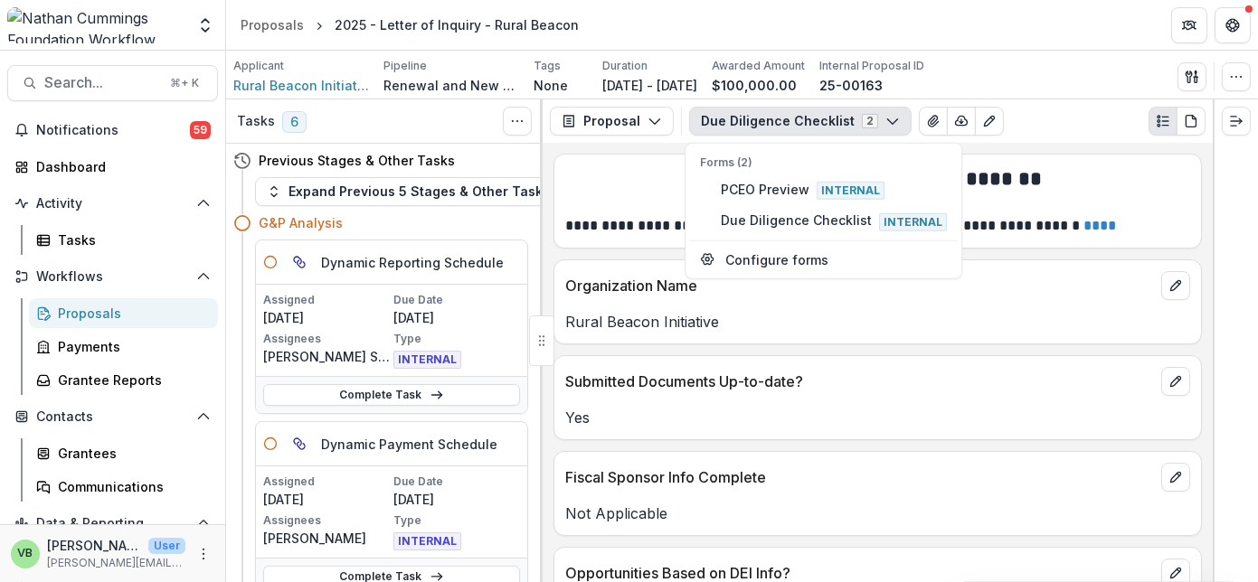
click at [848, 120] on button "Due Diligence Checklist 2" at bounding box center [800, 121] width 222 height 29
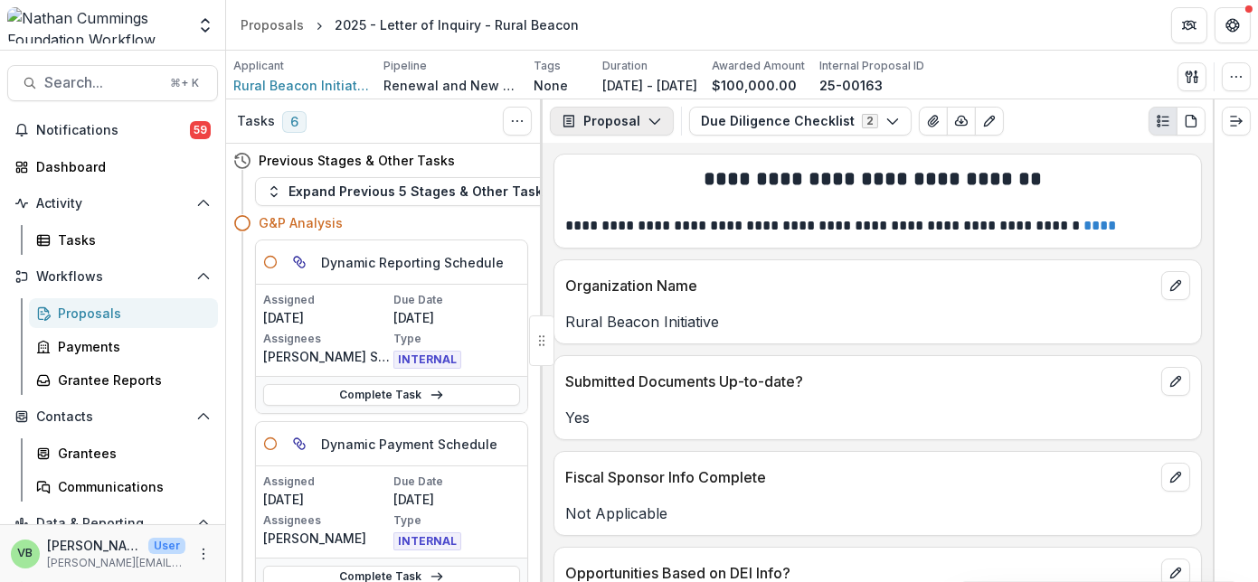
click at [647, 117] on icon "button" at bounding box center [654, 121] width 14 height 14
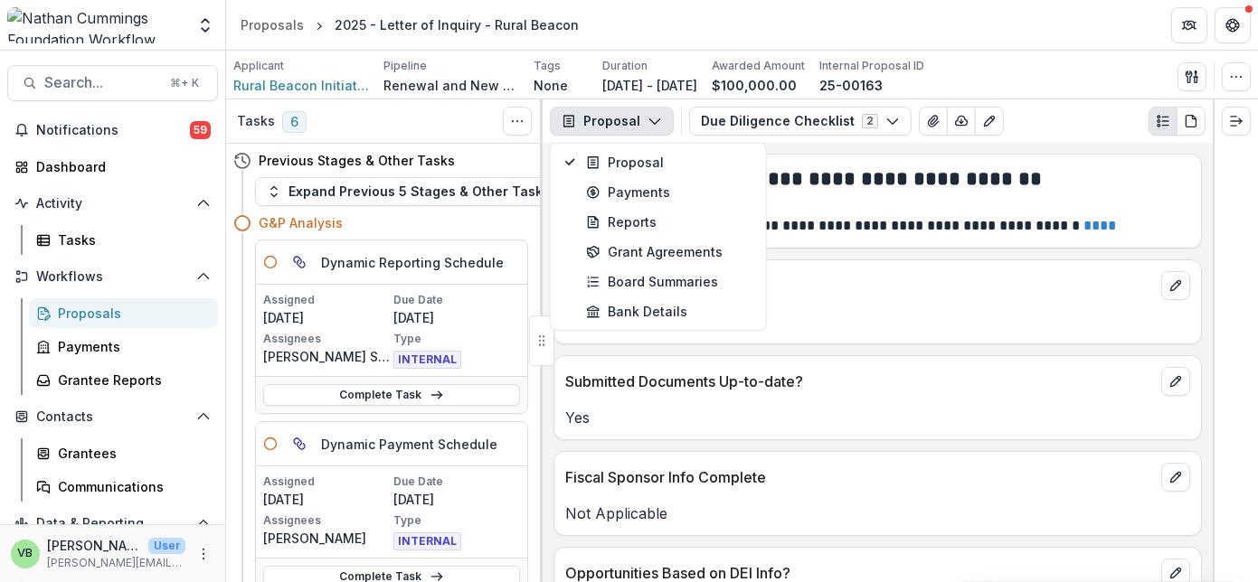
click at [647, 117] on icon "button" at bounding box center [654, 121] width 14 height 14
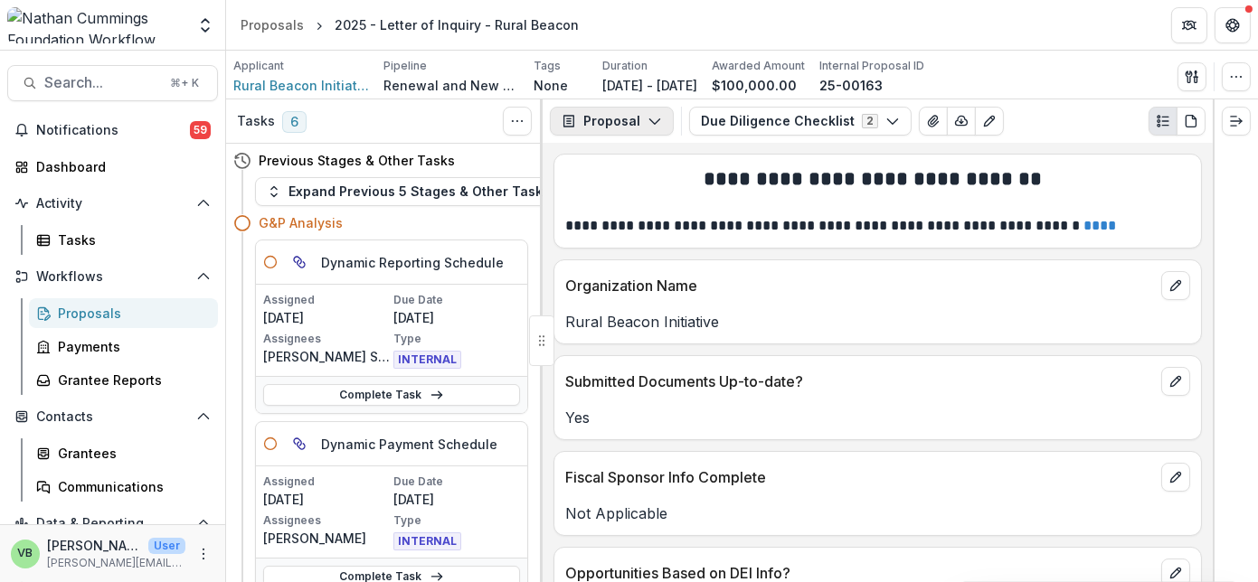
click at [637, 114] on button "Proposal" at bounding box center [612, 121] width 124 height 29
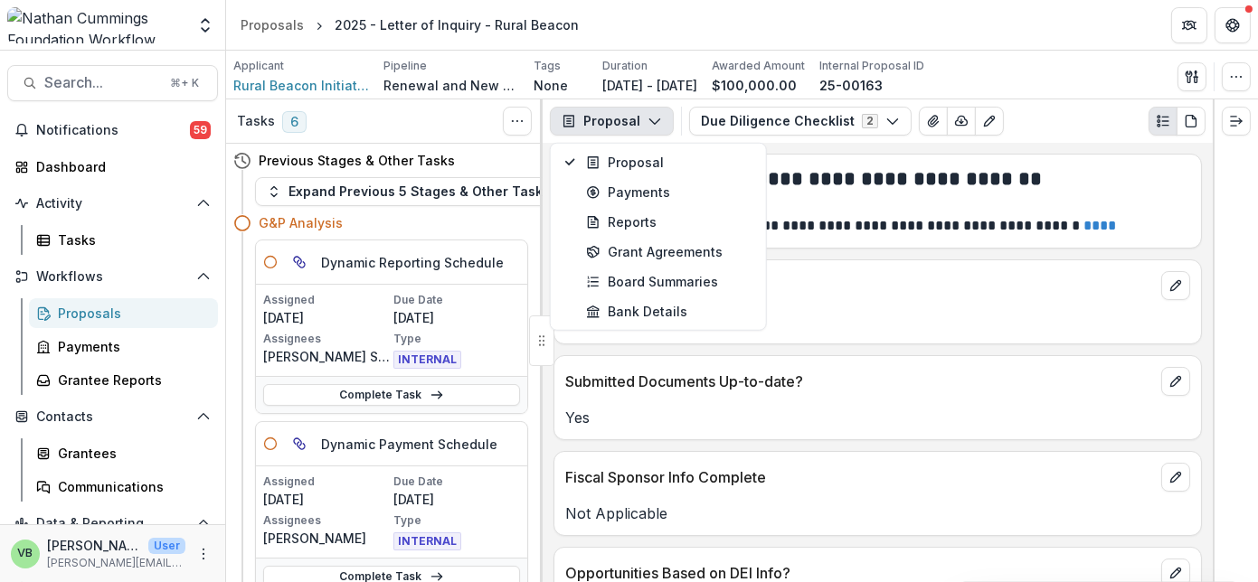
click at [653, 114] on icon "button" at bounding box center [654, 121] width 14 height 14
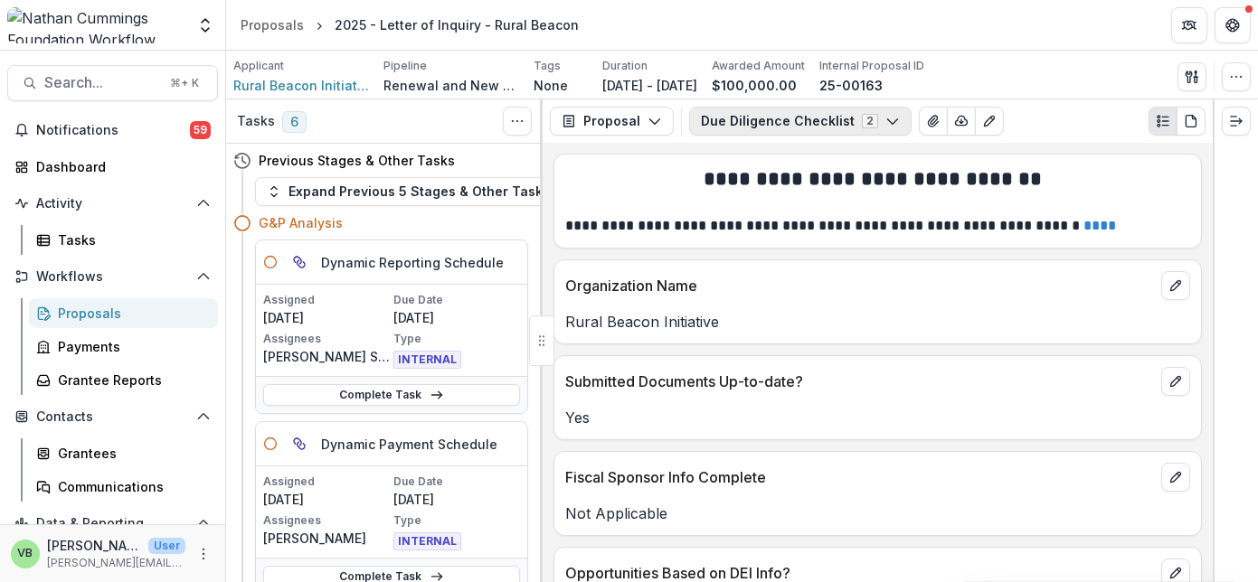
click at [885, 117] on icon "button" at bounding box center [892, 121] width 14 height 14
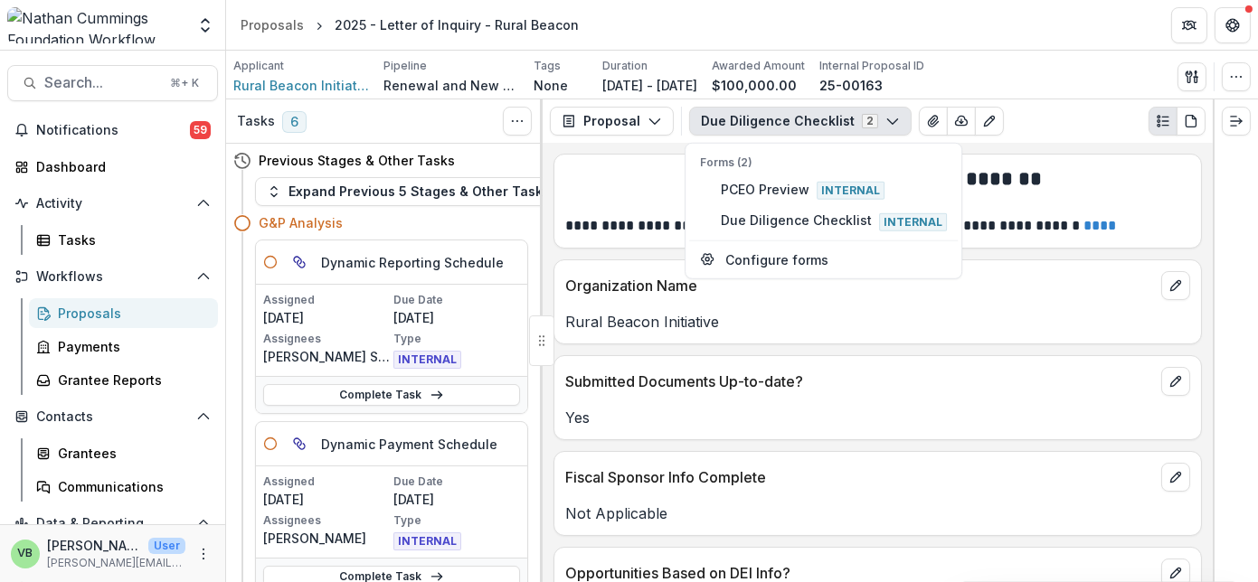
click at [885, 118] on icon "button" at bounding box center [892, 121] width 14 height 14
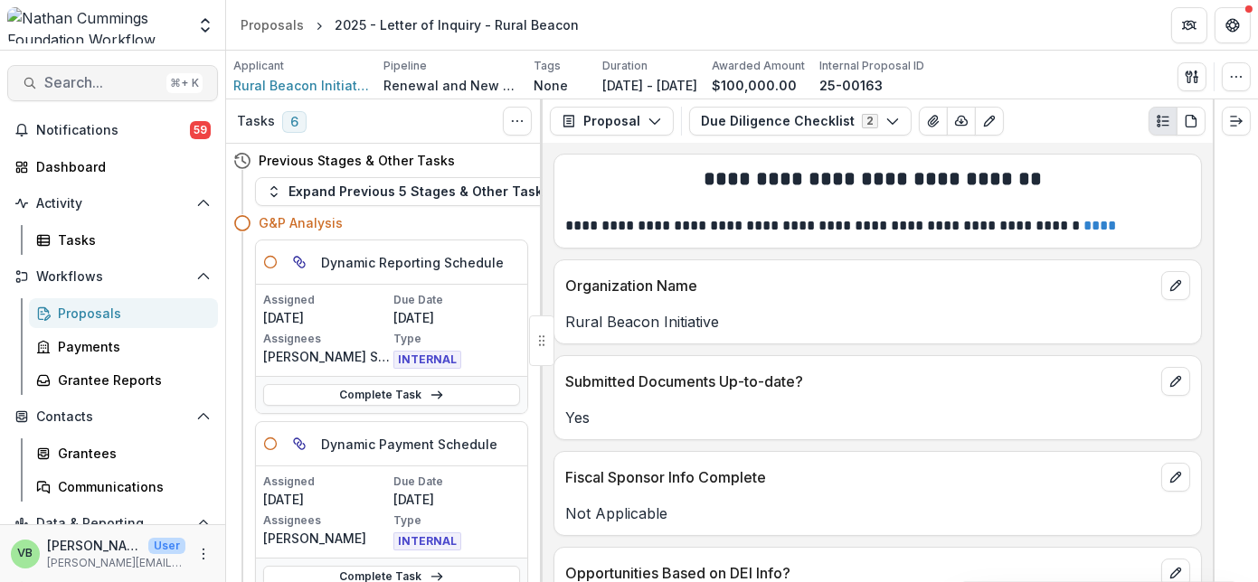
click at [90, 81] on span "Search..." at bounding box center [101, 82] width 115 height 17
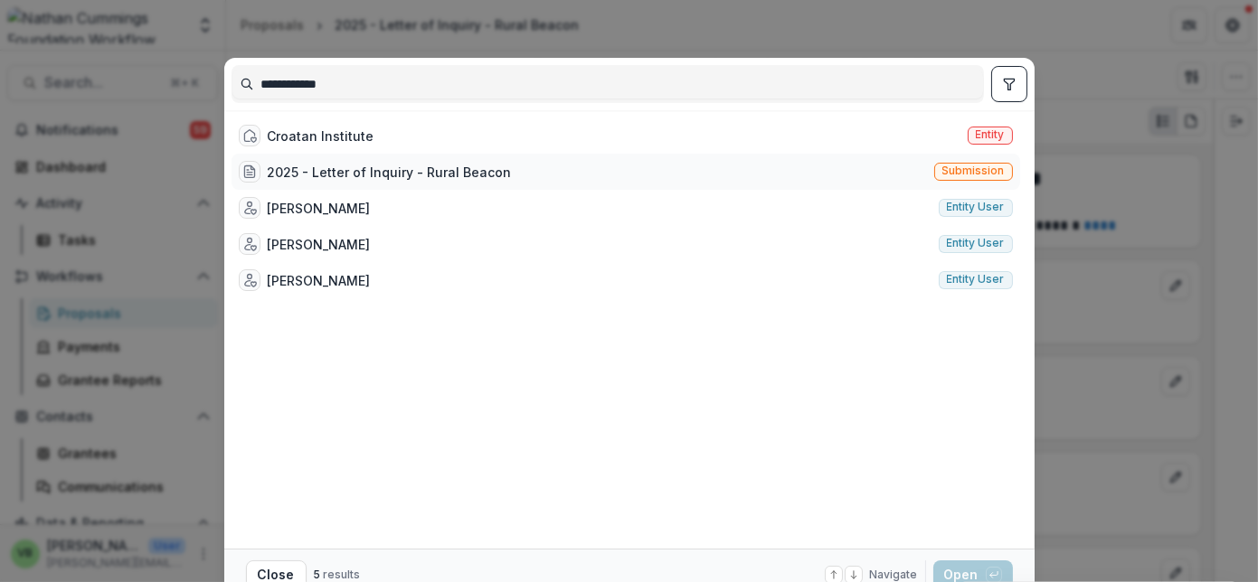
type input "**********"
click at [344, 172] on div "2025 - Letter of Inquiry - Rural Beacon" at bounding box center [390, 172] width 244 height 19
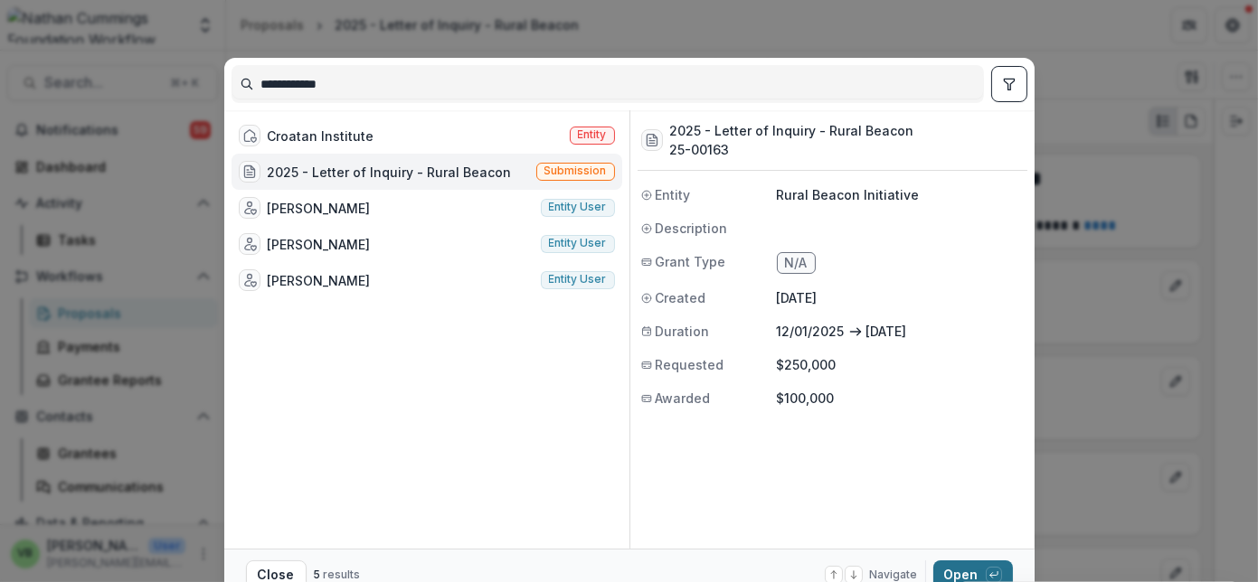
click at [956, 574] on button "Open with enter key" at bounding box center [973, 575] width 80 height 29
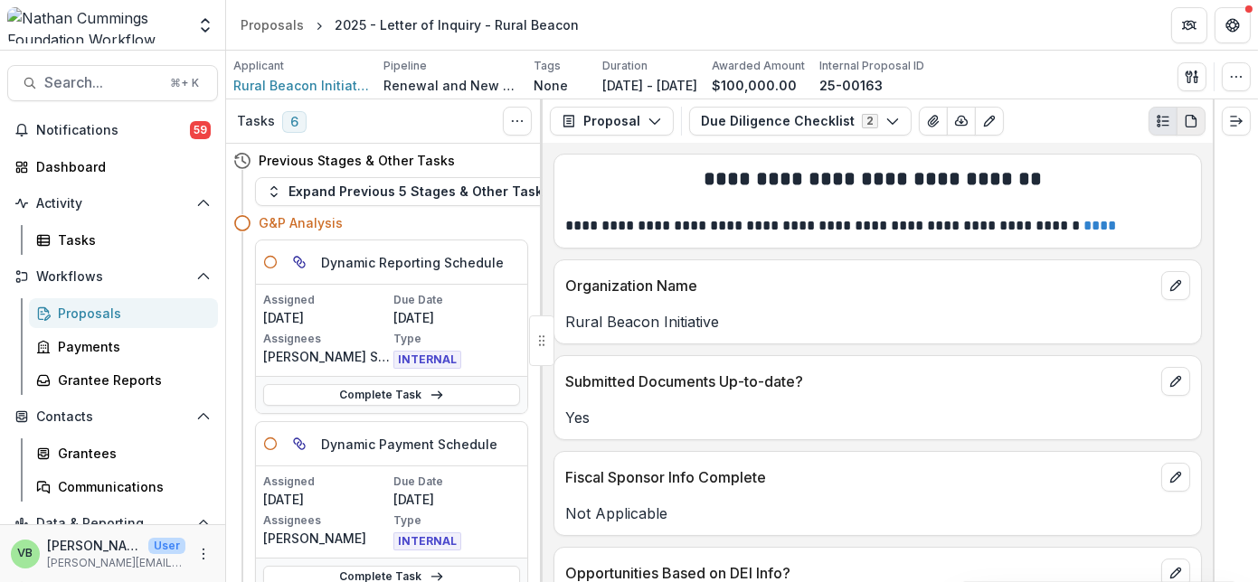
click at [1192, 120] on icon "PDF view" at bounding box center [1191, 121] width 14 height 14
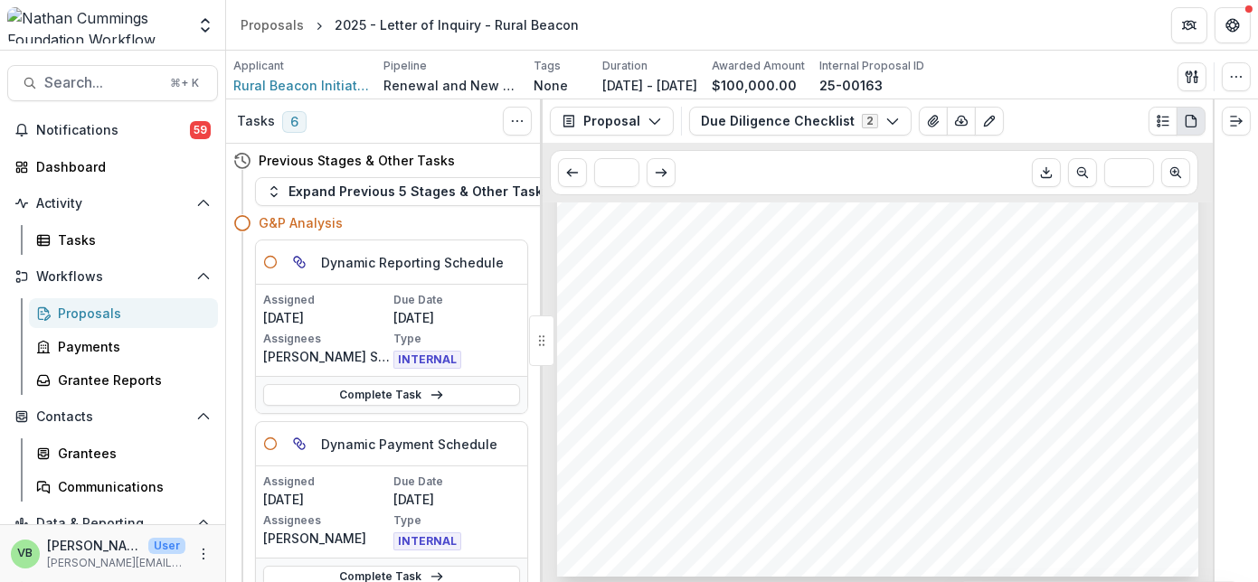
scroll to position [955, 0]
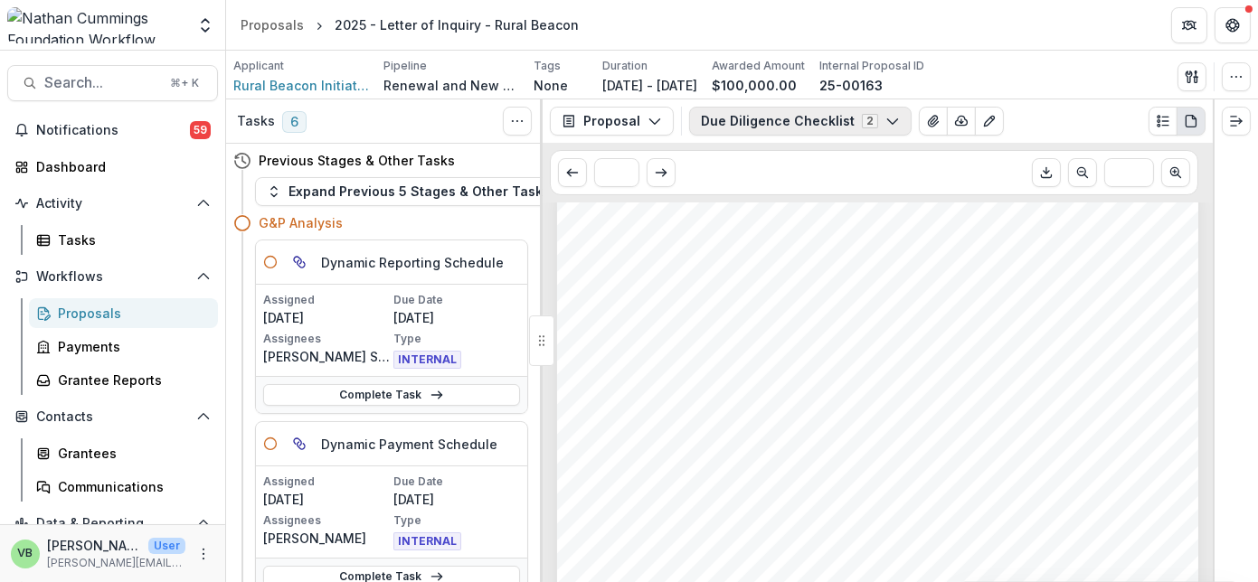
click at [885, 117] on icon "button" at bounding box center [892, 121] width 14 height 14
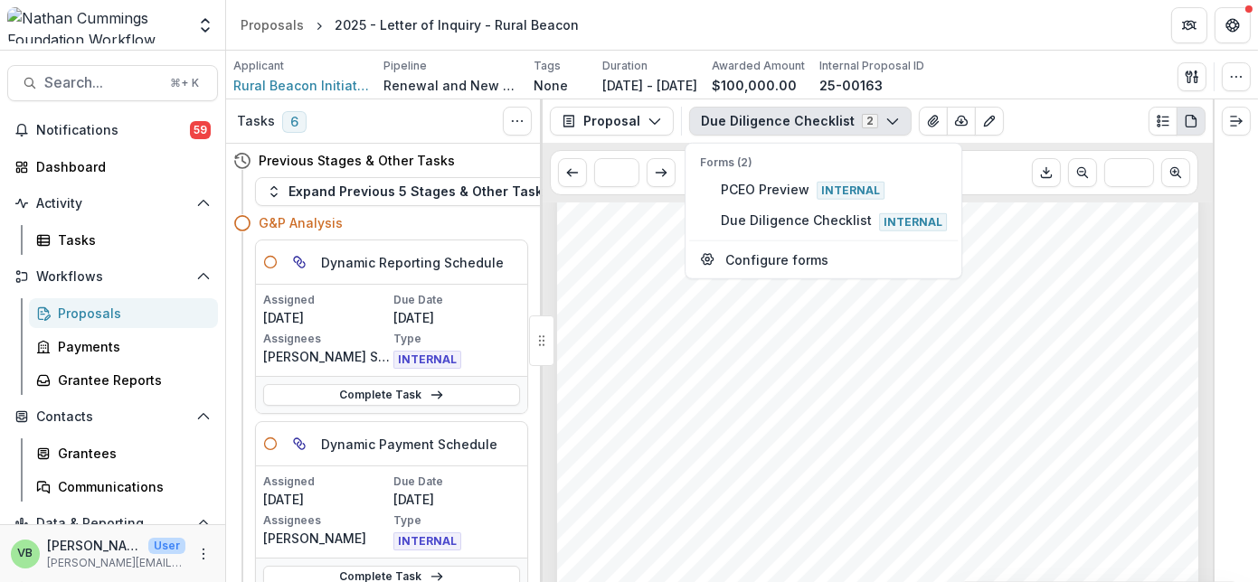
click at [1056, 68] on div "Applicant Rural Beacon Initiative Pipeline Renewal and New Grants Pipeline Tags…" at bounding box center [741, 76] width 1017 height 37
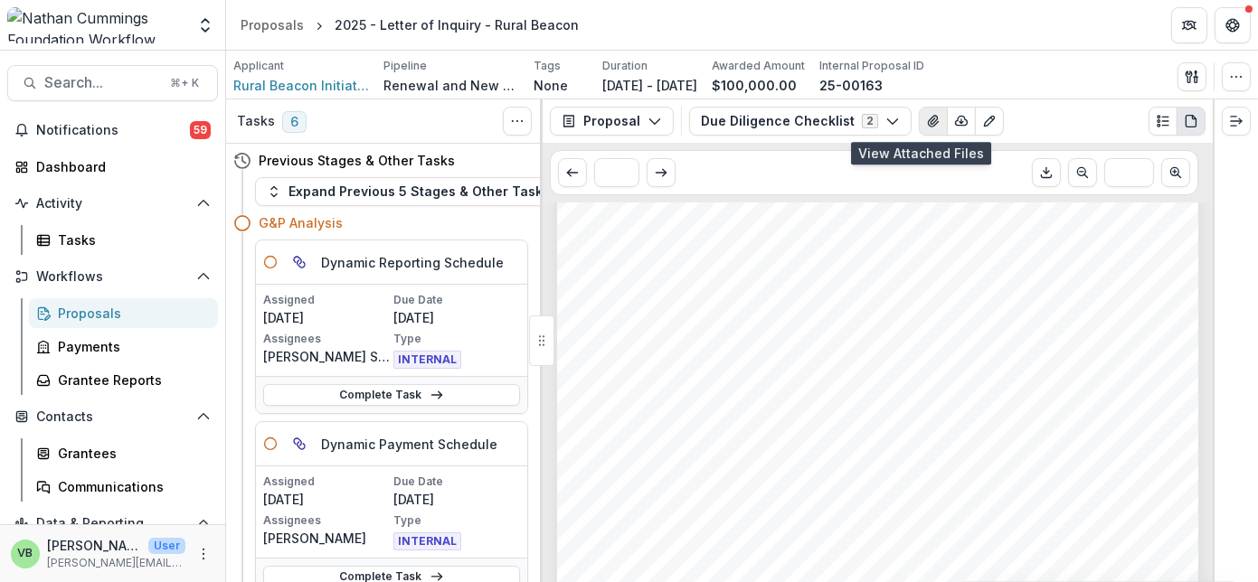
click at [928, 120] on icon "View Attached Files" at bounding box center [933, 121] width 10 height 11
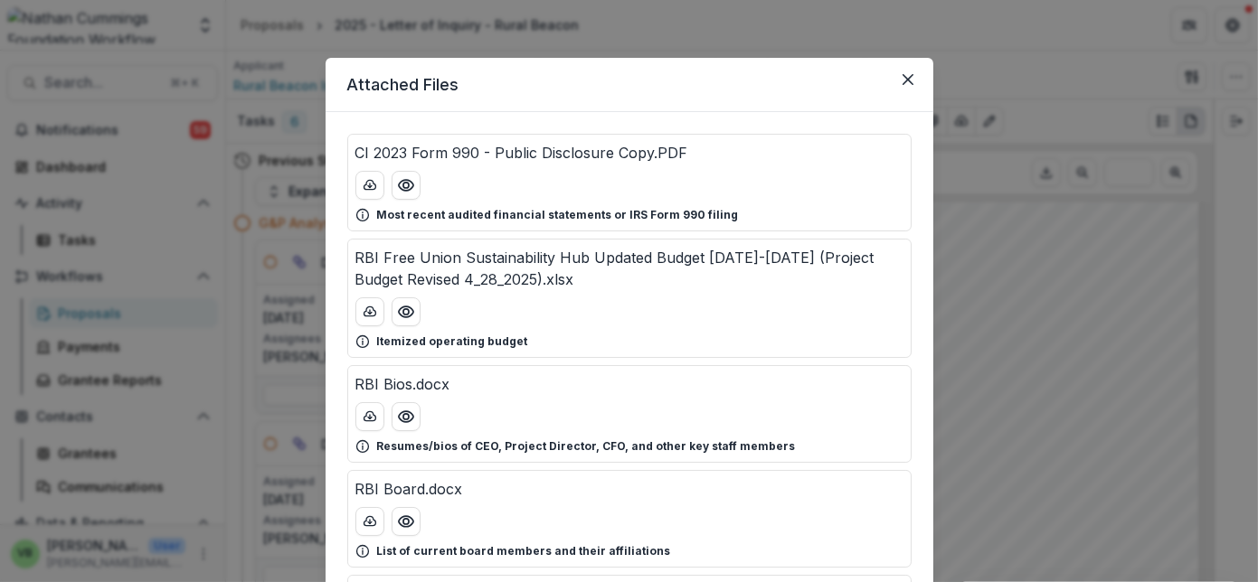
drag, startPoint x: 788, startPoint y: 84, endPoint x: 974, endPoint y: 80, distance: 186.3
click at [974, 80] on div "Attached Files CI 2023 Form 990 - Public Disclosure Copy.PDF Most recent audite…" at bounding box center [629, 291] width 1258 height 582
click at [903, 79] on icon "Close" at bounding box center [907, 79] width 11 height 11
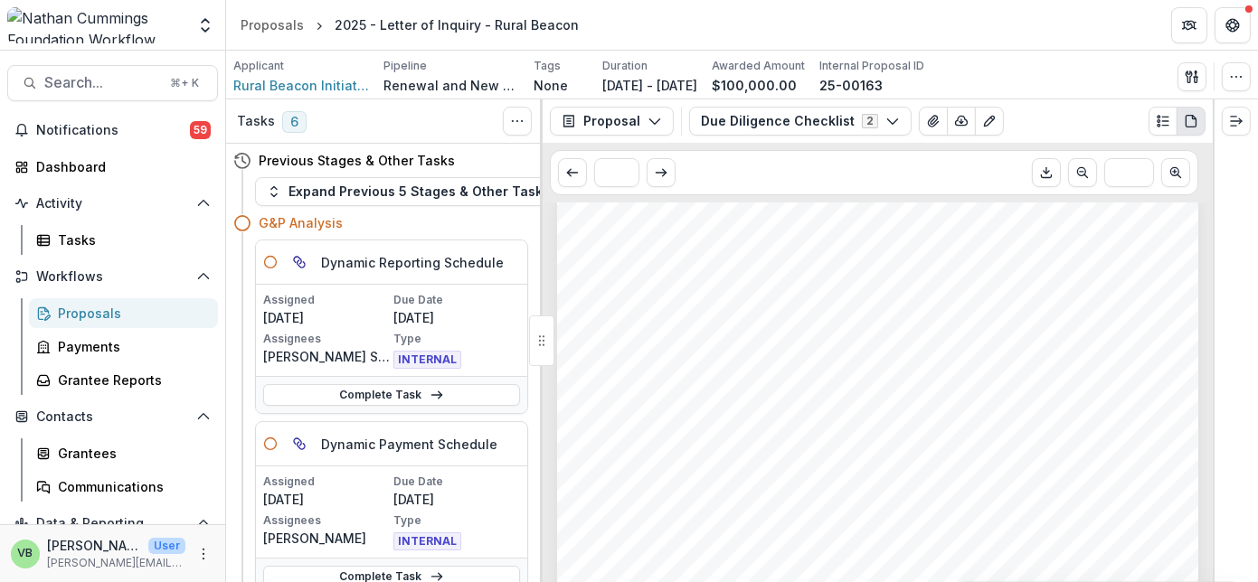
scroll to position [0, 0]
click at [1189, 71] on icon "button" at bounding box center [1192, 77] width 14 height 14
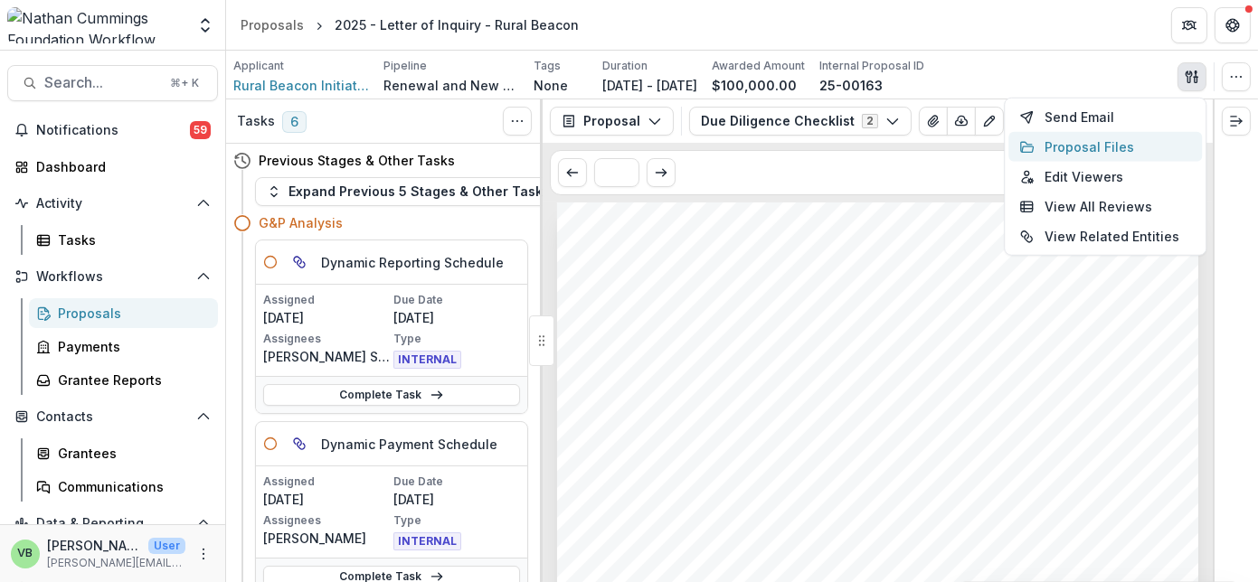
click at [1092, 144] on button "Proposal Files" at bounding box center [1105, 147] width 194 height 30
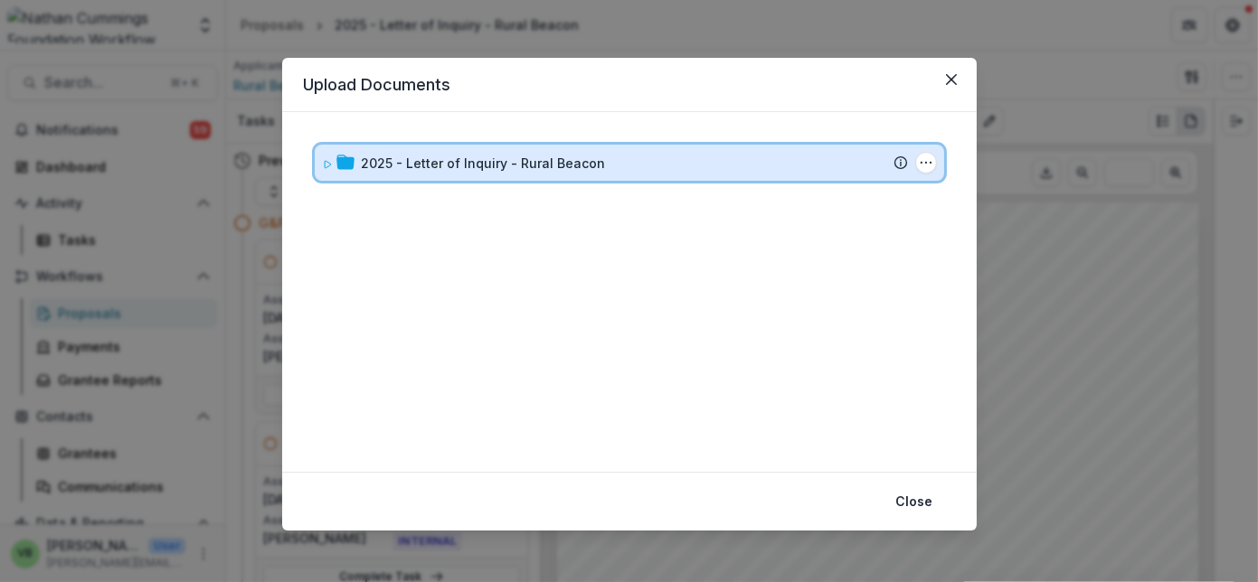
click at [647, 168] on div "2025 - Letter of Inquiry - Rural Beacon" at bounding box center [635, 163] width 546 height 19
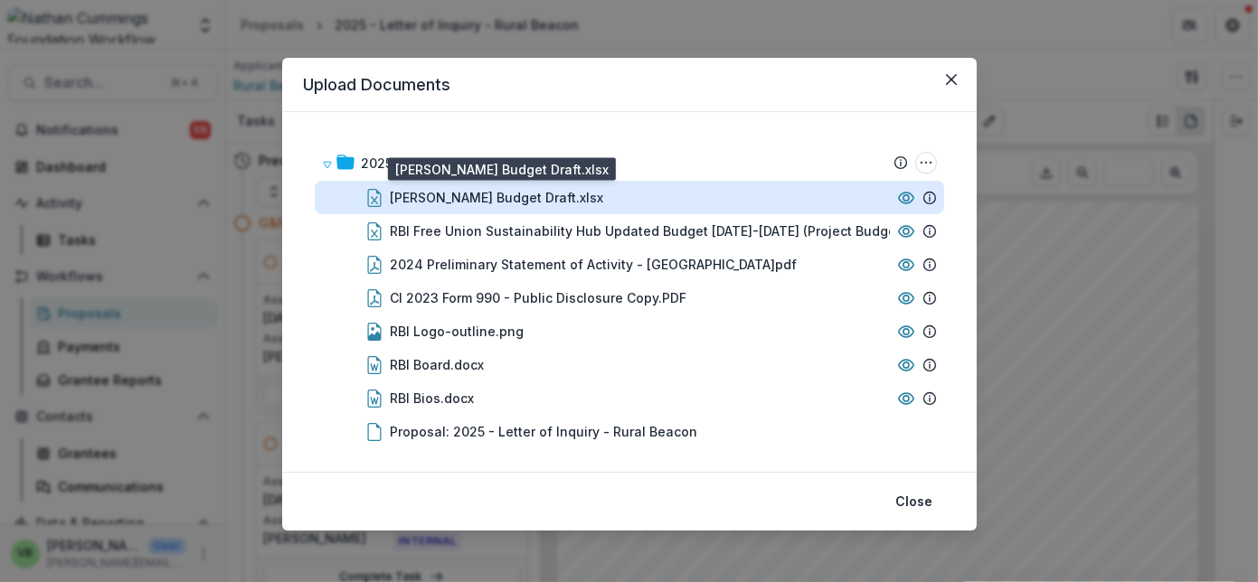
click at [567, 197] on div "[PERSON_NAME] Budget Draft.xlsx" at bounding box center [497, 197] width 213 height 19
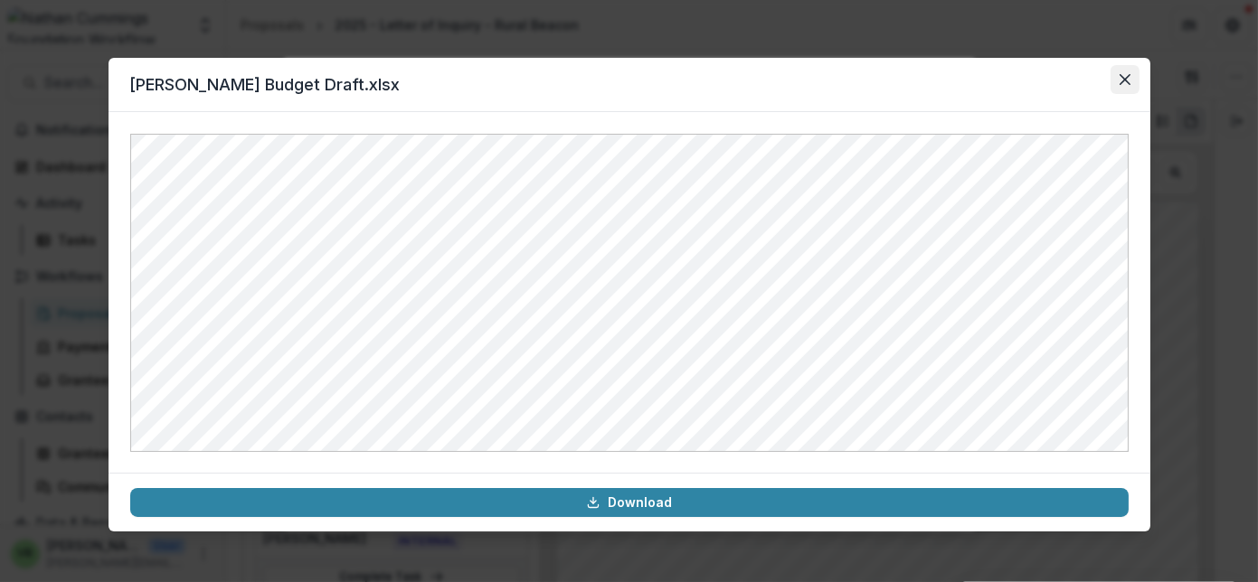
click at [1120, 74] on icon "Close" at bounding box center [1124, 79] width 11 height 11
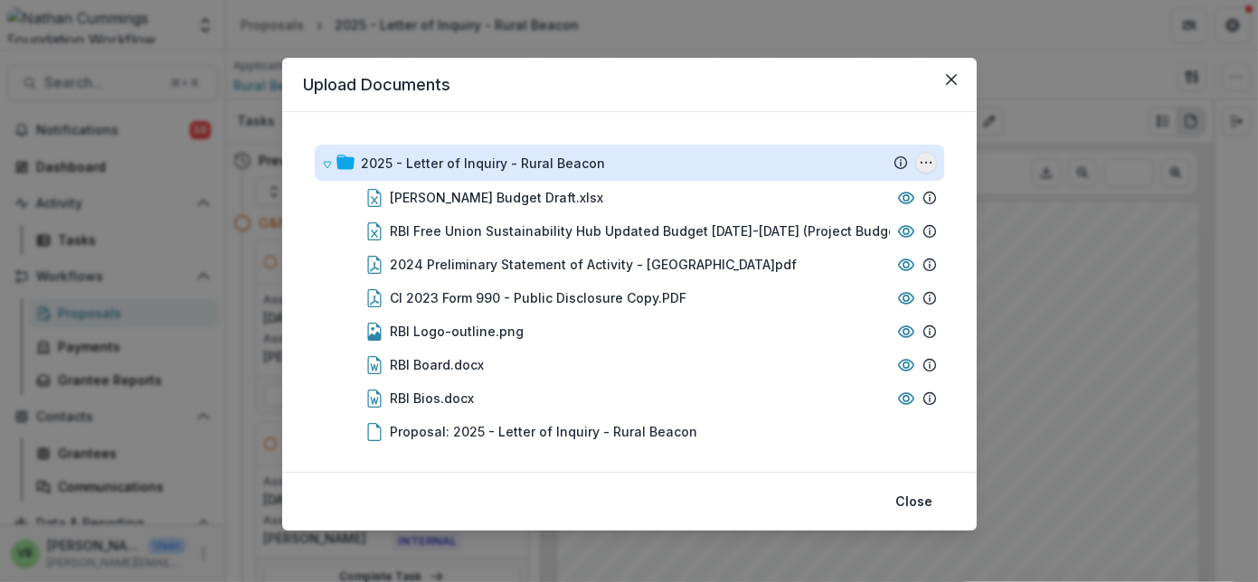
click at [919, 159] on icon "2025 - Letter of Inquiry - Rural Beacon Options" at bounding box center [926, 163] width 14 height 14
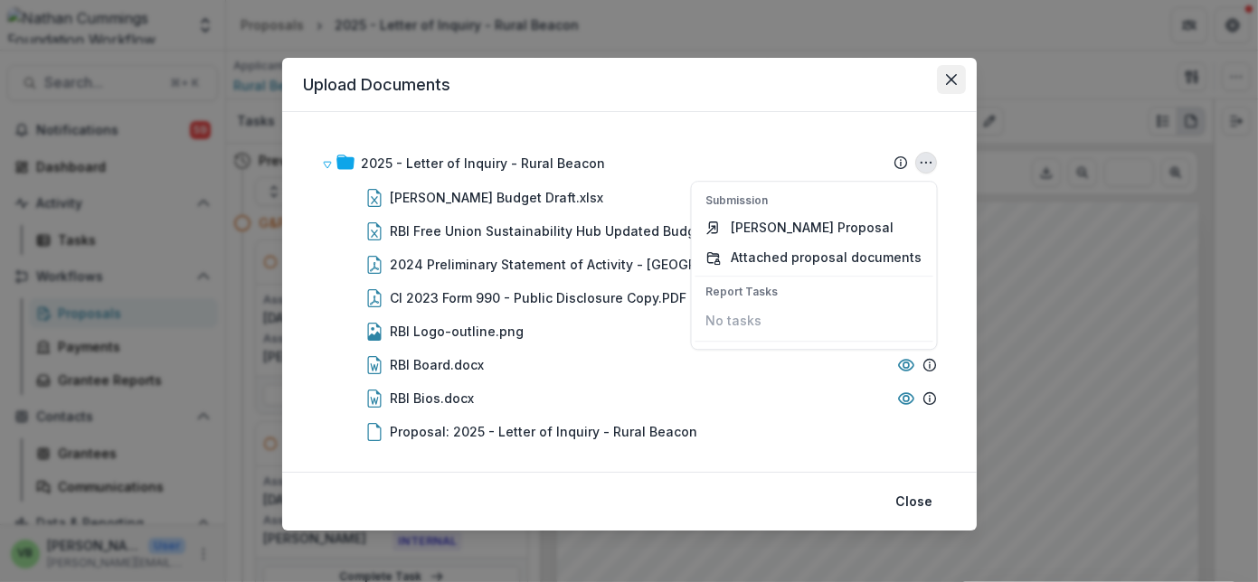
click at [950, 74] on icon "Close" at bounding box center [951, 79] width 11 height 11
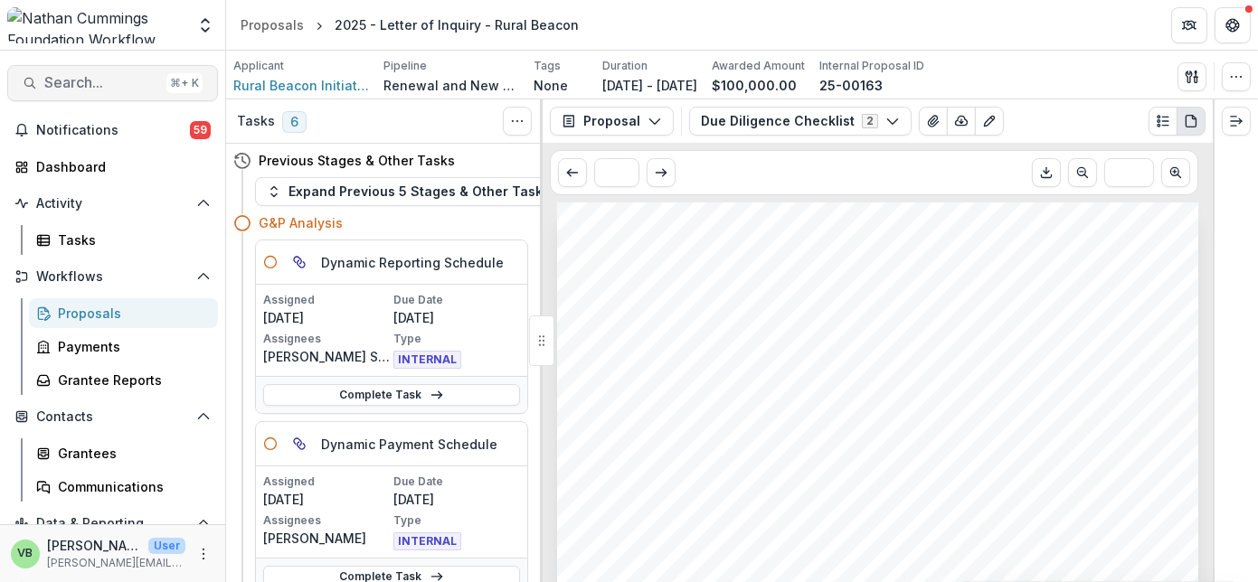
click at [90, 85] on span "Search..." at bounding box center [101, 82] width 115 height 17
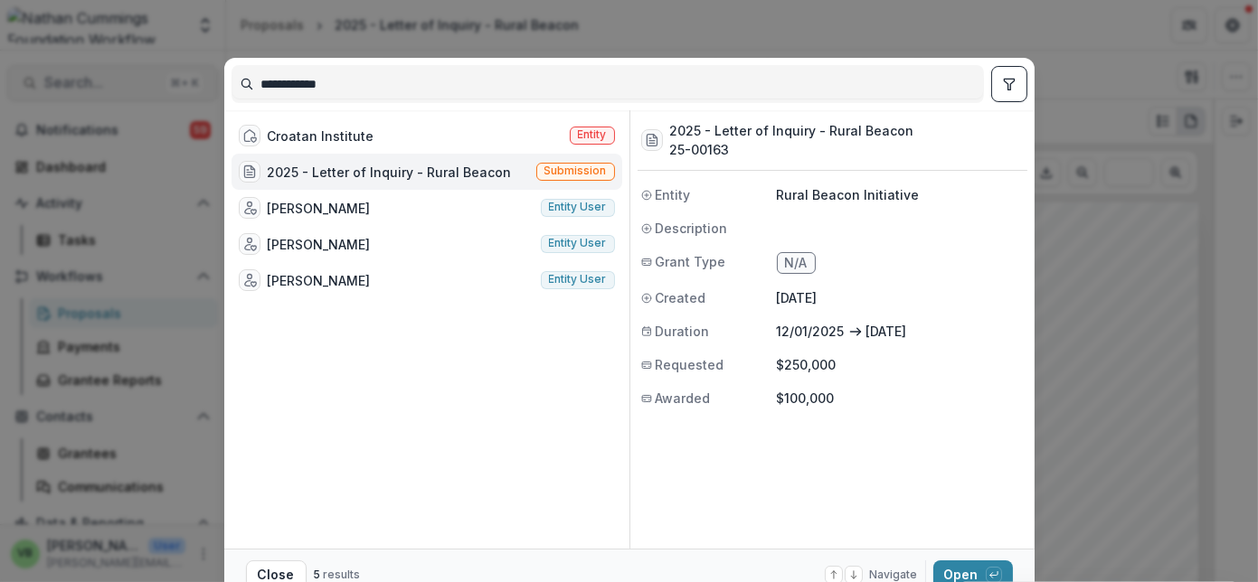
type input "*****"
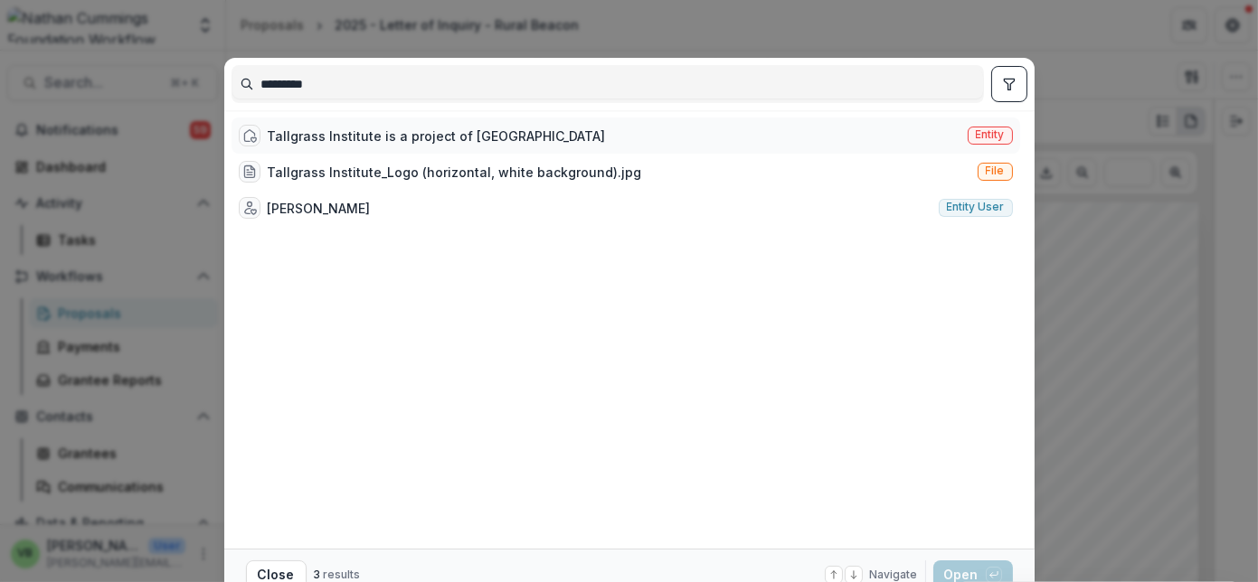
type input "*********"
click at [342, 133] on div "Tallgrass Institute is a project of Earth Island Institute" at bounding box center [437, 136] width 338 height 19
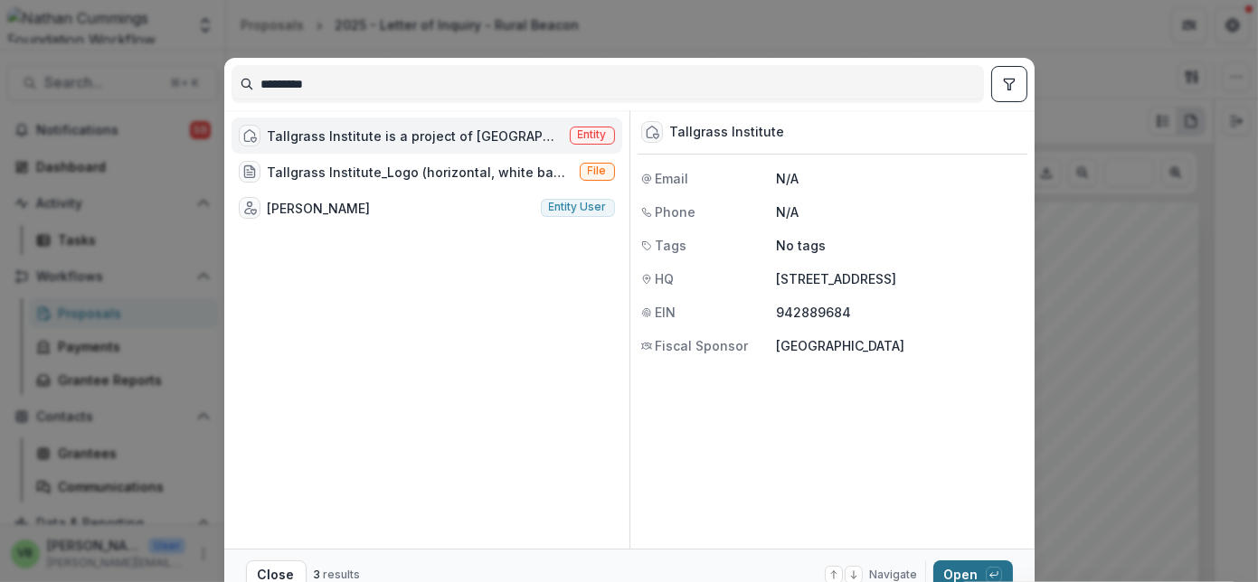
click at [964, 573] on button "Open with enter key" at bounding box center [973, 575] width 80 height 29
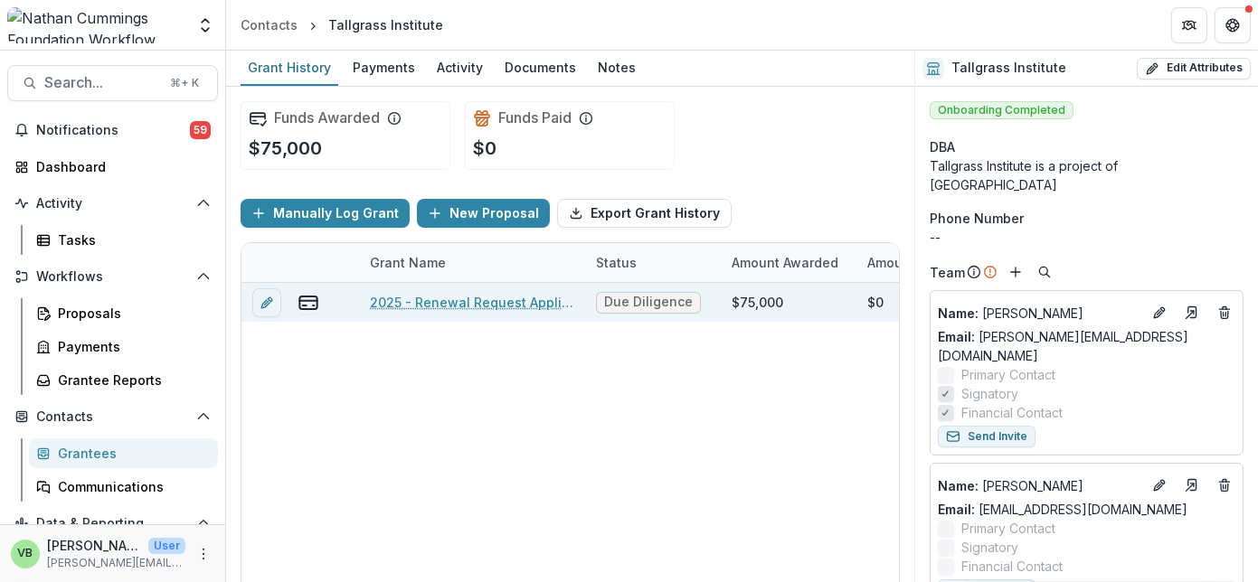
click at [470, 300] on link "2025 - Renewal Request Application" at bounding box center [472, 302] width 204 height 19
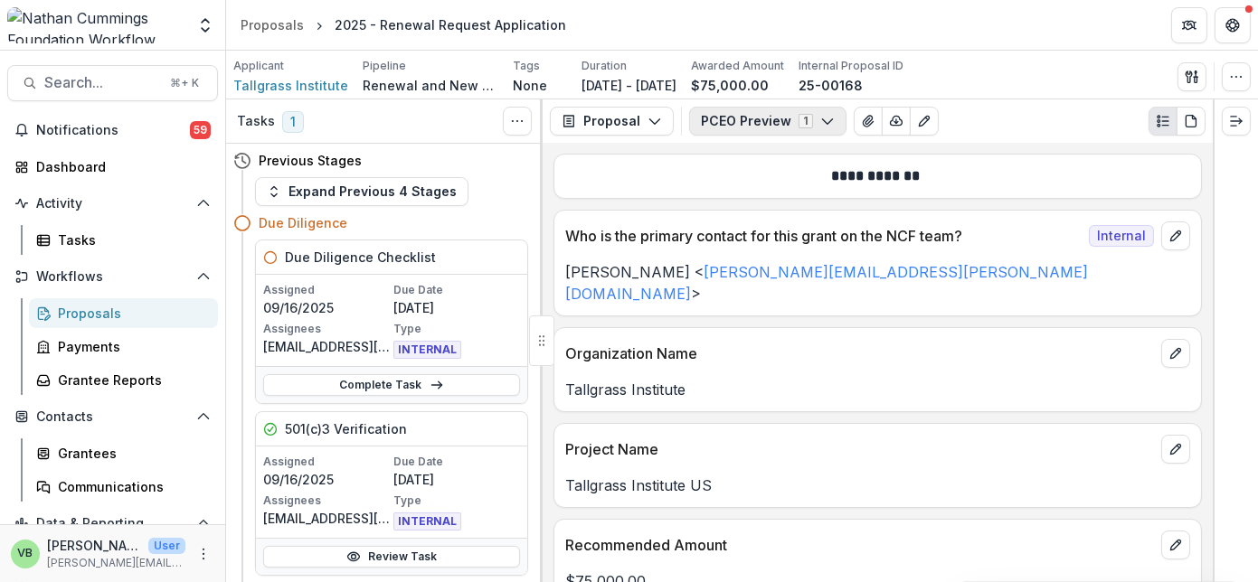
click at [822, 121] on polyline "button" at bounding box center [827, 121] width 10 height 5
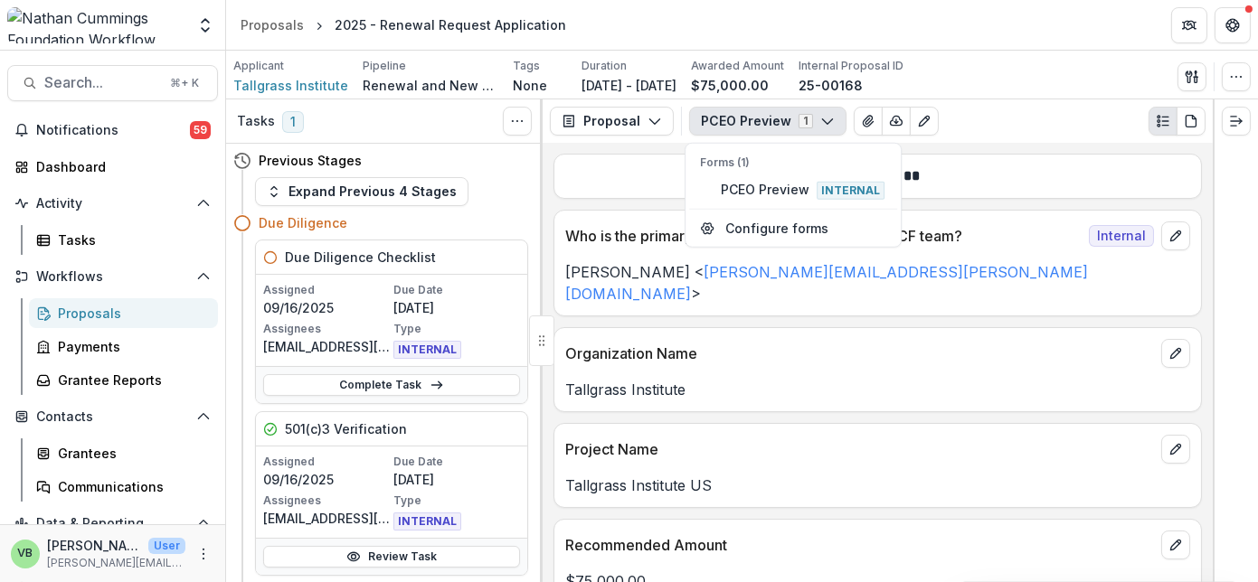
click at [820, 118] on icon "button" at bounding box center [827, 121] width 14 height 14
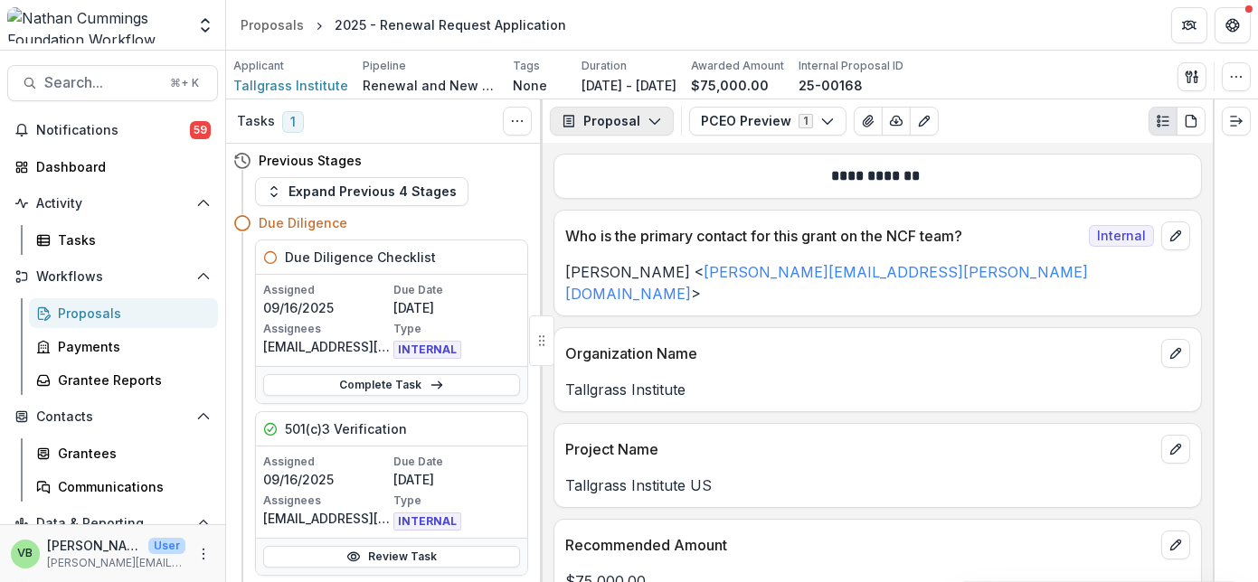
click at [647, 117] on icon "button" at bounding box center [654, 121] width 14 height 14
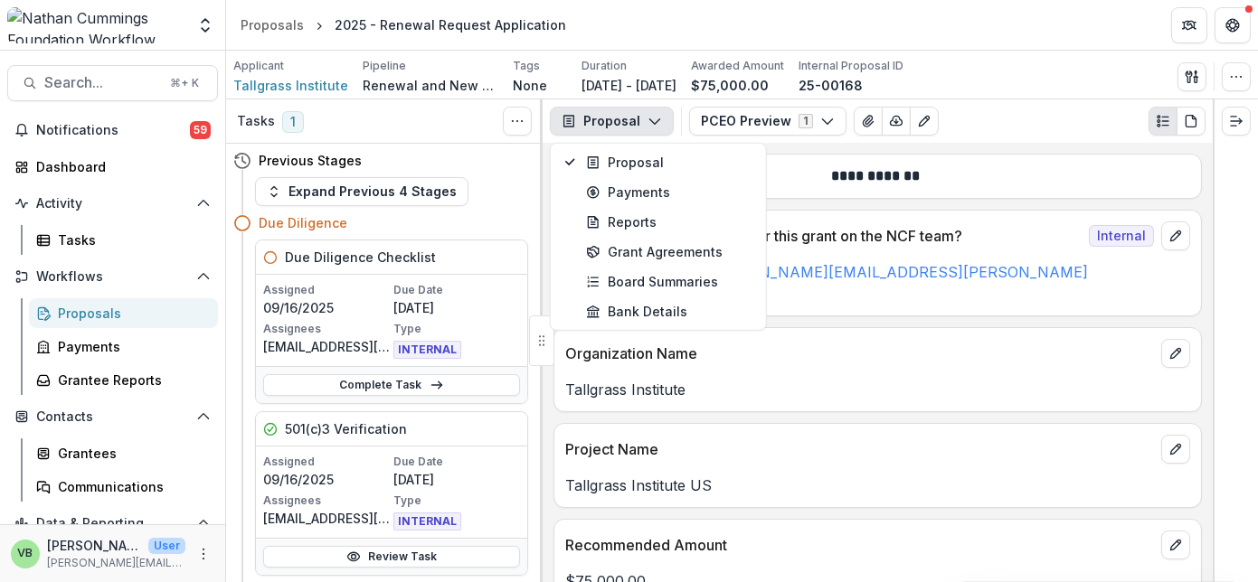
click at [1002, 120] on div "PCEO Preview 1 Forms (1) PCEO Preview Internal Configure forms Word Download Wo…" at bounding box center [947, 121] width 516 height 29
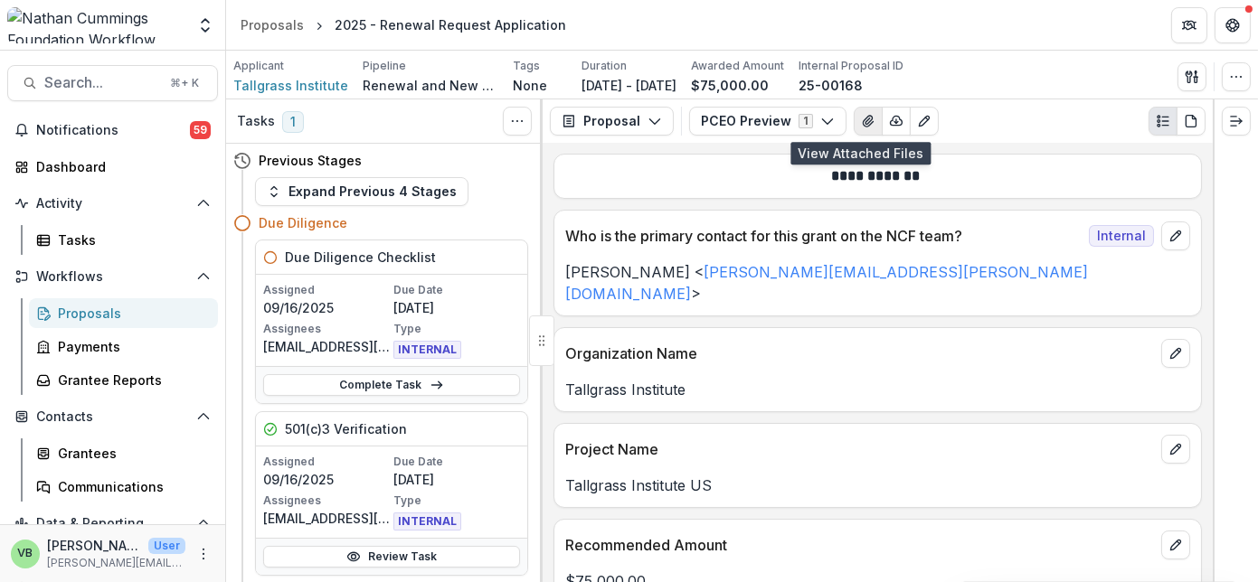
click at [863, 116] on icon "View Attached Files" at bounding box center [868, 121] width 10 height 11
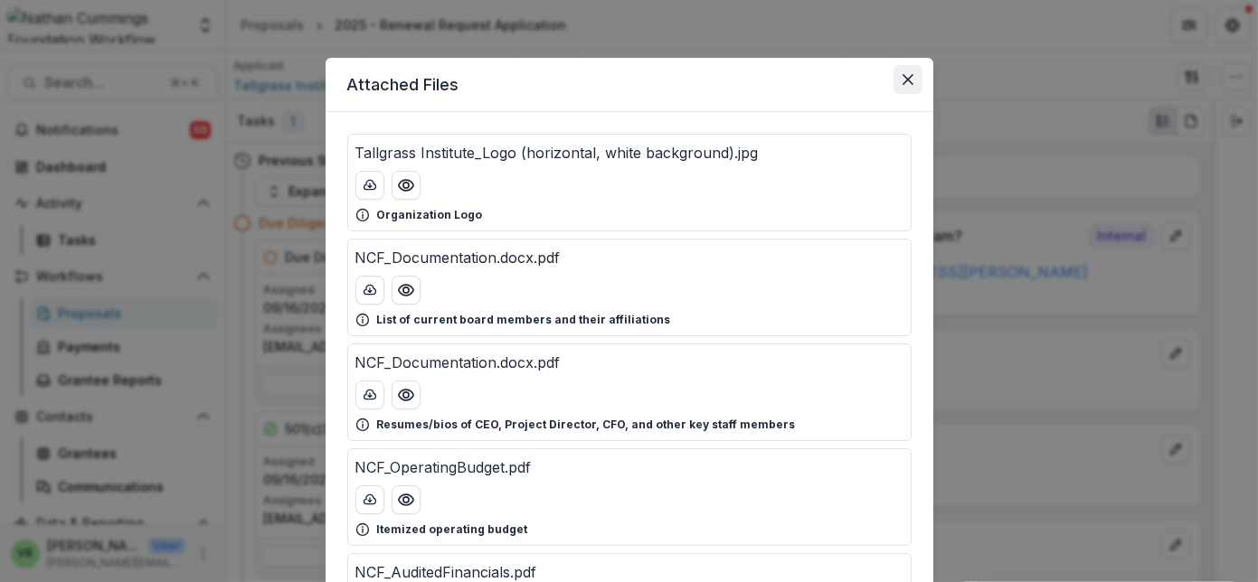
click at [903, 77] on icon "Close" at bounding box center [907, 79] width 11 height 11
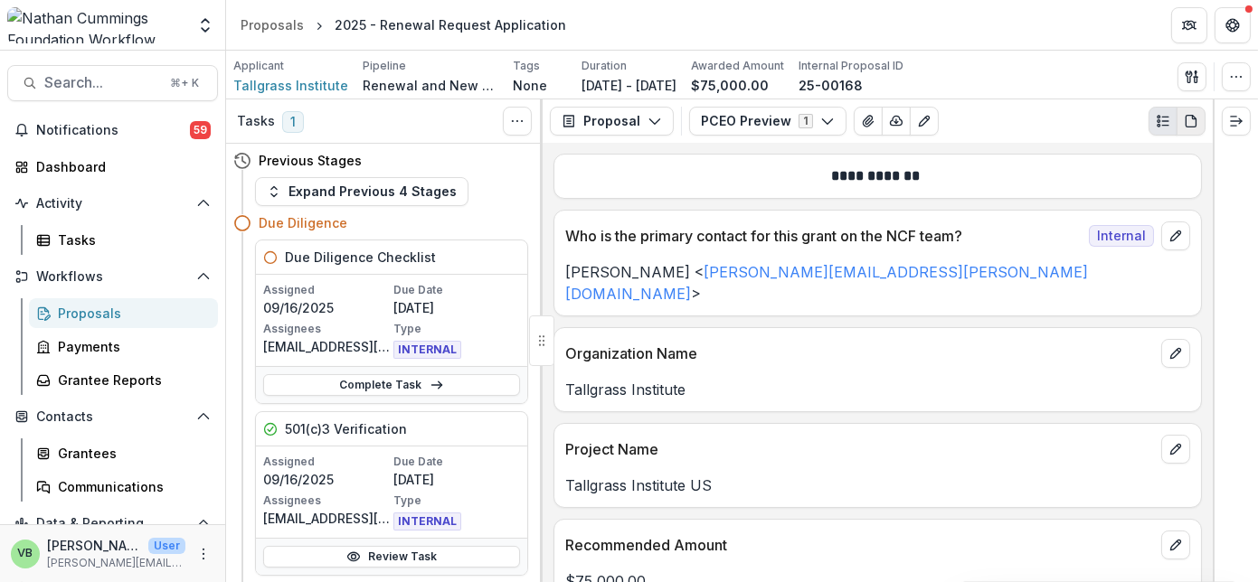
click at [1190, 116] on icon "PDF view" at bounding box center [1191, 121] width 14 height 14
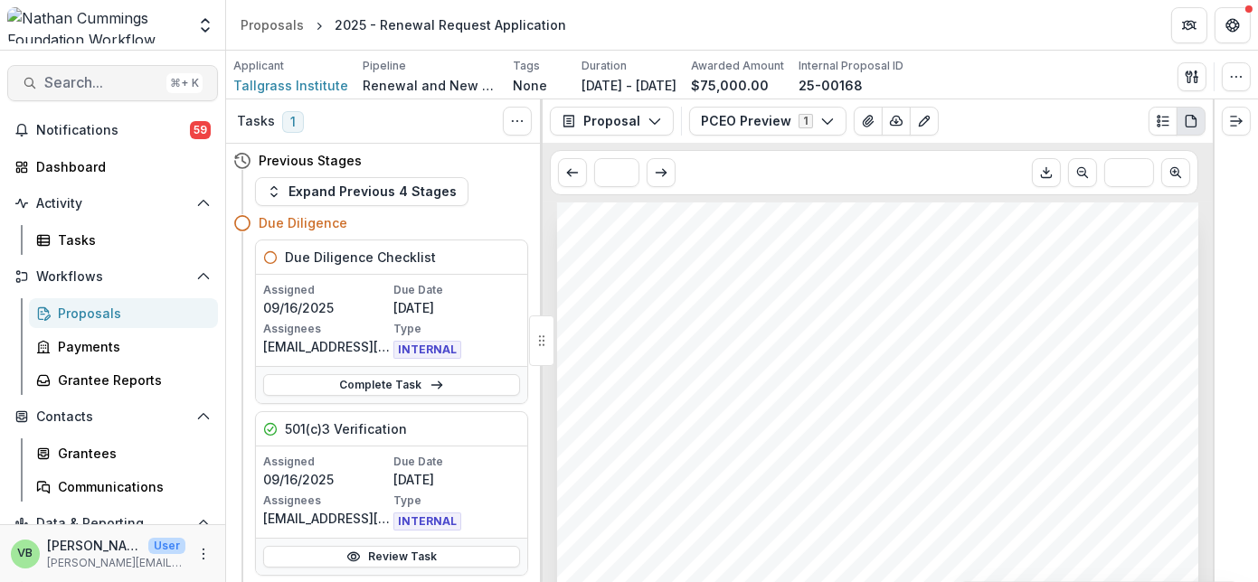
click at [99, 87] on span "Search..." at bounding box center [101, 82] width 115 height 17
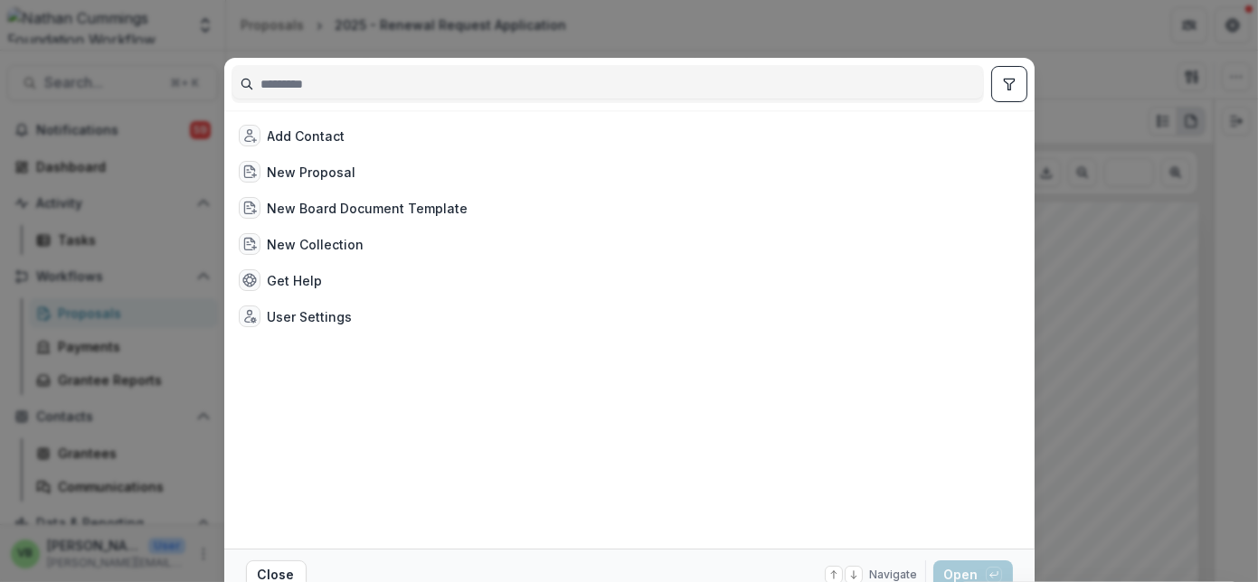
click at [1145, 388] on div "Add Contact New Proposal New Board Document Template New Collection Get Help Us…" at bounding box center [629, 291] width 1258 height 582
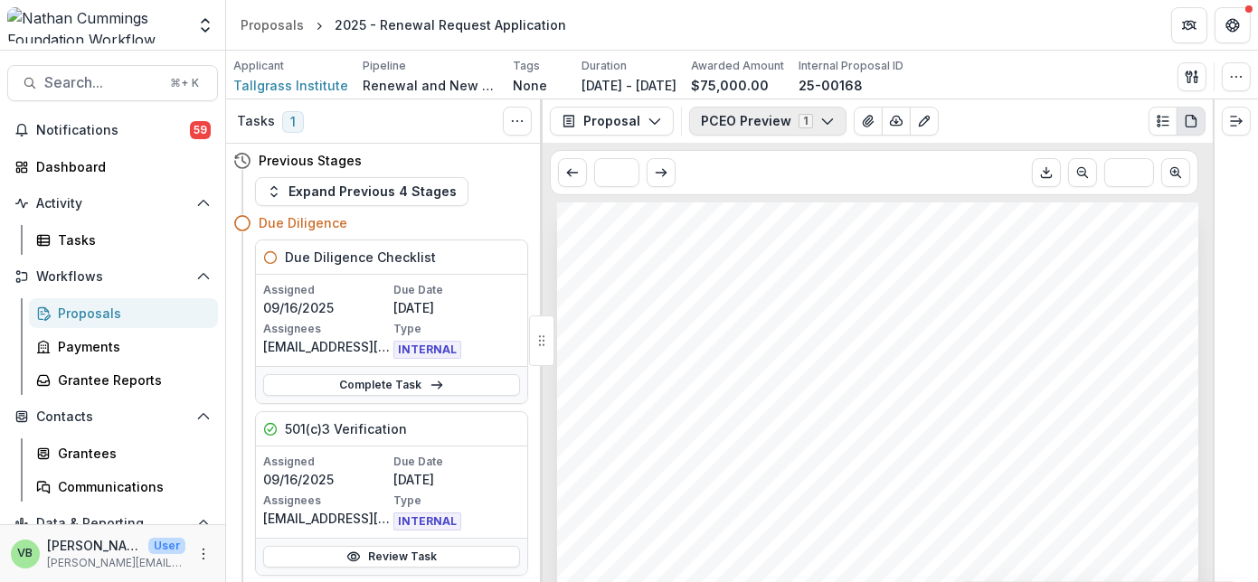
click at [820, 127] on icon "button" at bounding box center [827, 121] width 14 height 14
click at [1046, 118] on div "PCEO Preview 1 Forms (1) PCEO Preview Internal Configure forms Word Download Wo…" at bounding box center [947, 121] width 516 height 29
click at [78, 80] on span "Search..." at bounding box center [101, 82] width 115 height 17
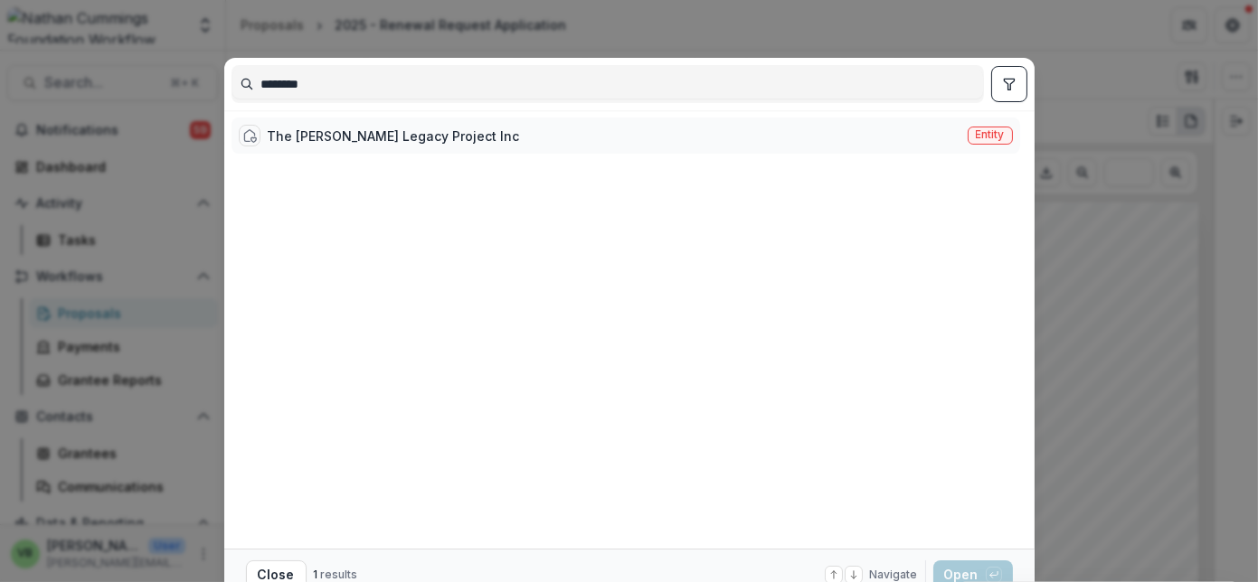
type input "********"
click at [355, 134] on div "The [PERSON_NAME] Legacy Project Inc" at bounding box center [394, 136] width 252 height 19
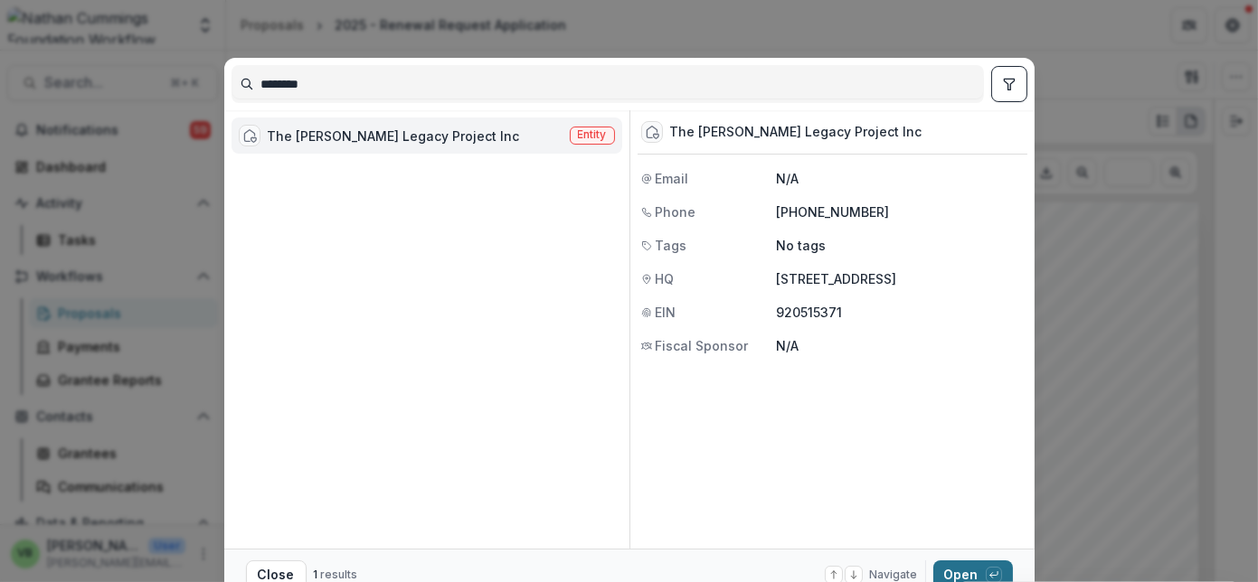
click at [959, 567] on button "Open with enter key" at bounding box center [973, 575] width 80 height 29
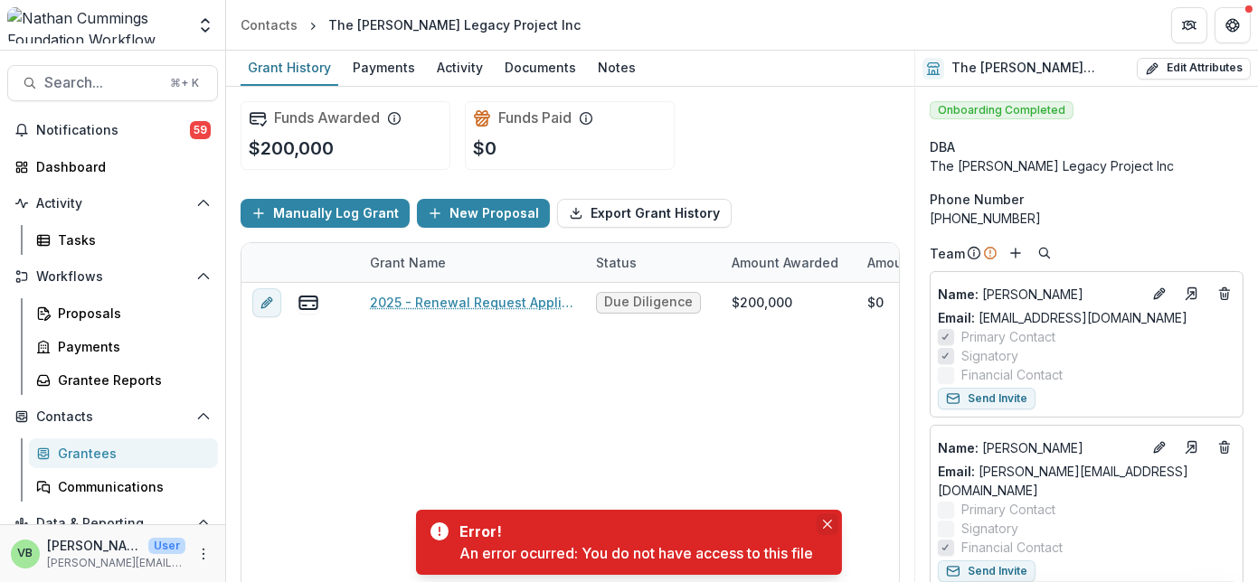
click at [831, 524] on icon "Close" at bounding box center [827, 524] width 9 height 9
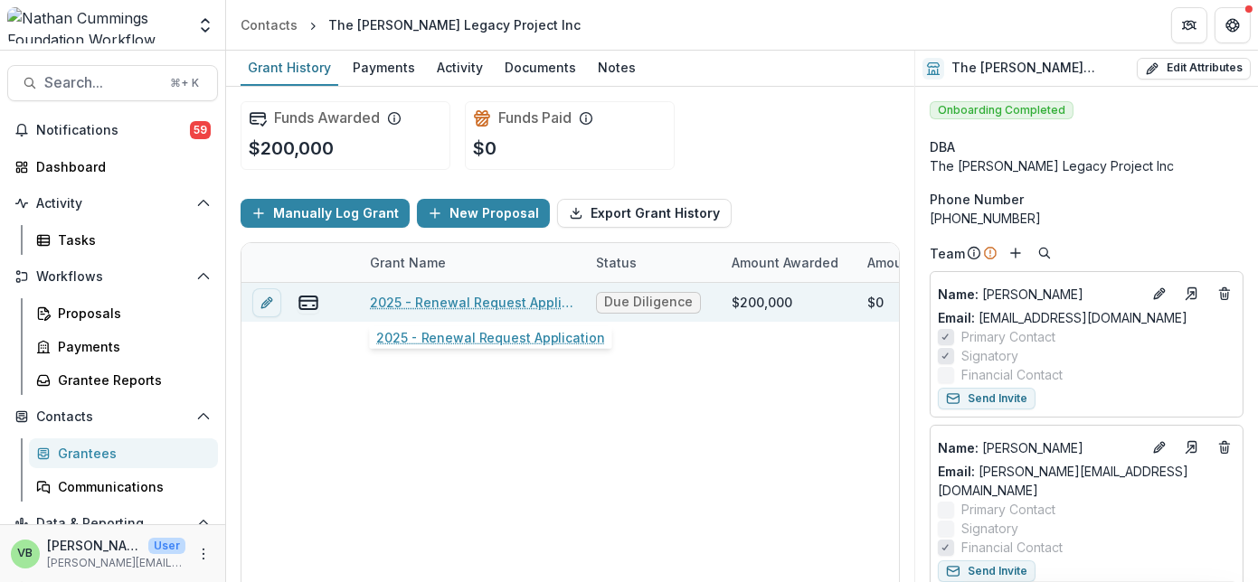
click at [436, 300] on link "2025 - Renewal Request Application" at bounding box center [472, 302] width 204 height 19
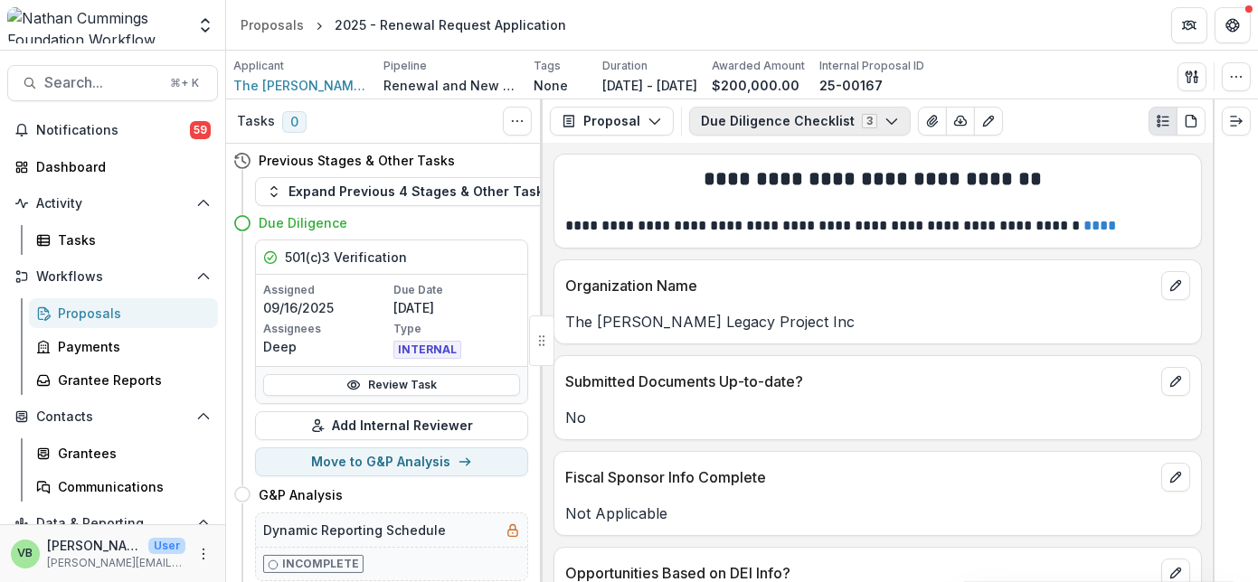
click at [861, 119] on button "Due Diligence Checklist 3" at bounding box center [800, 121] width 222 height 29
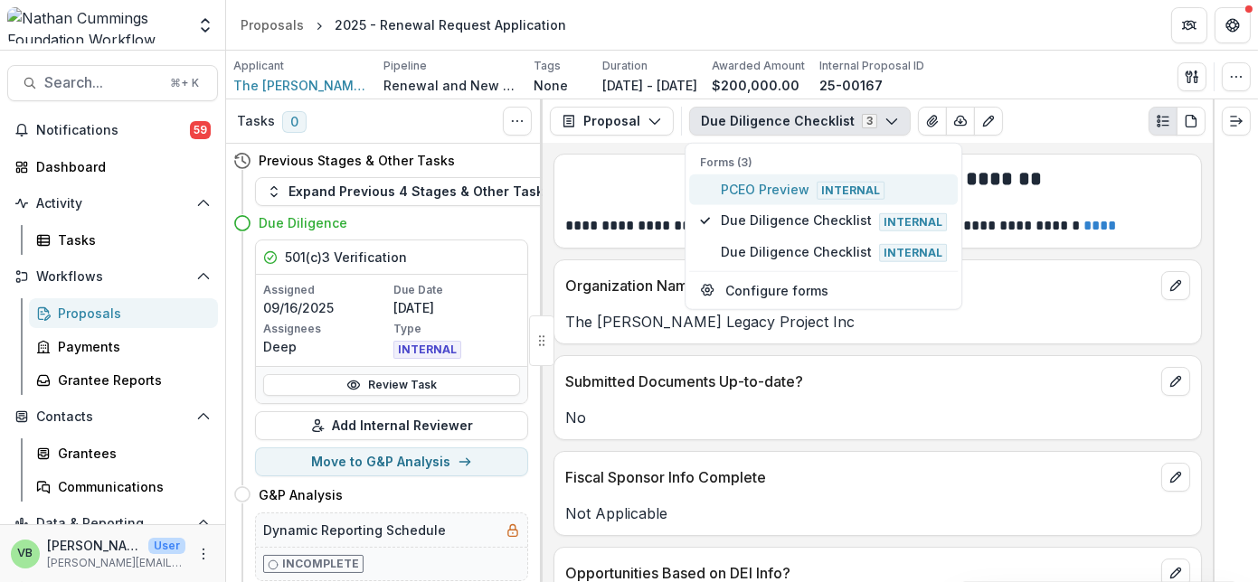
click at [789, 185] on span "PCEO Preview Internal" at bounding box center [834, 190] width 226 height 20
click at [1099, 113] on div "Due Diligence Checklist 3 Forms (3) PCEO Preview Internal Due Diligence Checkli…" at bounding box center [947, 121] width 516 height 29
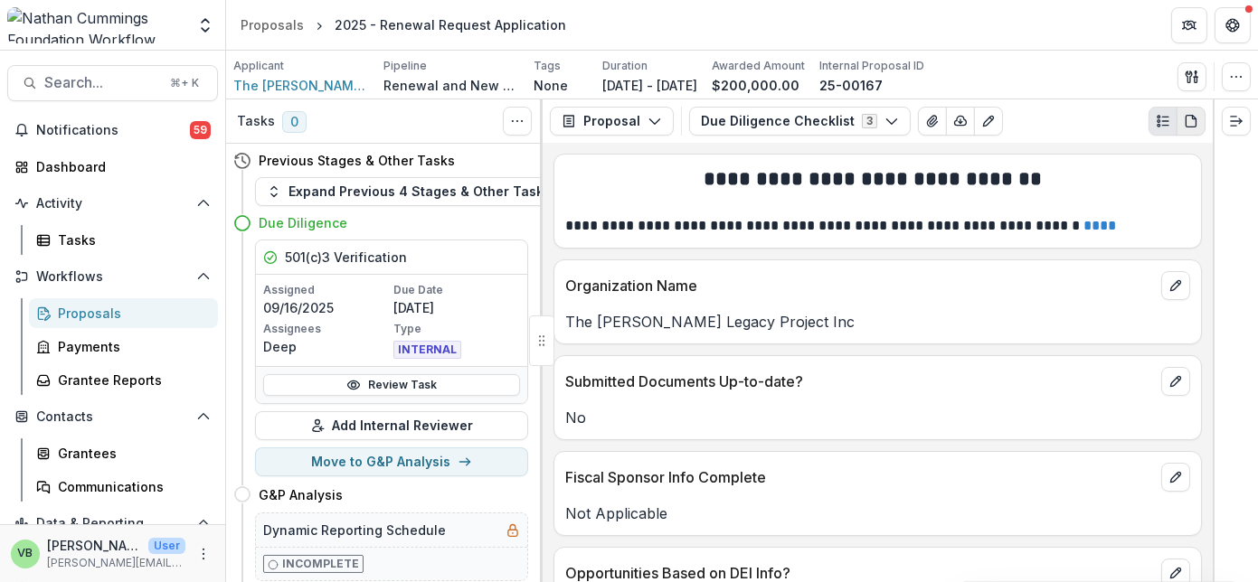
click at [1193, 118] on icon "PDF view" at bounding box center [1195, 118] width 4 height 4
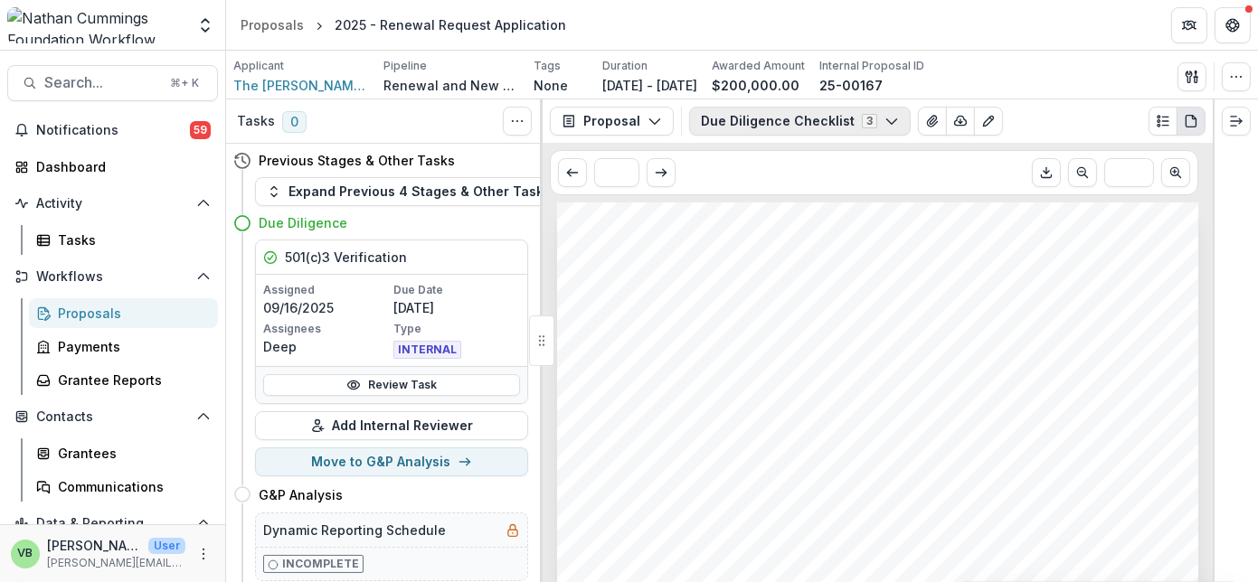
click at [821, 118] on button "Due Diligence Checklist 3" at bounding box center [800, 121] width 222 height 29
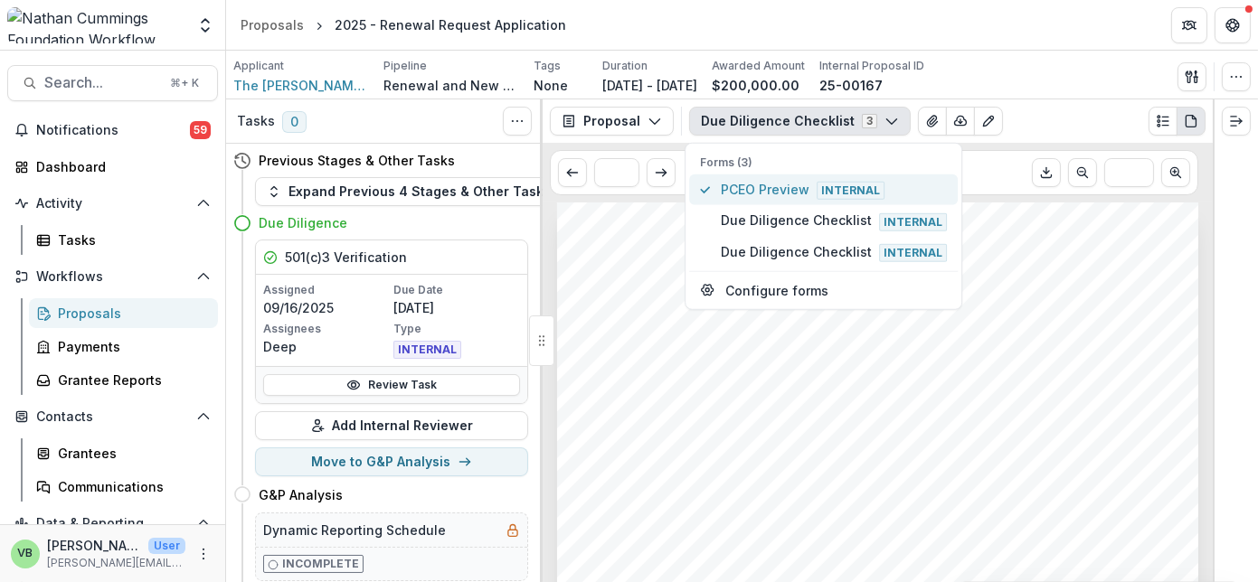
click at [778, 183] on span "PCEO Preview Internal" at bounding box center [834, 190] width 226 height 20
click at [755, 187] on span "PCEO Preview Internal" at bounding box center [834, 190] width 226 height 20
click at [759, 189] on span "PCEO Preview Internal" at bounding box center [834, 190] width 226 height 20
click at [1053, 117] on div "Due Diligence Checklist 3 Forms (3) PCEO Preview Internal Due Diligence Checkli…" at bounding box center [947, 121] width 516 height 29
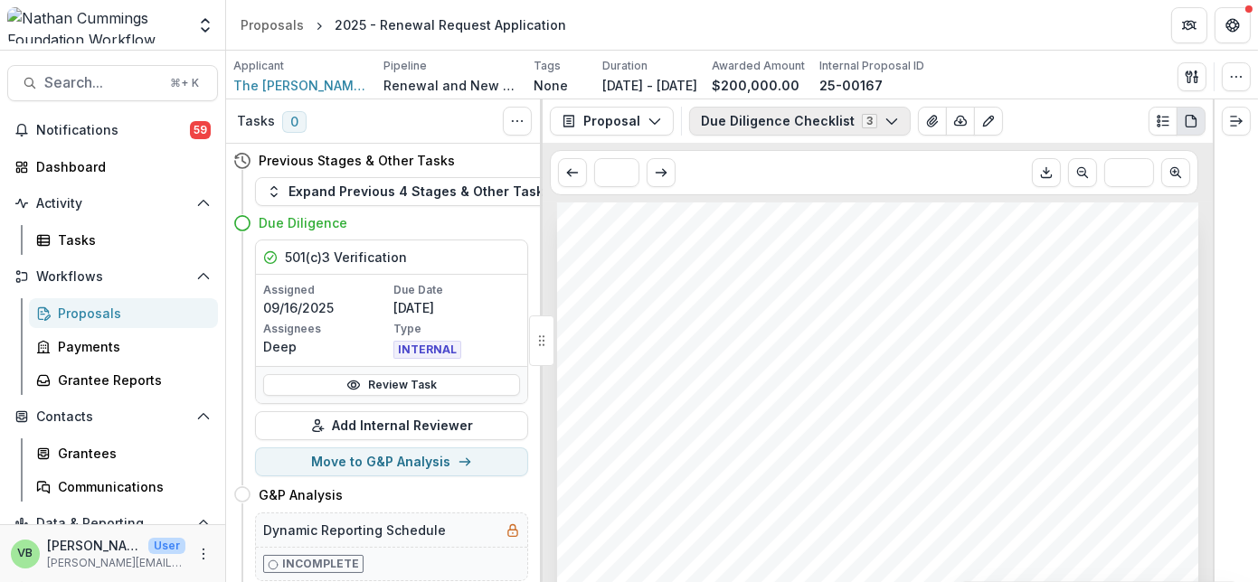
click at [886, 119] on polyline "button" at bounding box center [891, 121] width 10 height 5
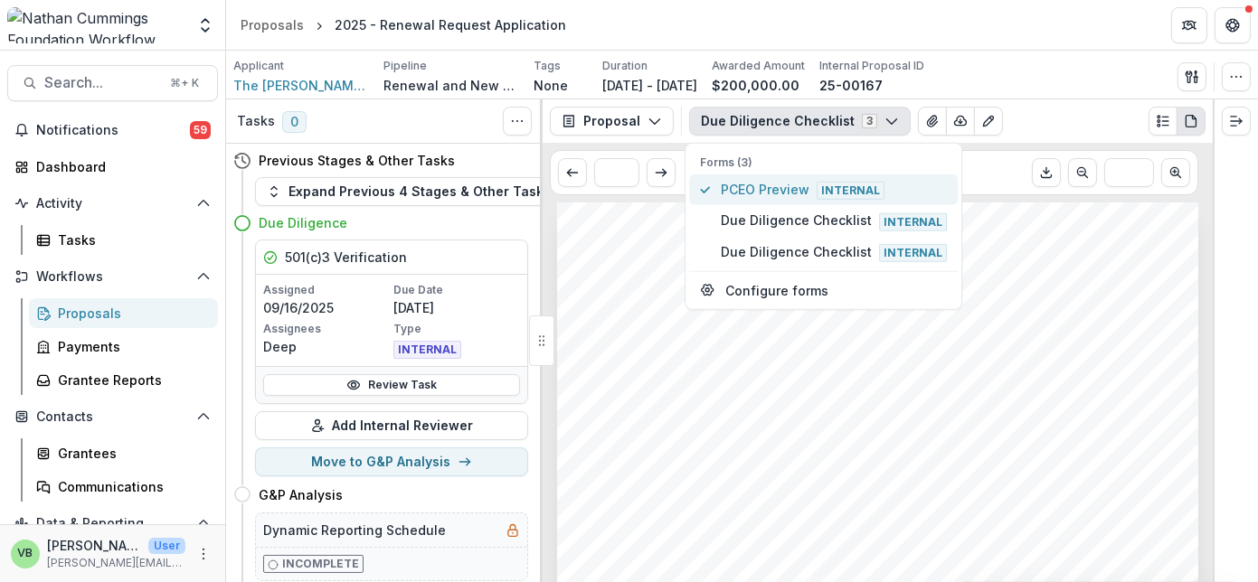
click at [765, 190] on span "PCEO Preview Internal" at bounding box center [834, 190] width 226 height 20
click at [1031, 120] on div "Due Diligence Checklist 3 Forms (3) PCEO Preview Internal Due Diligence Checkli…" at bounding box center [947, 121] width 516 height 29
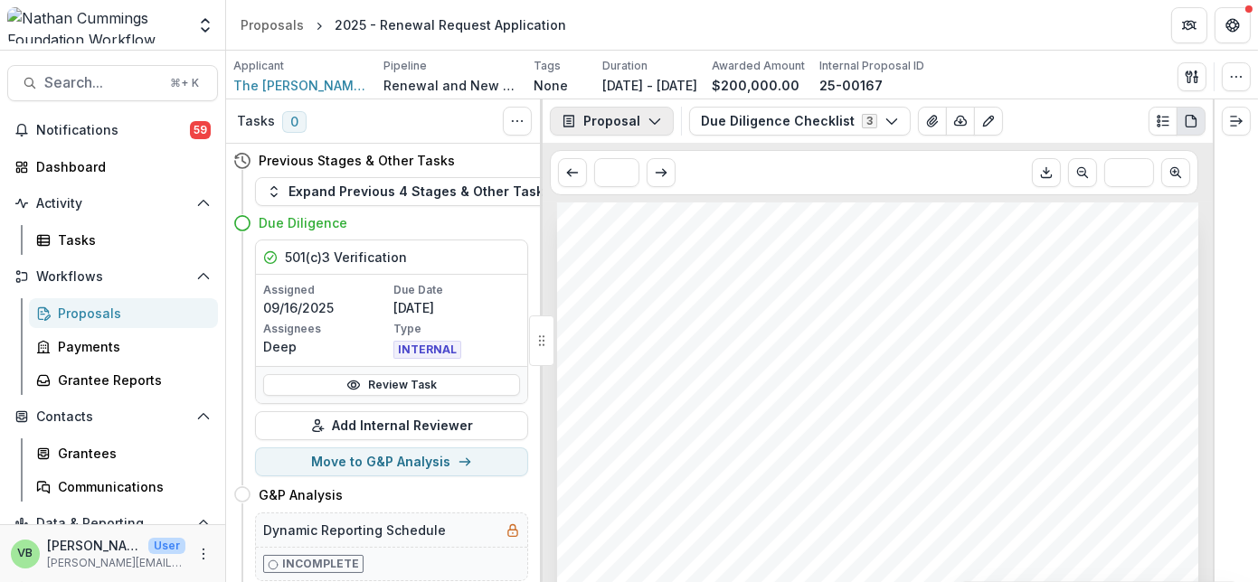
click at [649, 124] on icon "button" at bounding box center [654, 121] width 14 height 14
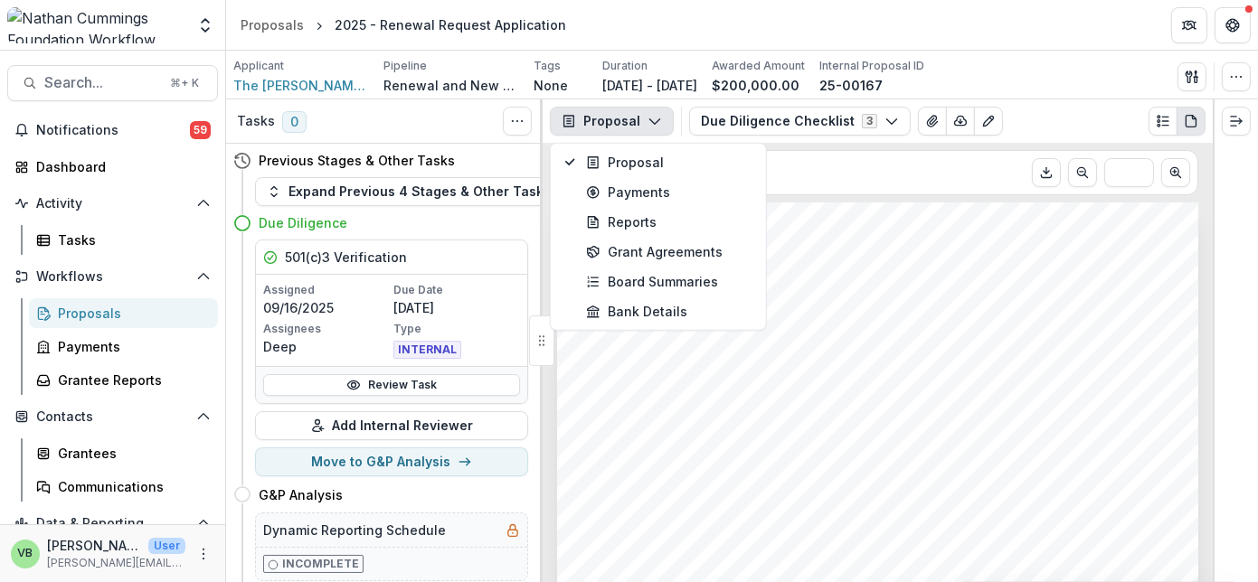
click at [641, 120] on button "Proposal" at bounding box center [612, 121] width 124 height 29
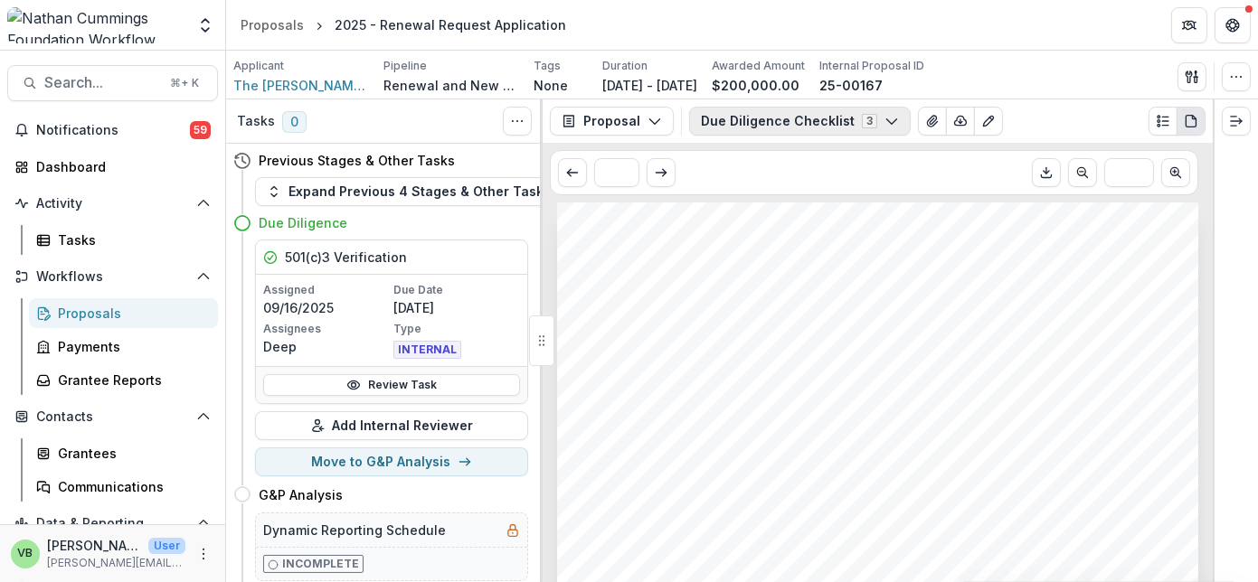
click at [884, 118] on icon "button" at bounding box center [891, 121] width 14 height 14
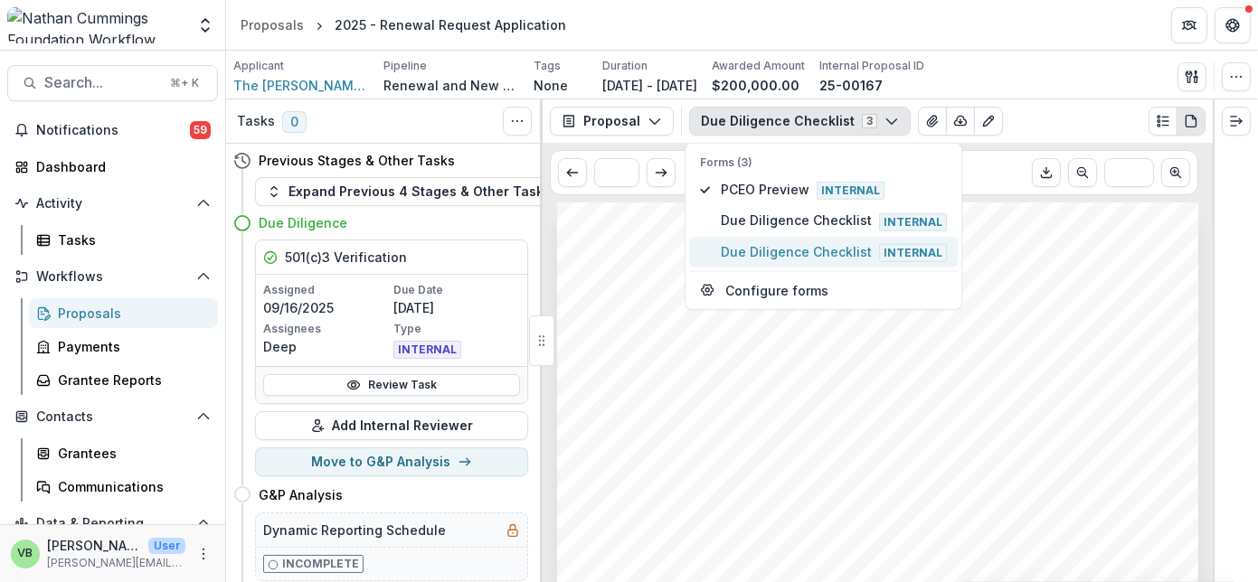
click at [828, 245] on span "Due Diligence Checklist Internal" at bounding box center [834, 251] width 226 height 20
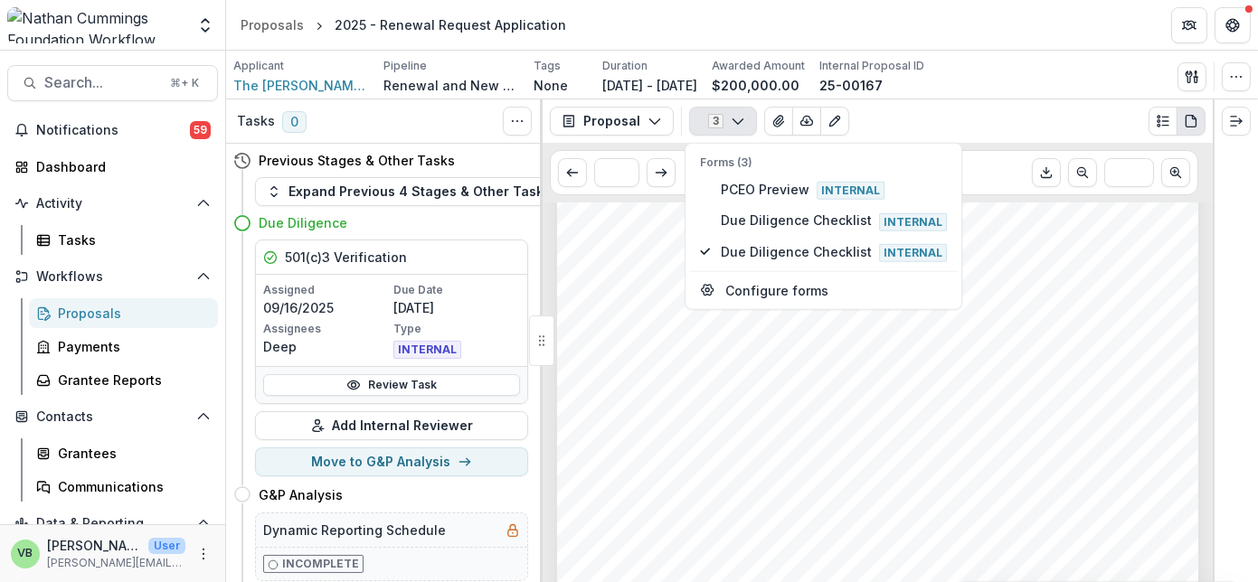
scroll to position [9, 0]
click at [786, 183] on span "PCEO Preview Internal" at bounding box center [834, 190] width 226 height 20
click at [1045, 123] on div "Due Diligence Checklist 3 Forms (3) PCEO Preview Internal Due Diligence Checkli…" at bounding box center [947, 121] width 516 height 29
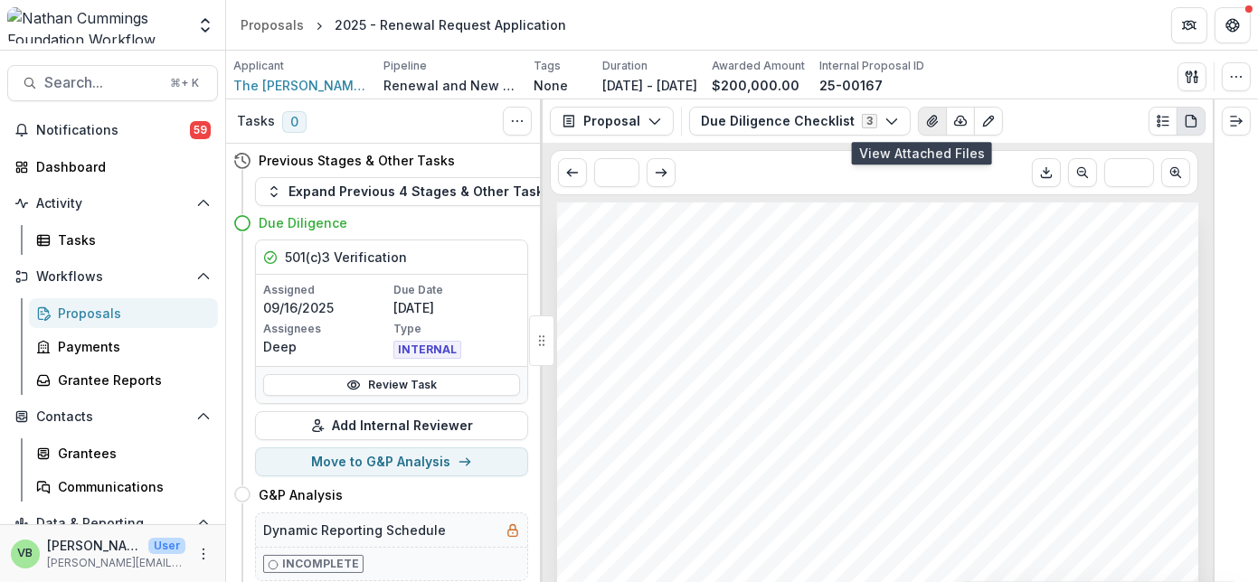
click at [927, 119] on icon "View Attached Files" at bounding box center [932, 121] width 10 height 11
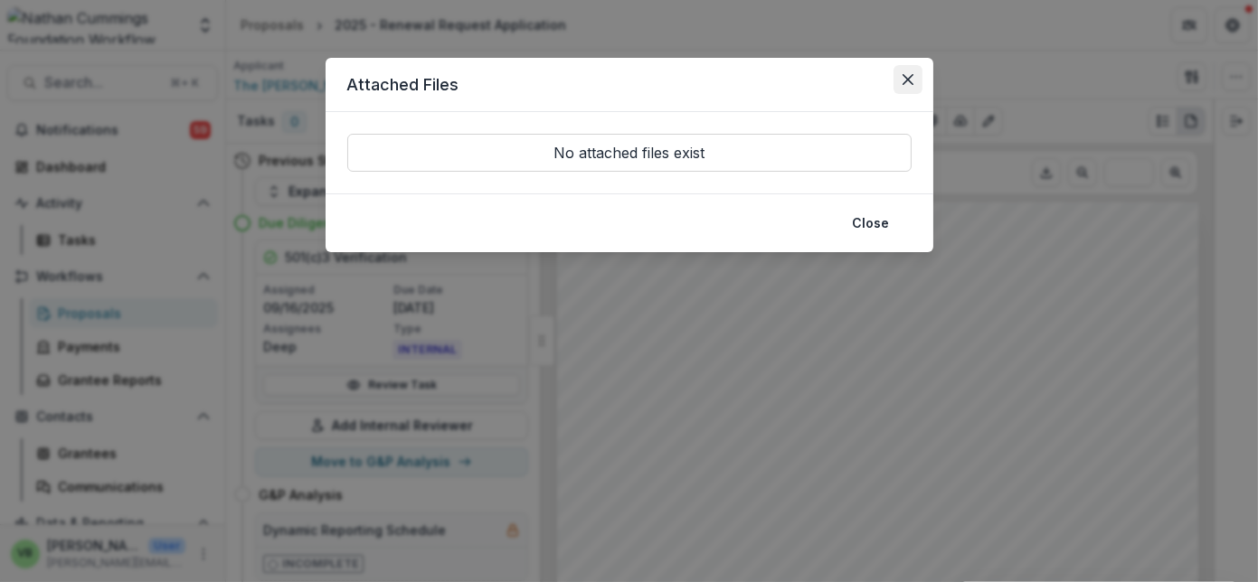
click at [902, 78] on icon "Close" at bounding box center [907, 79] width 11 height 11
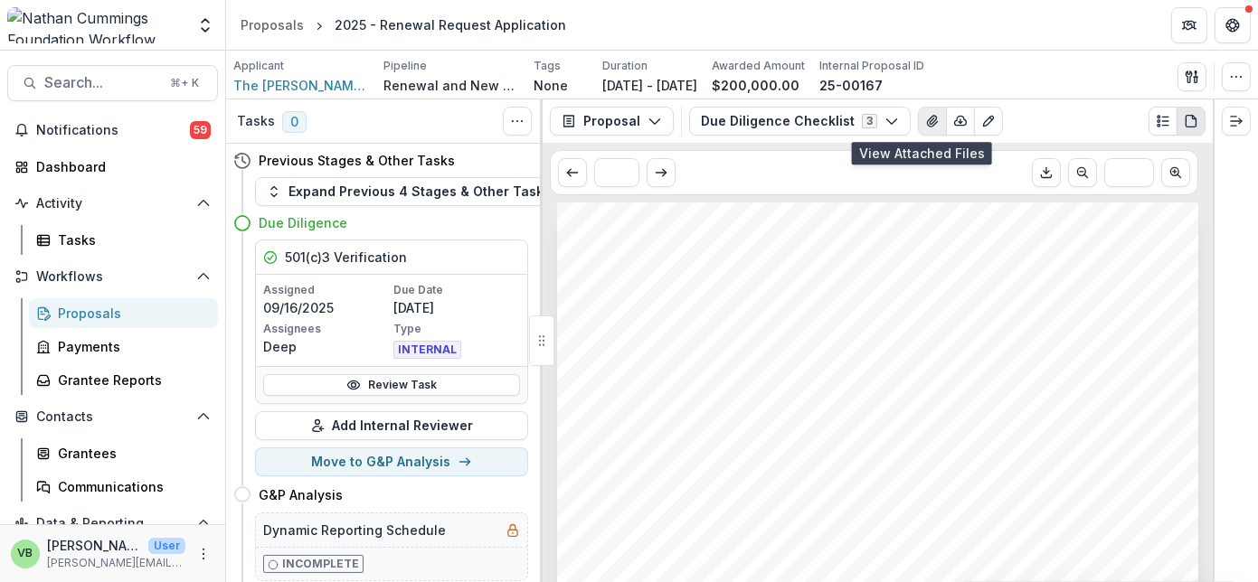
click at [925, 118] on icon "View Attached Files" at bounding box center [932, 121] width 14 height 14
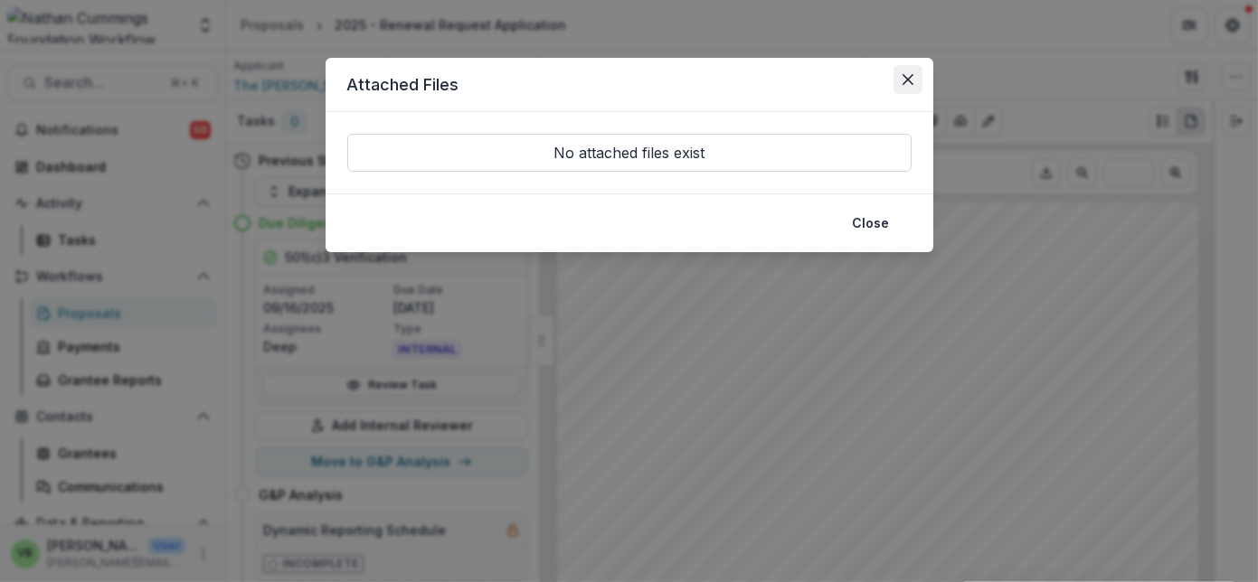
click at [904, 74] on icon "Close" at bounding box center [907, 79] width 11 height 11
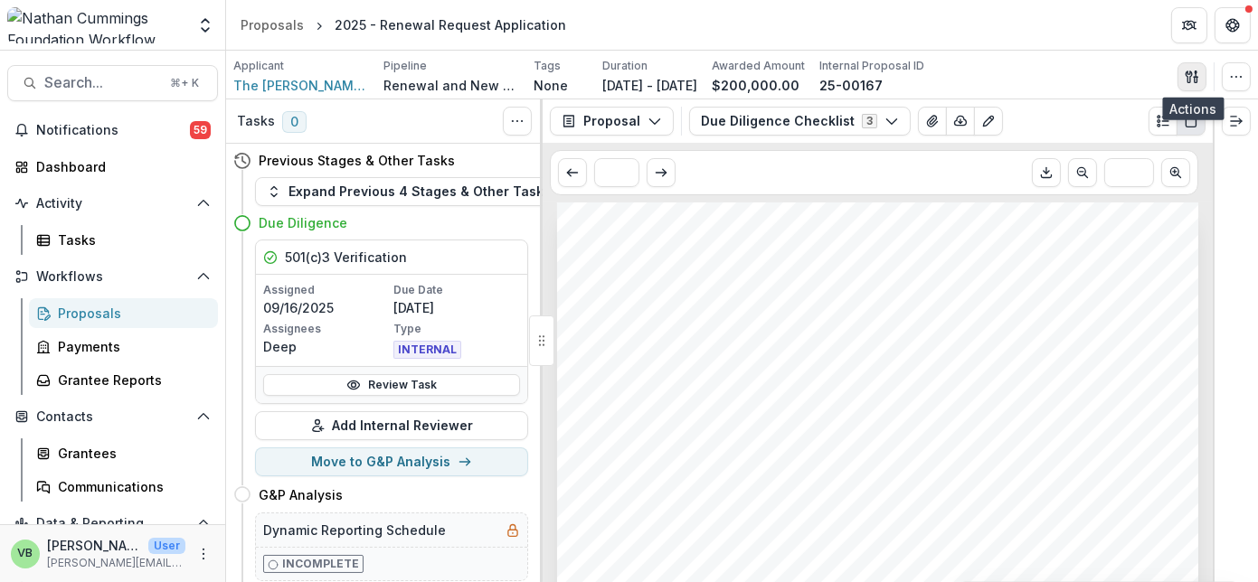
click at [1189, 72] on icon "button" at bounding box center [1192, 77] width 14 height 14
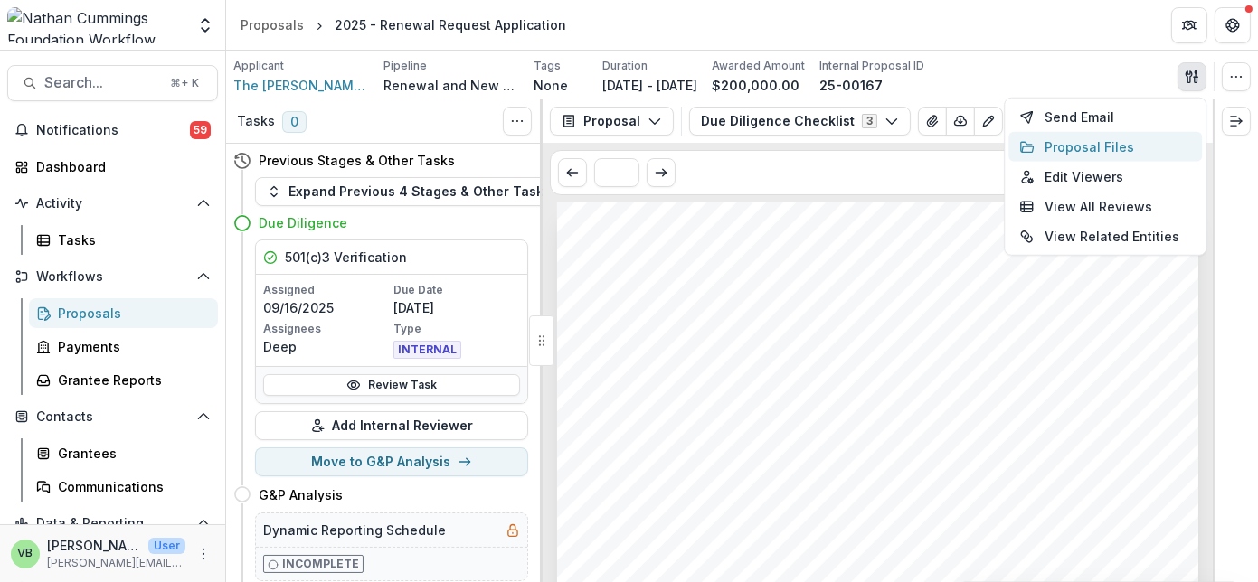
click at [1085, 146] on button "Proposal Files" at bounding box center [1105, 147] width 194 height 30
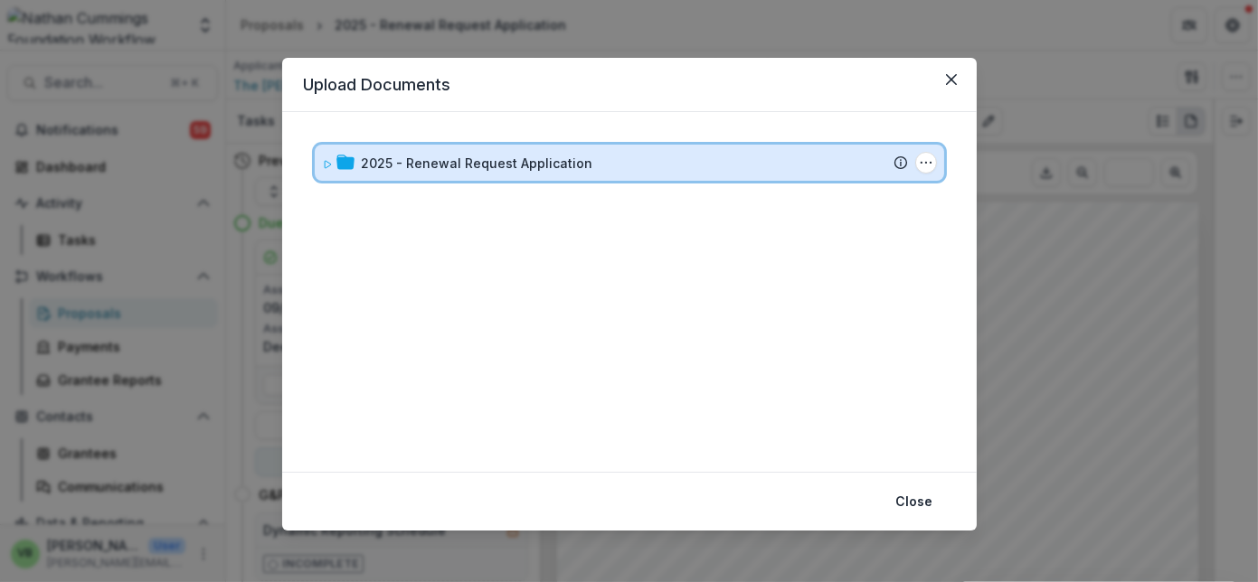
click at [681, 158] on div "2025 - Renewal Request Application" at bounding box center [635, 163] width 546 height 19
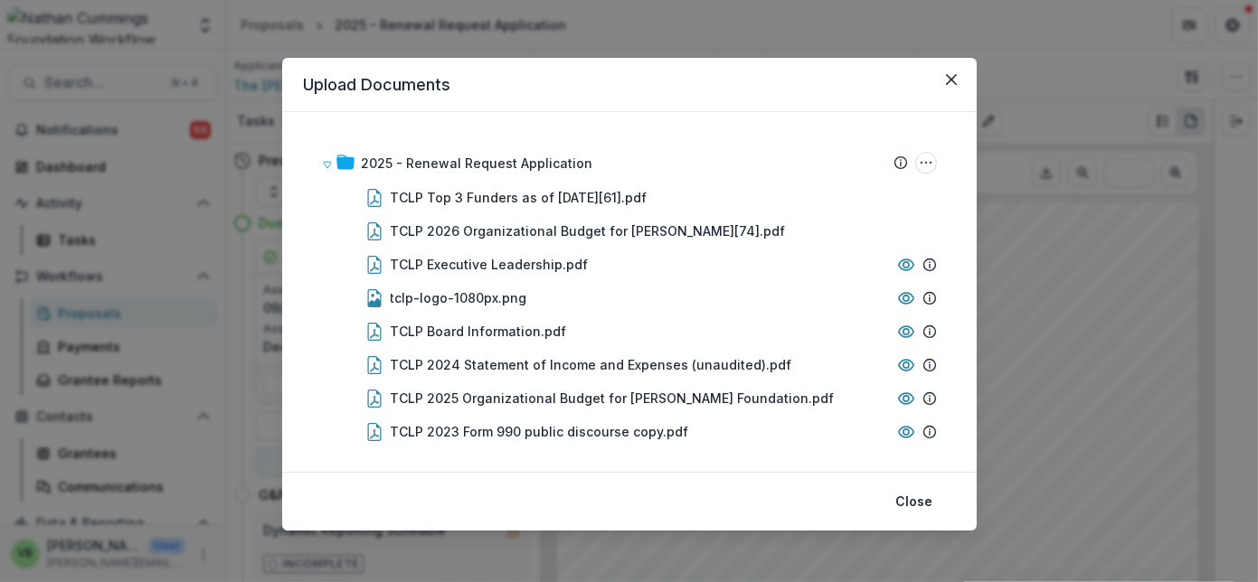
scroll to position [75, 0]
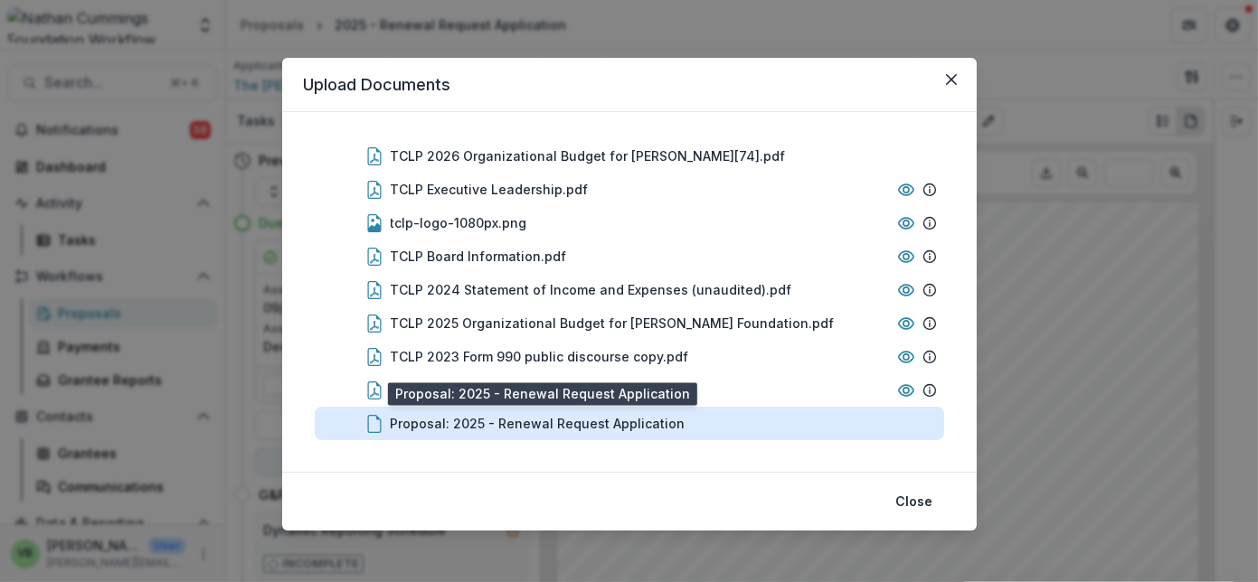
click at [520, 421] on div "Proposal: 2025 - Renewal Request Application" at bounding box center [538, 423] width 295 height 19
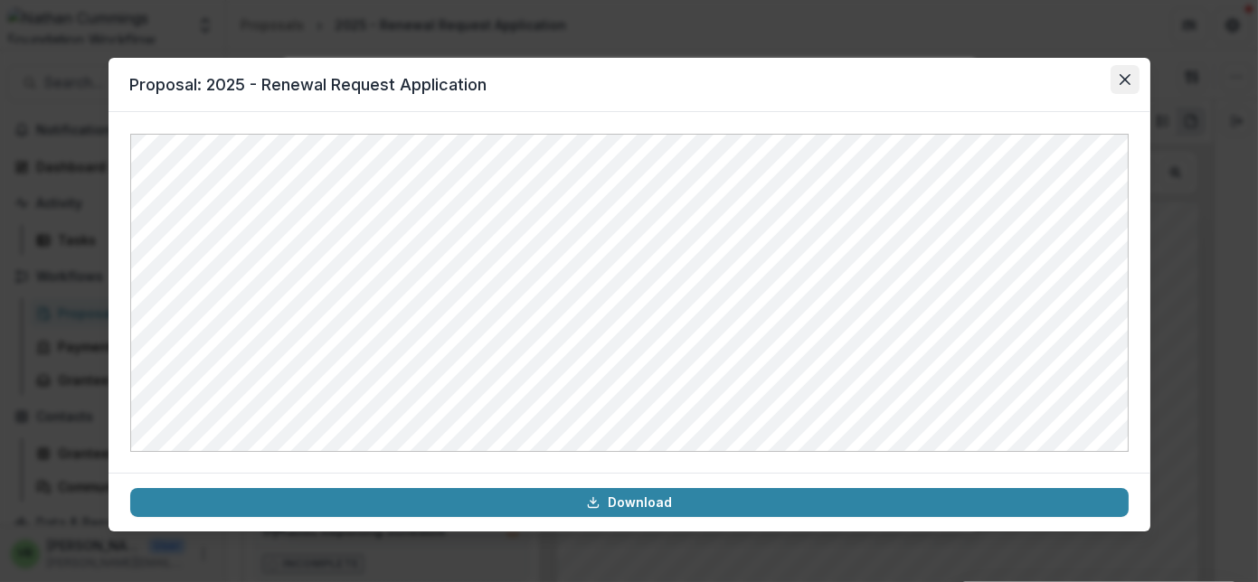
click at [1121, 77] on icon "Close" at bounding box center [1124, 79] width 11 height 11
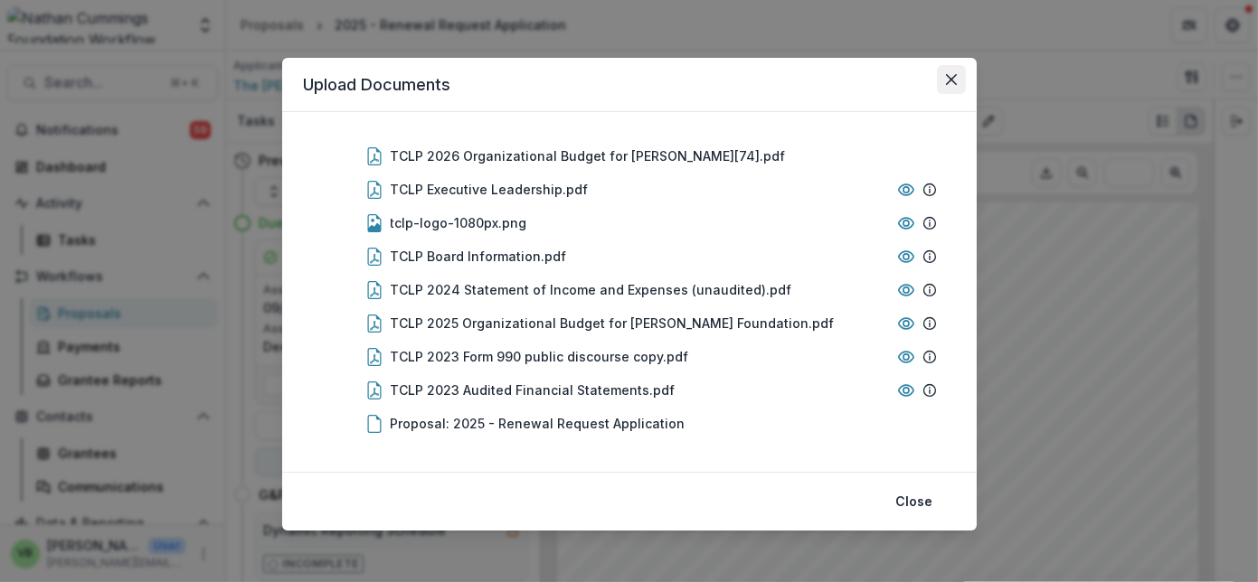
click at [942, 72] on button "Close" at bounding box center [951, 79] width 29 height 29
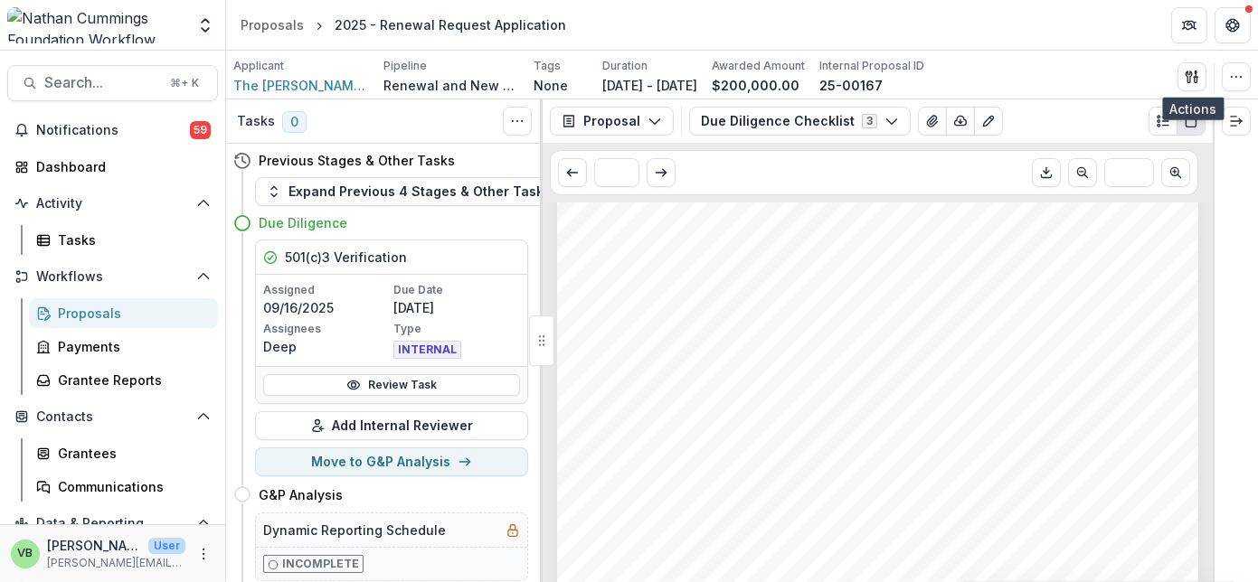
scroll to position [0, 0]
